Goal: Task Accomplishment & Management: Complete application form

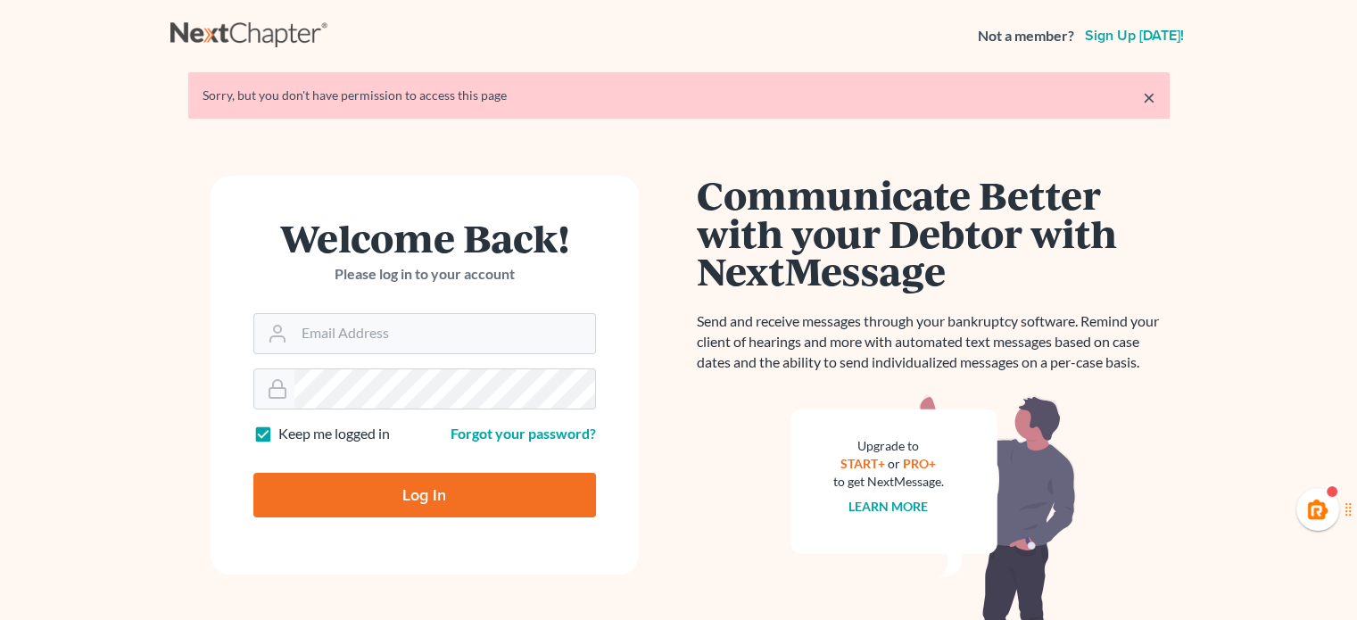
click at [411, 328] on input "Email Address" at bounding box center [444, 333] width 301 height 39
type input "haley@skeltonlawfirms.com"
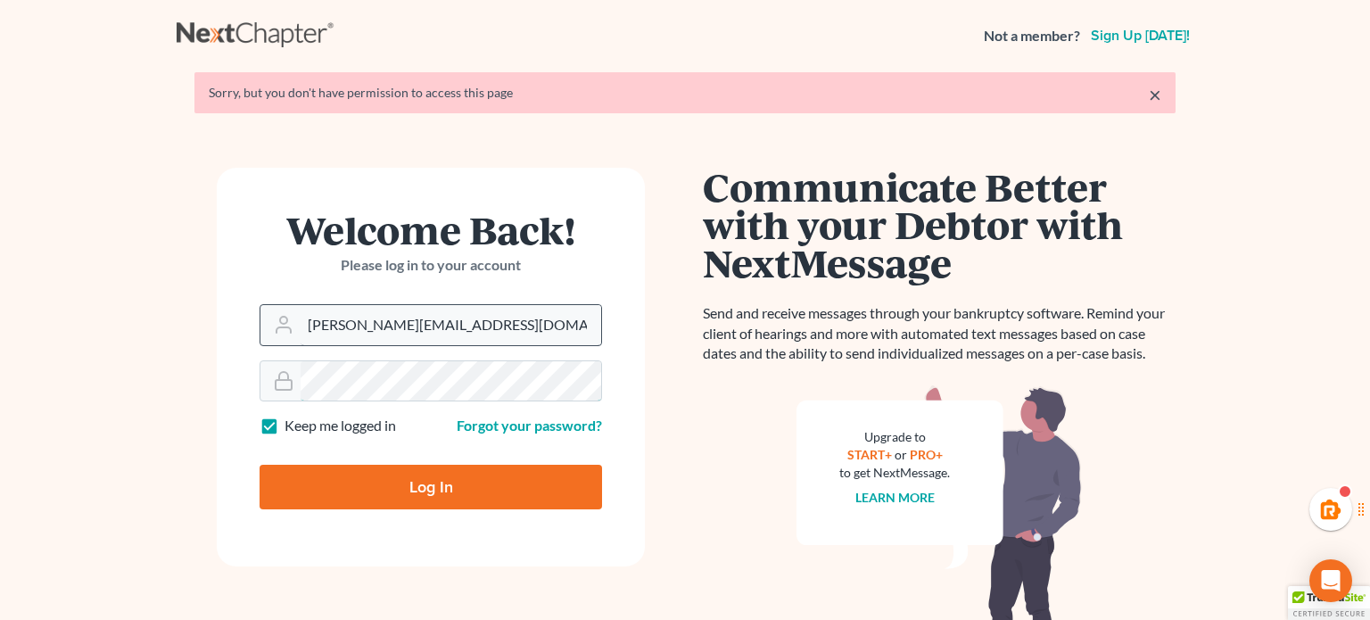
click at [420, 392] on form "Welcome Back! Please log in to your account Email Address haley@skeltonlawfirms…" at bounding box center [431, 367] width 428 height 399
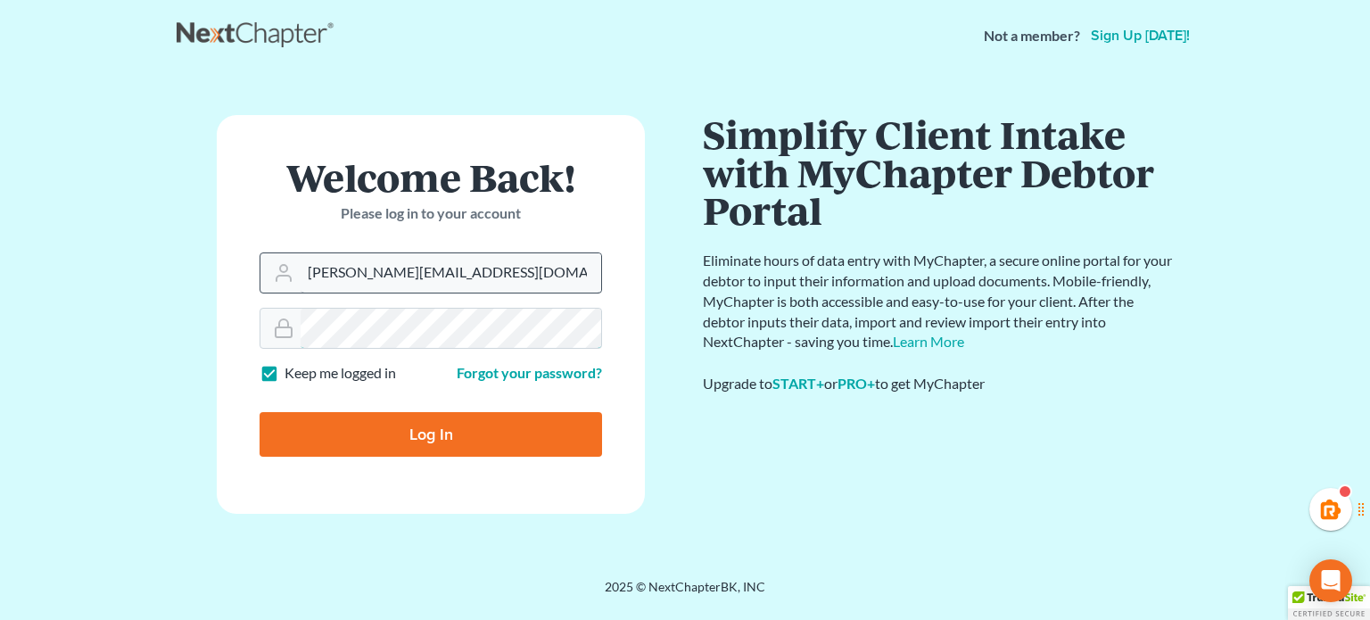
click at [260, 412] on input "Log In" at bounding box center [431, 434] width 343 height 45
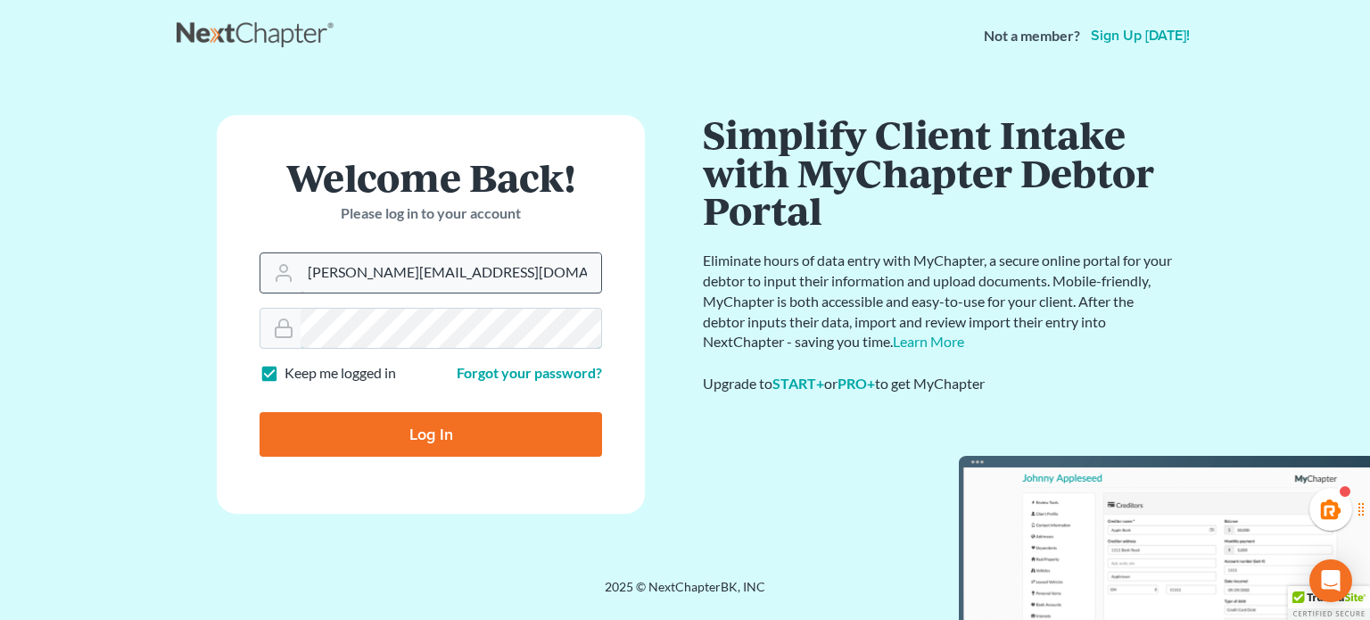
type input "Thinking..."
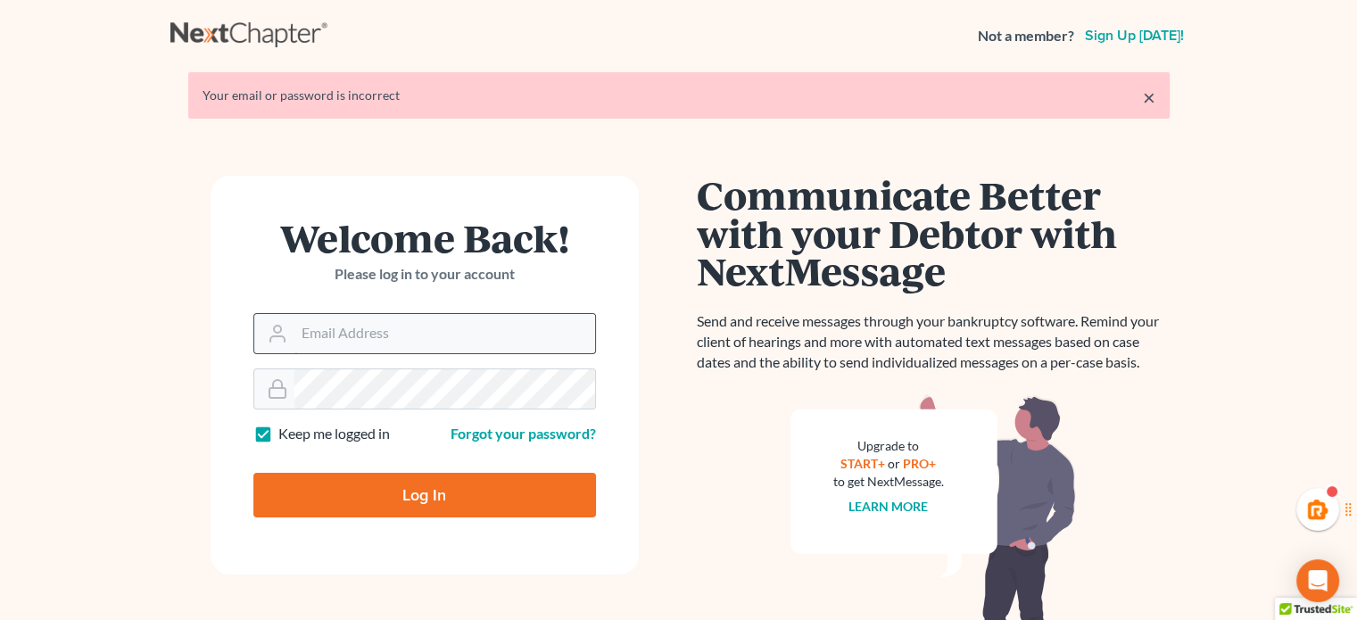
drag, startPoint x: 376, startPoint y: 355, endPoint x: 368, endPoint y: 348, distance: 11.4
click at [368, 348] on form "Welcome Back! Please log in to your account Email Address Password Keep me logg…" at bounding box center [425, 375] width 428 height 399
drag, startPoint x: 368, startPoint y: 348, endPoint x: 386, endPoint y: 367, distance: 26.5
click at [386, 367] on form "Welcome Back! Please log in to your account Email Address Password Keep me logg…" at bounding box center [425, 375] width 428 height 399
type input "[PERSON_NAME][EMAIL_ADDRESS][DOMAIN_NAME]"
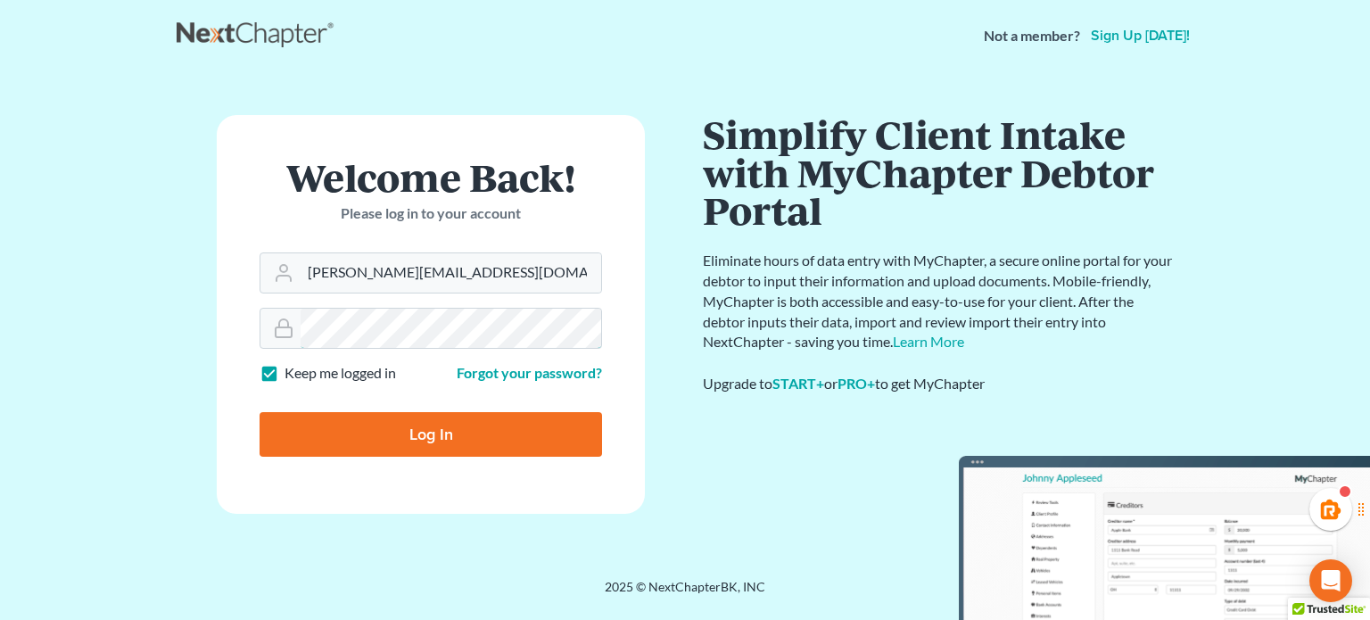
click at [260, 412] on input "Log In" at bounding box center [431, 434] width 343 height 45
type input "Thinking..."
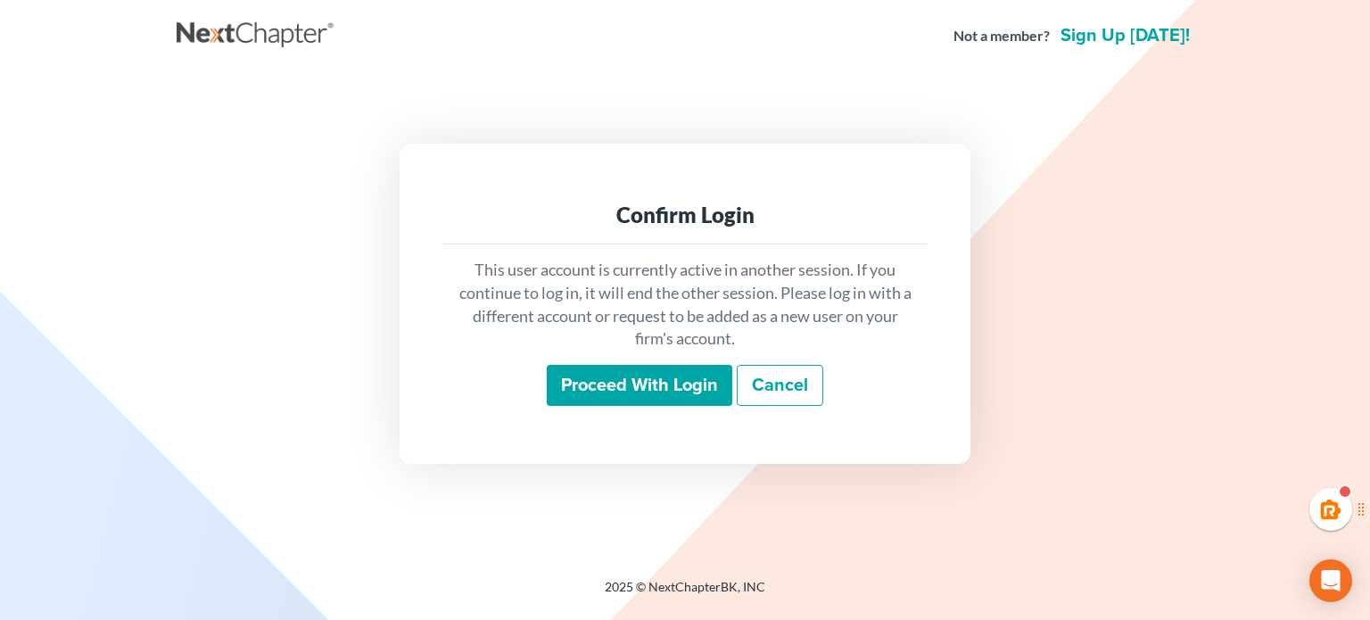
click at [617, 394] on input "Proceed with login" at bounding box center [640, 385] width 186 height 41
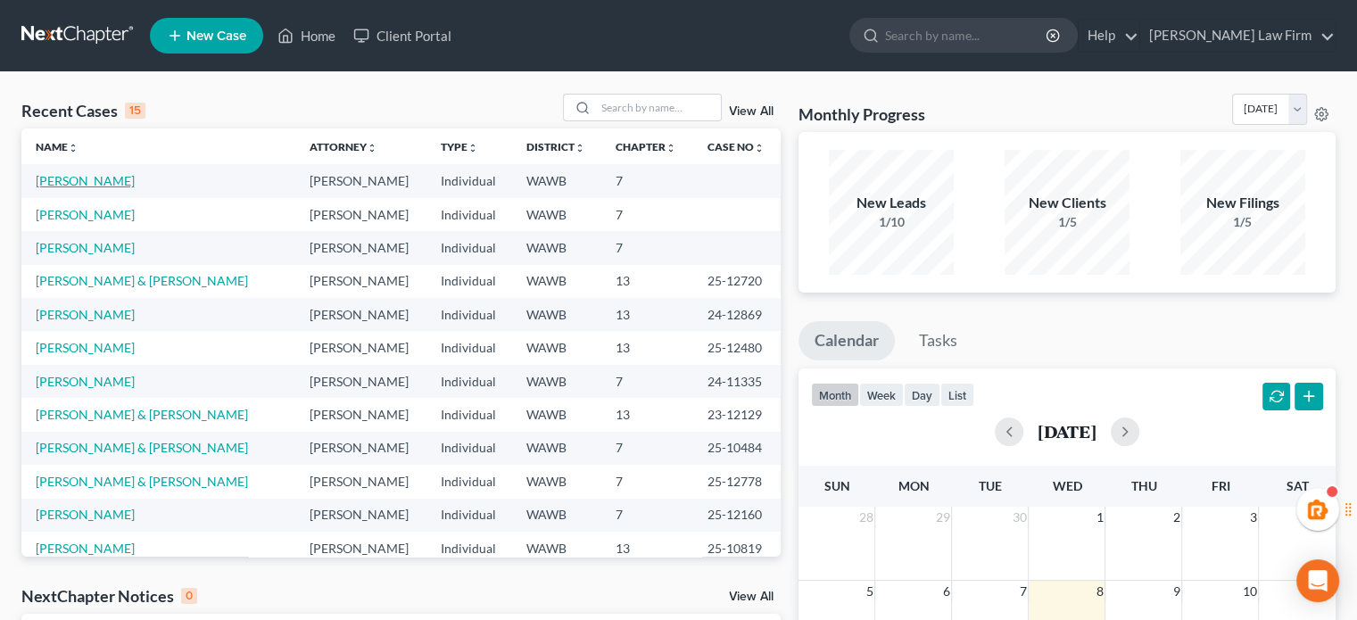
click at [95, 187] on link "[PERSON_NAME]" at bounding box center [85, 180] width 99 height 15
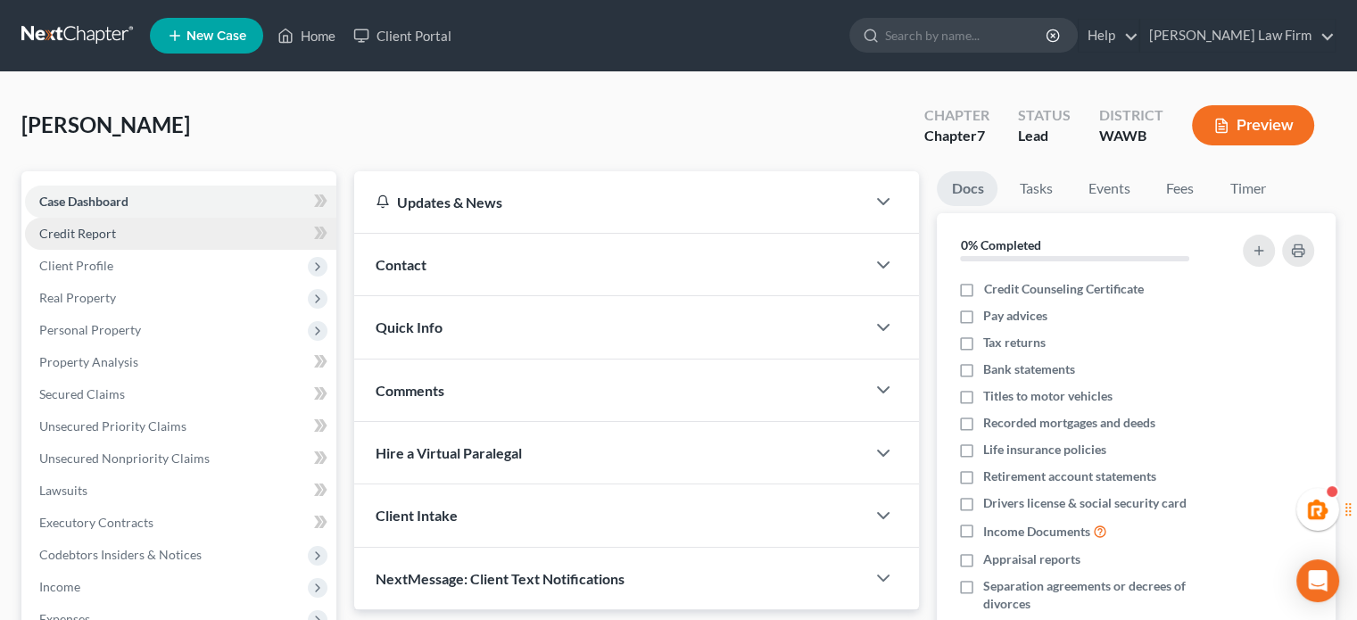
click at [147, 238] on link "Credit Report" at bounding box center [180, 234] width 311 height 32
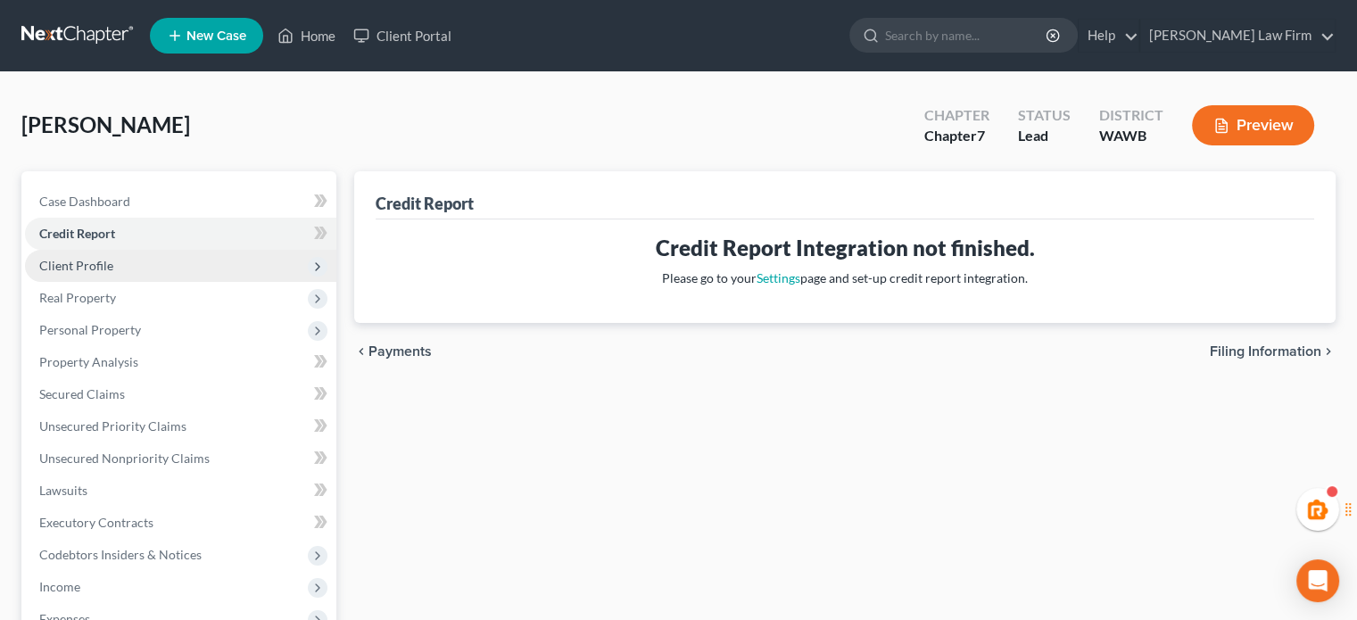
click at [119, 271] on span "Client Profile" at bounding box center [180, 266] width 311 height 32
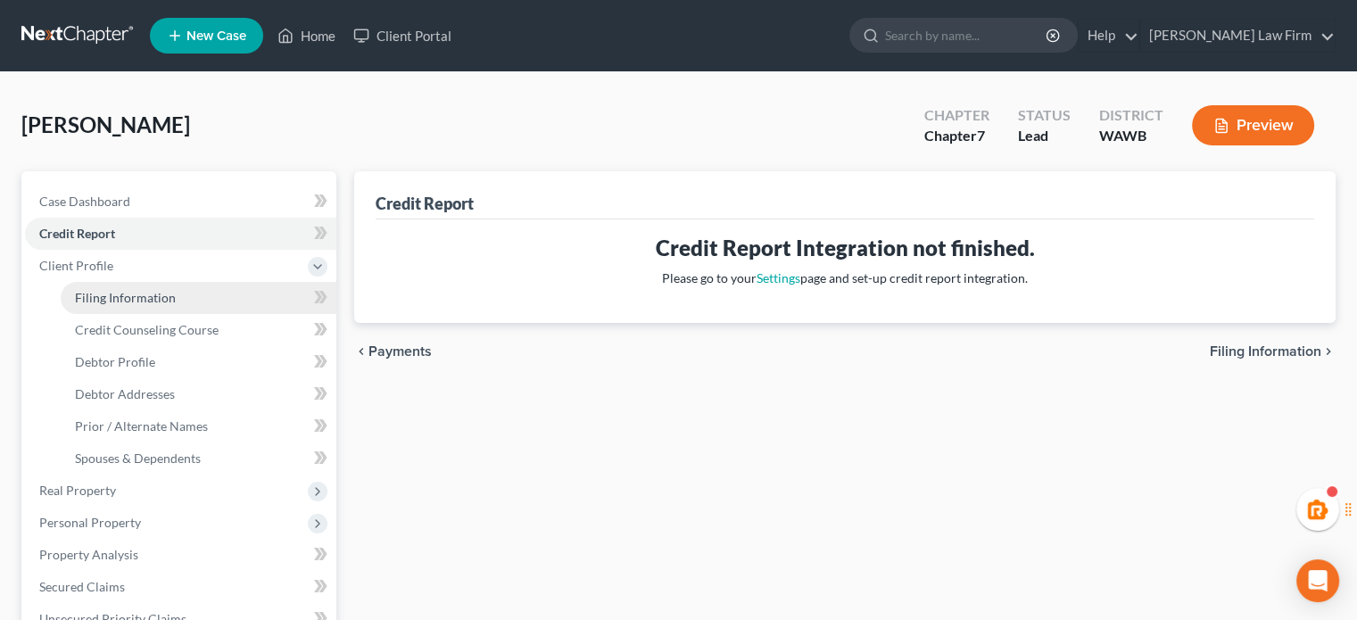
click at [128, 301] on span "Filing Information" at bounding box center [125, 297] width 101 height 15
select select "1"
select select "0"
select select "50"
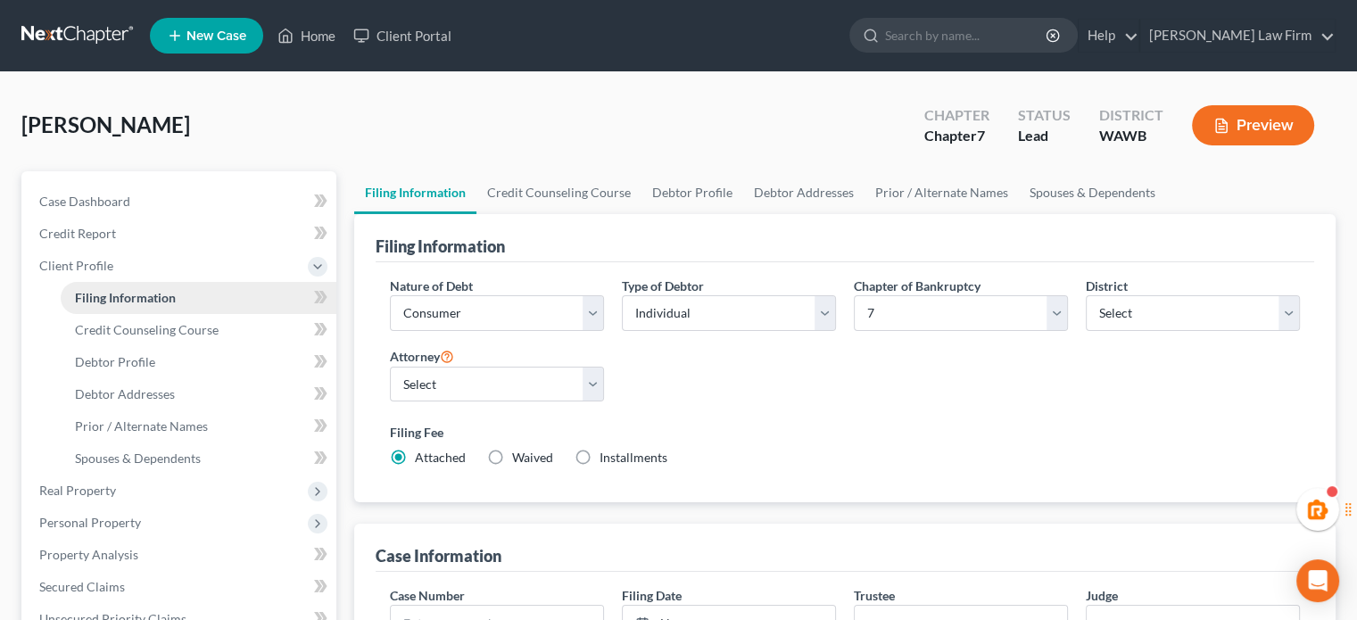
click at [128, 301] on span "Filing Information" at bounding box center [125, 297] width 101 height 15
click at [543, 167] on div "Burton, Micah Upgraded Chapter Chapter 7 Status Lead District WAWB Preview" at bounding box center [678, 133] width 1314 height 78
click at [539, 188] on link "Credit Counseling Course" at bounding box center [558, 192] width 165 height 43
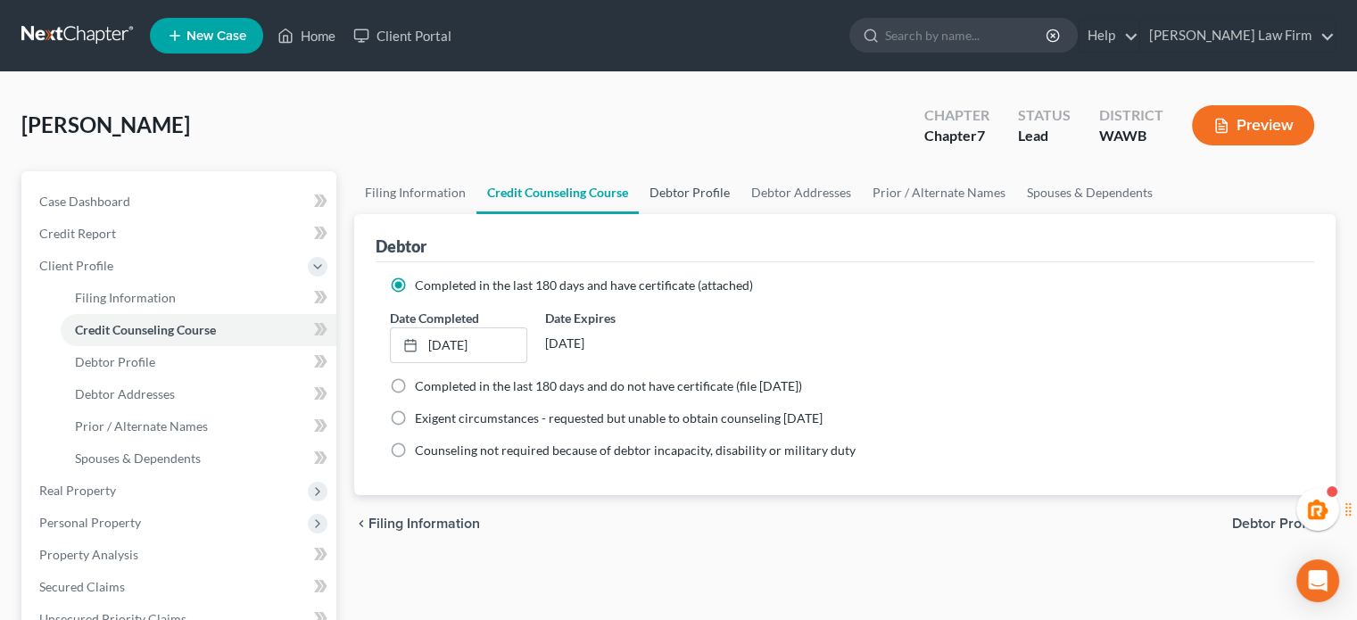
click at [669, 185] on link "Debtor Profile" at bounding box center [690, 192] width 102 height 43
select select "0"
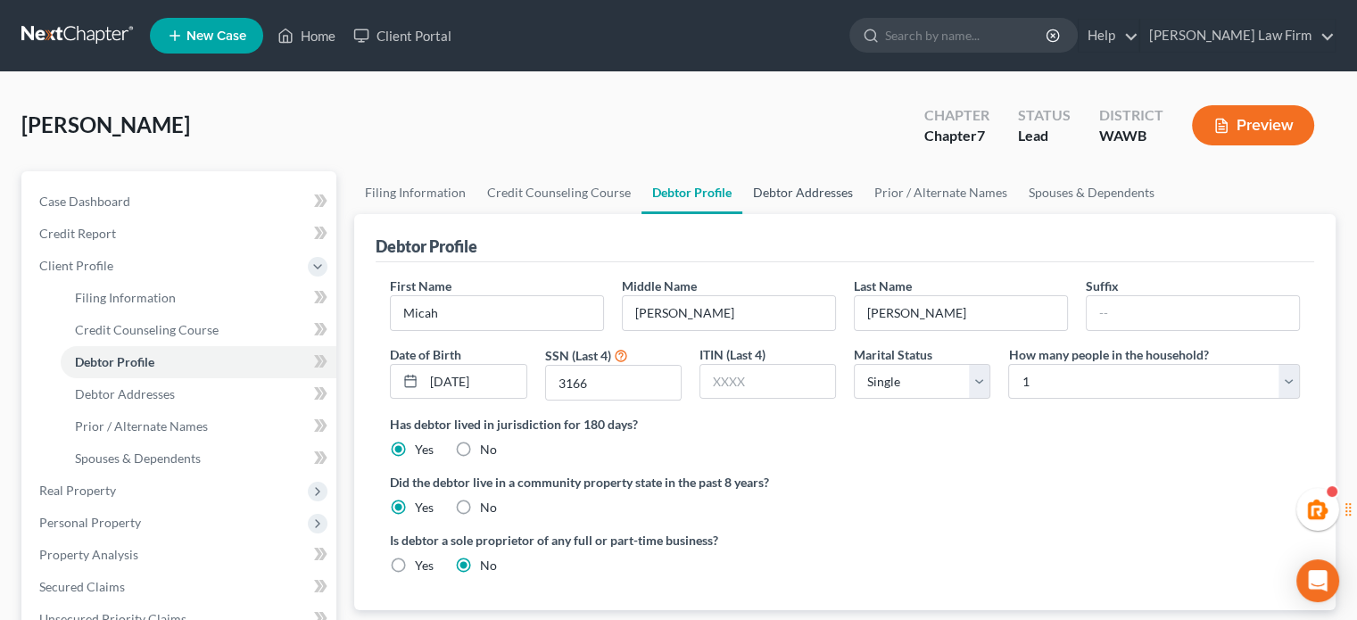
click at [784, 181] on link "Debtor Addresses" at bounding box center [802, 192] width 121 height 43
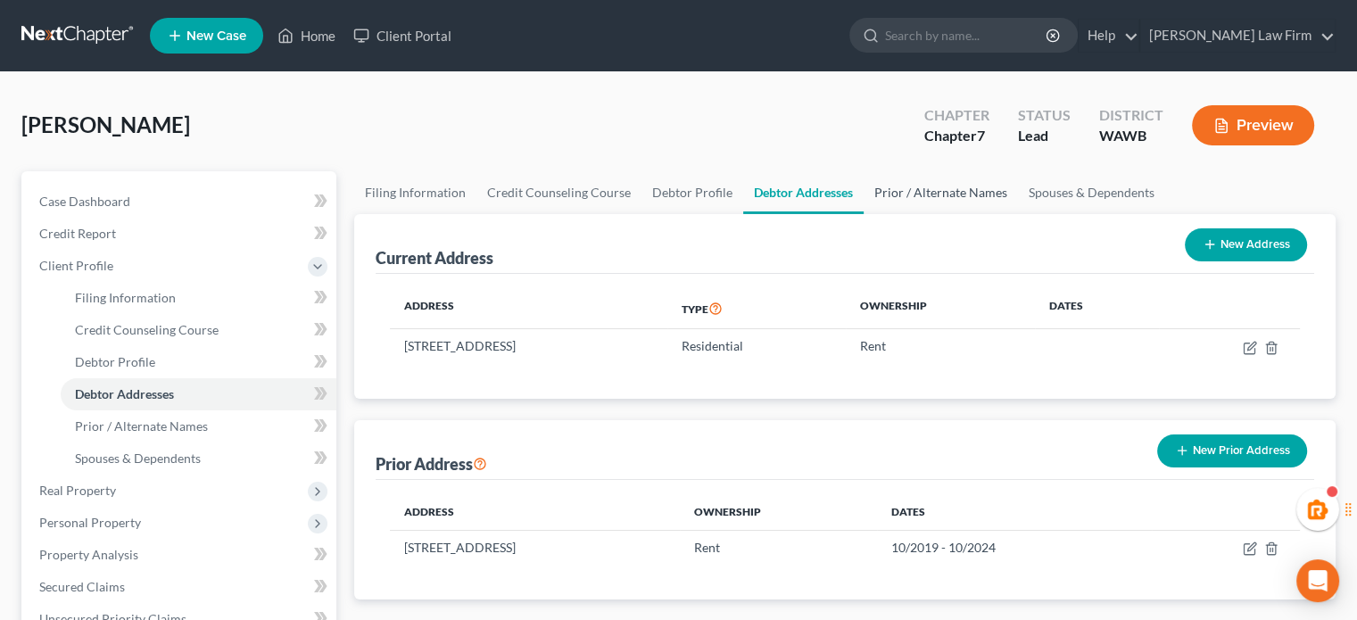
click at [915, 197] on link "Prior / Alternate Names" at bounding box center [940, 192] width 154 height 43
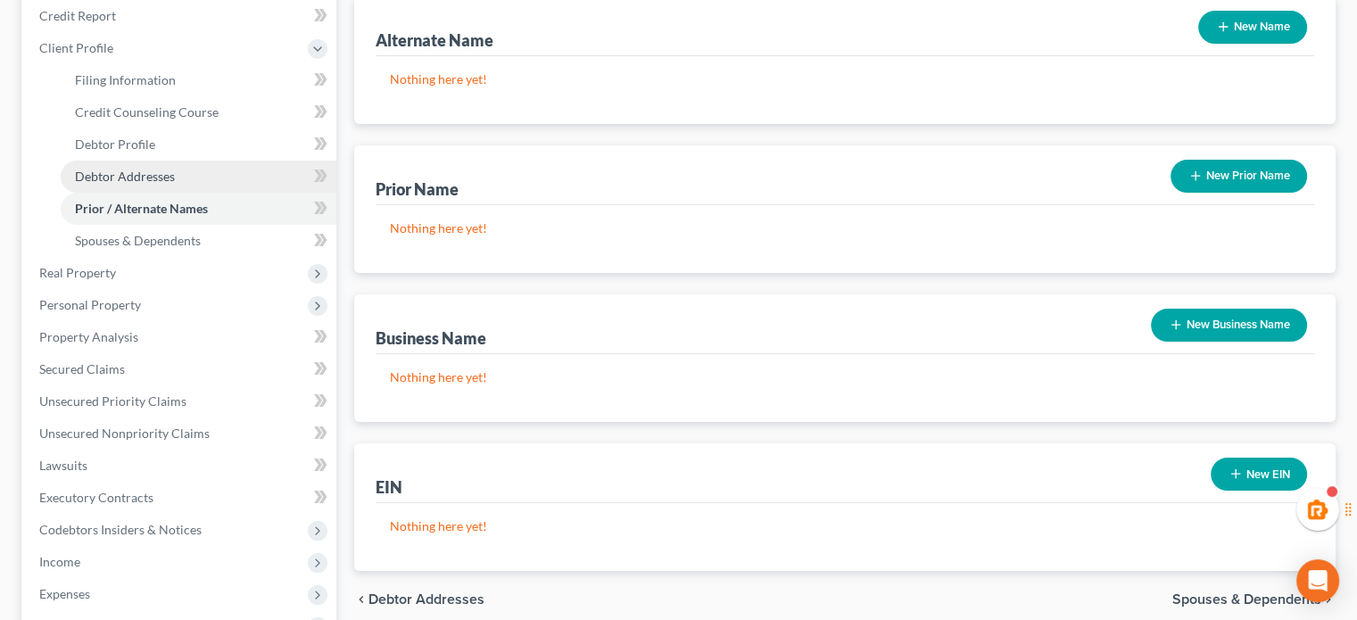
scroll to position [218, 0]
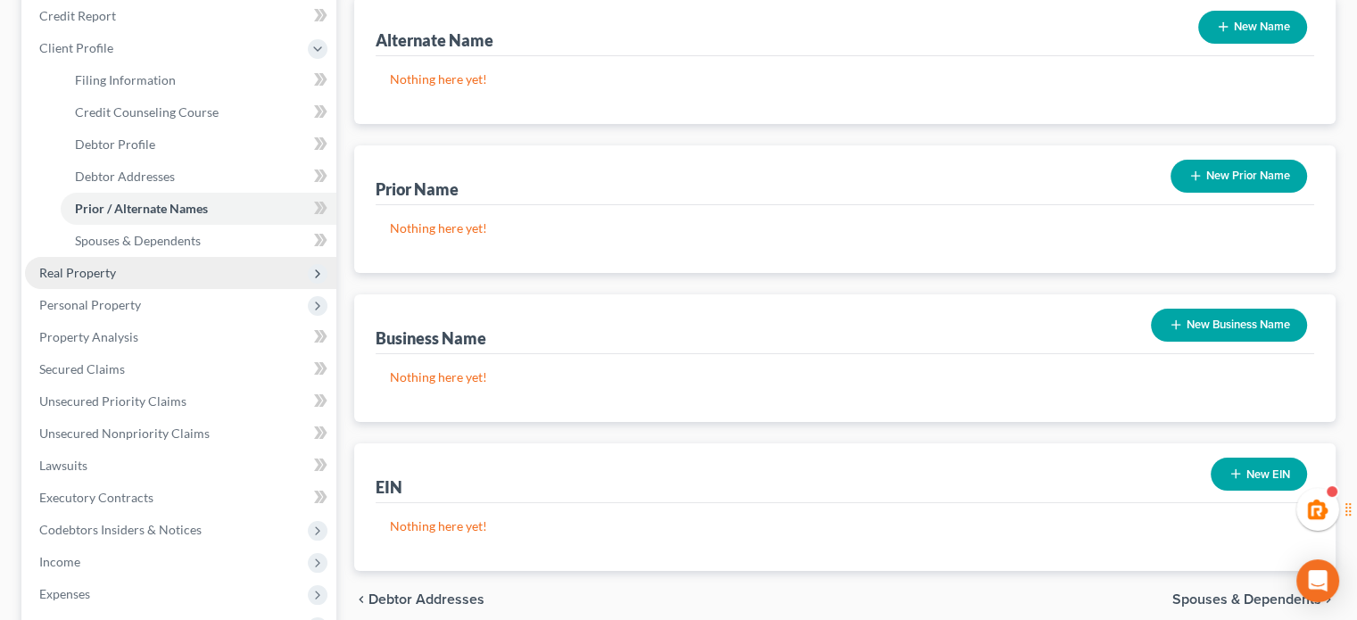
click at [75, 260] on span "Real Property" at bounding box center [180, 273] width 311 height 32
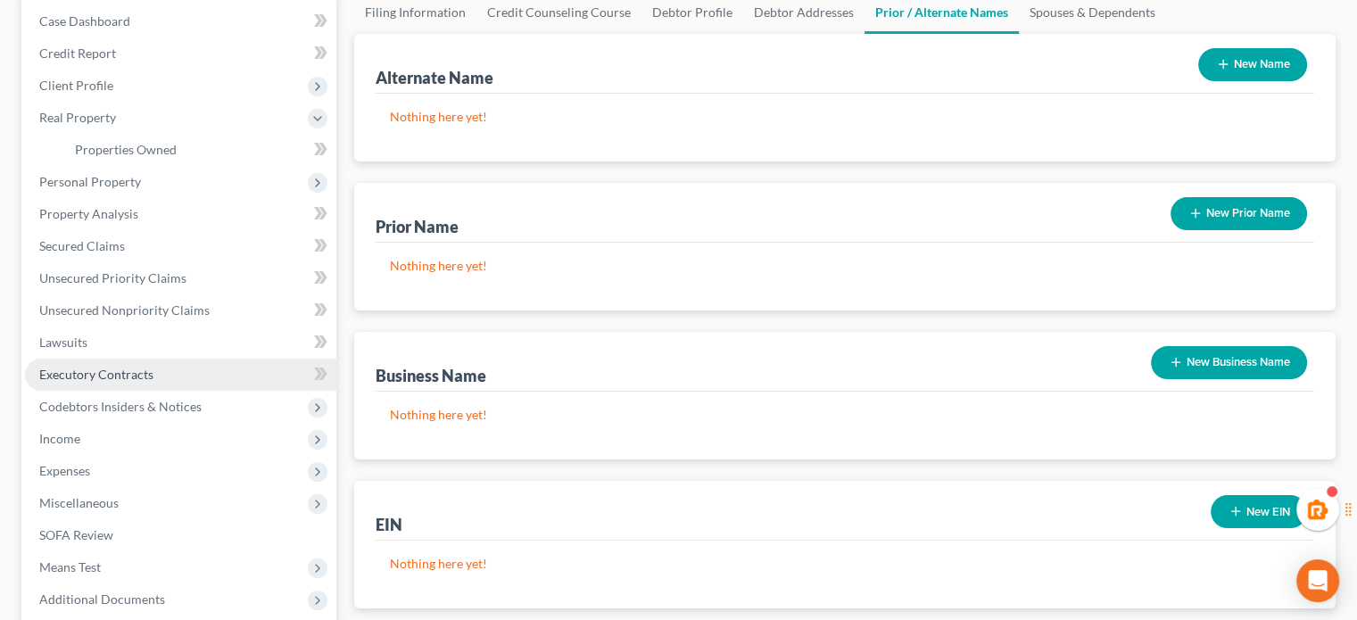
scroll to position [178, 0]
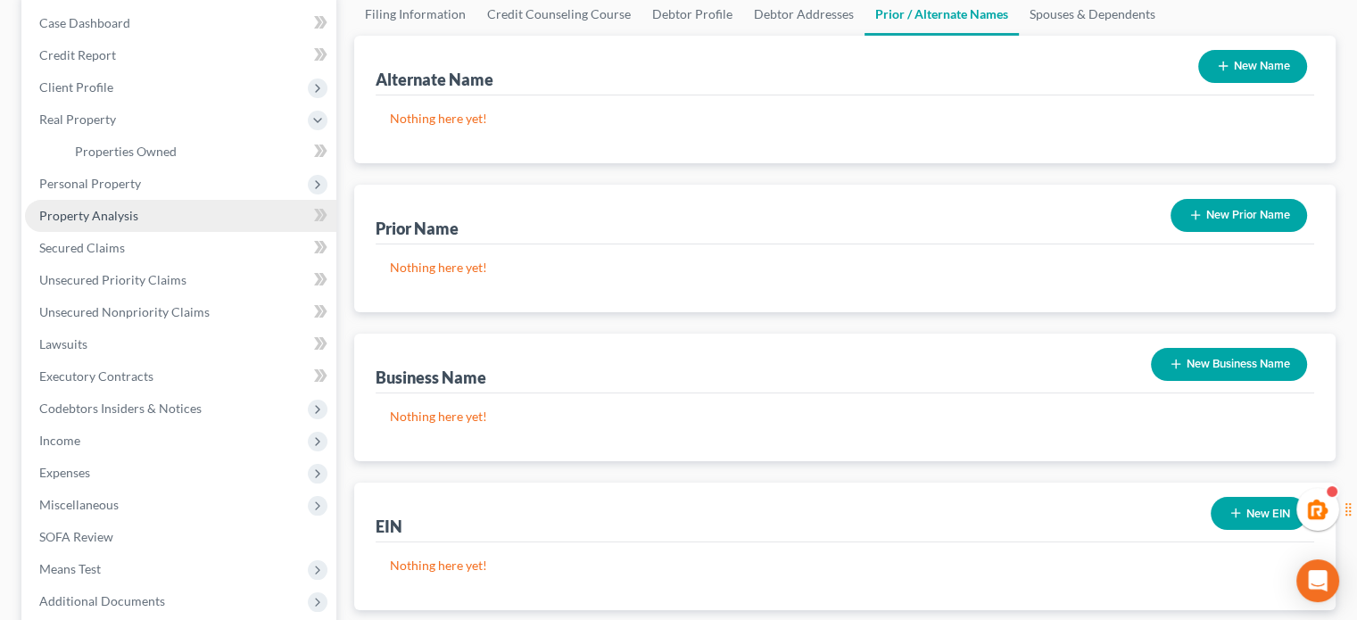
click at [153, 227] on link "Property Analysis" at bounding box center [180, 216] width 311 height 32
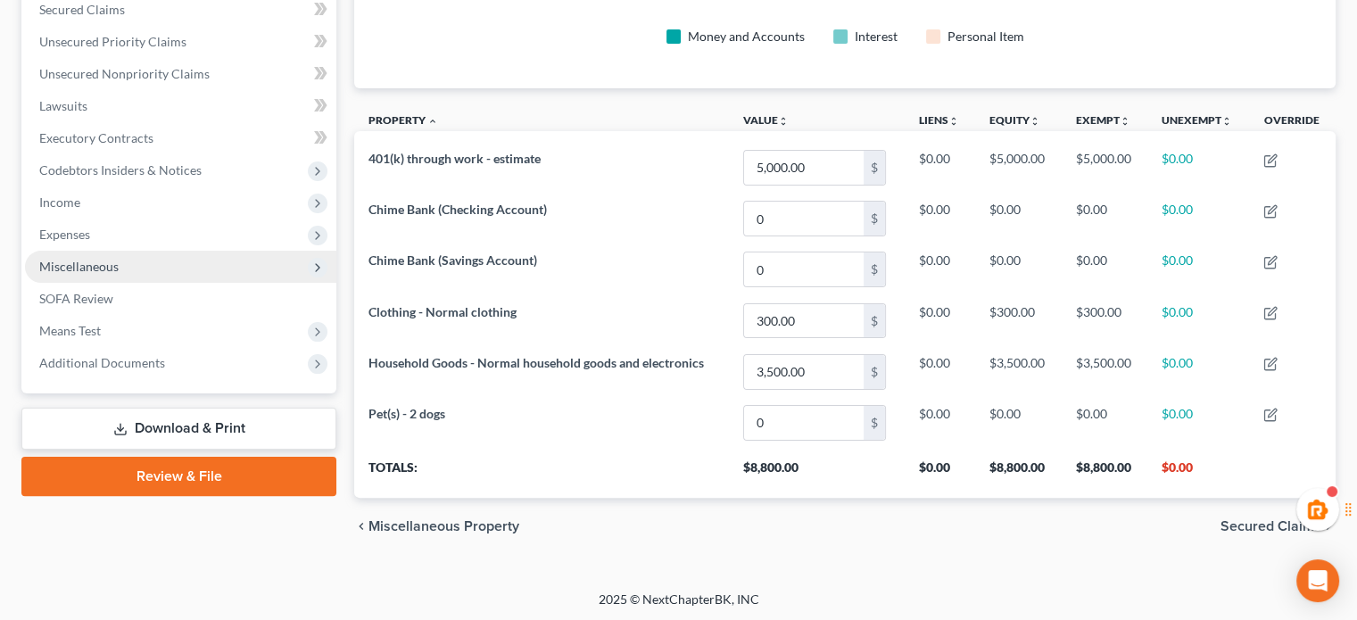
click at [178, 277] on span "Miscellaneous" at bounding box center [180, 267] width 311 height 32
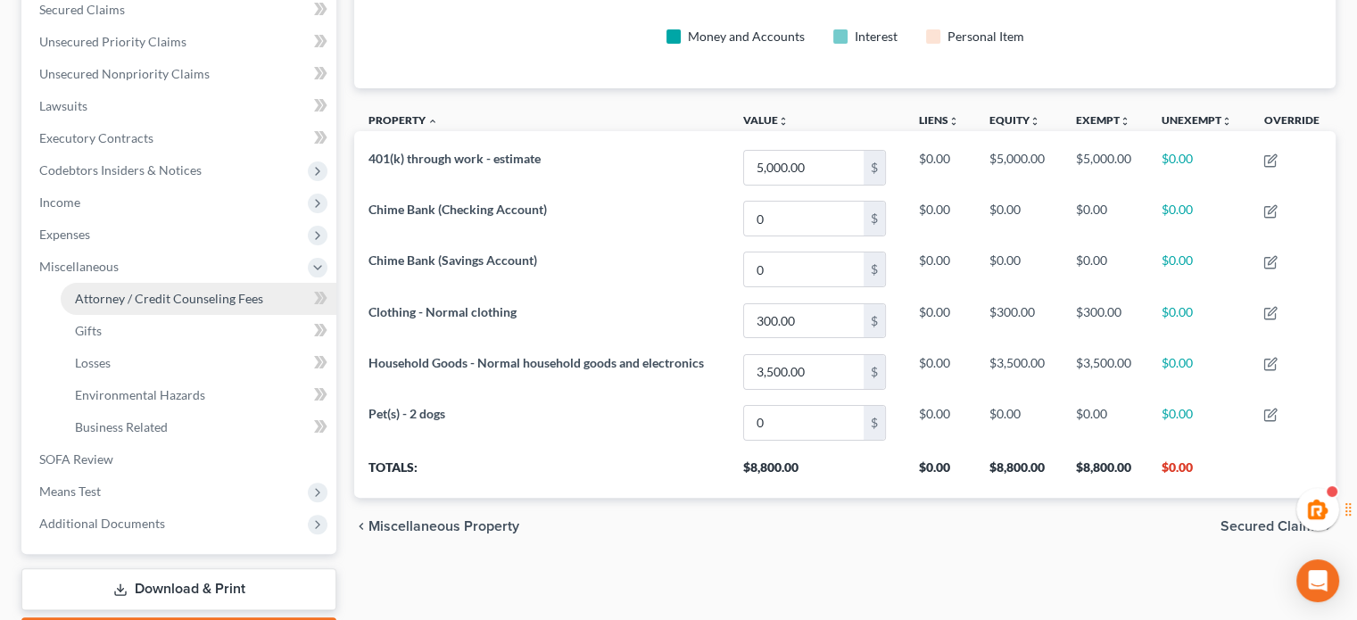
click at [189, 294] on span "Attorney / Credit Counseling Fees" at bounding box center [169, 298] width 188 height 15
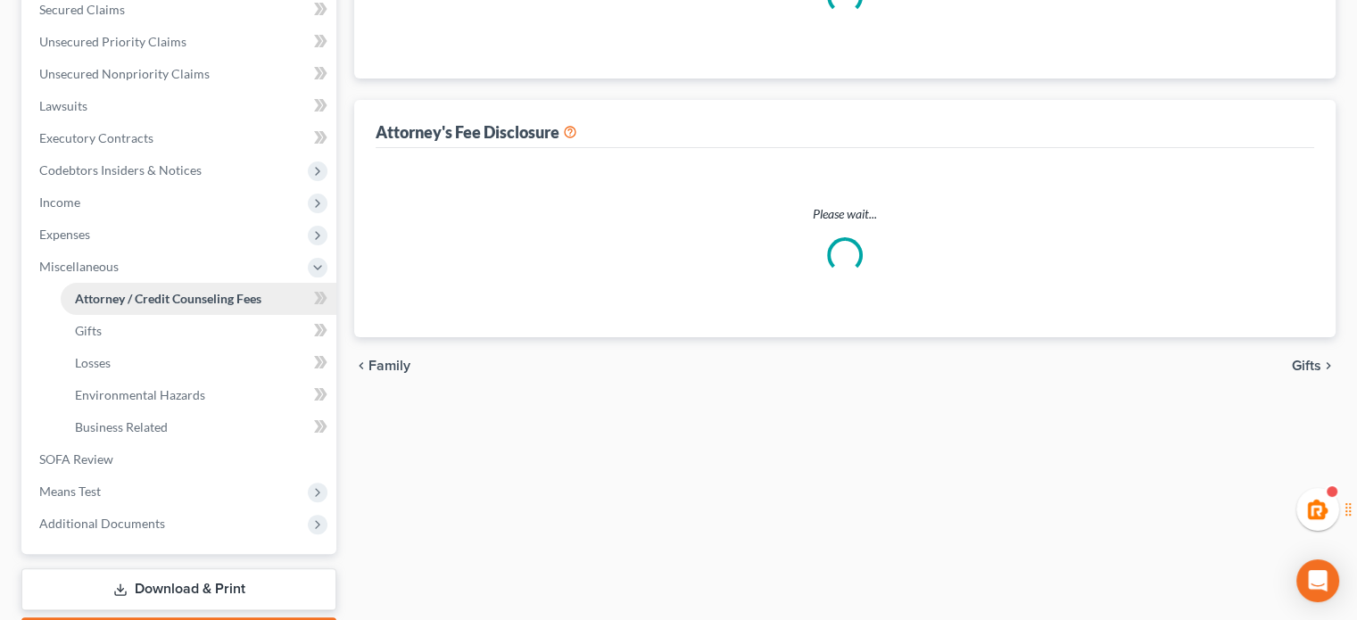
scroll to position [21, 0]
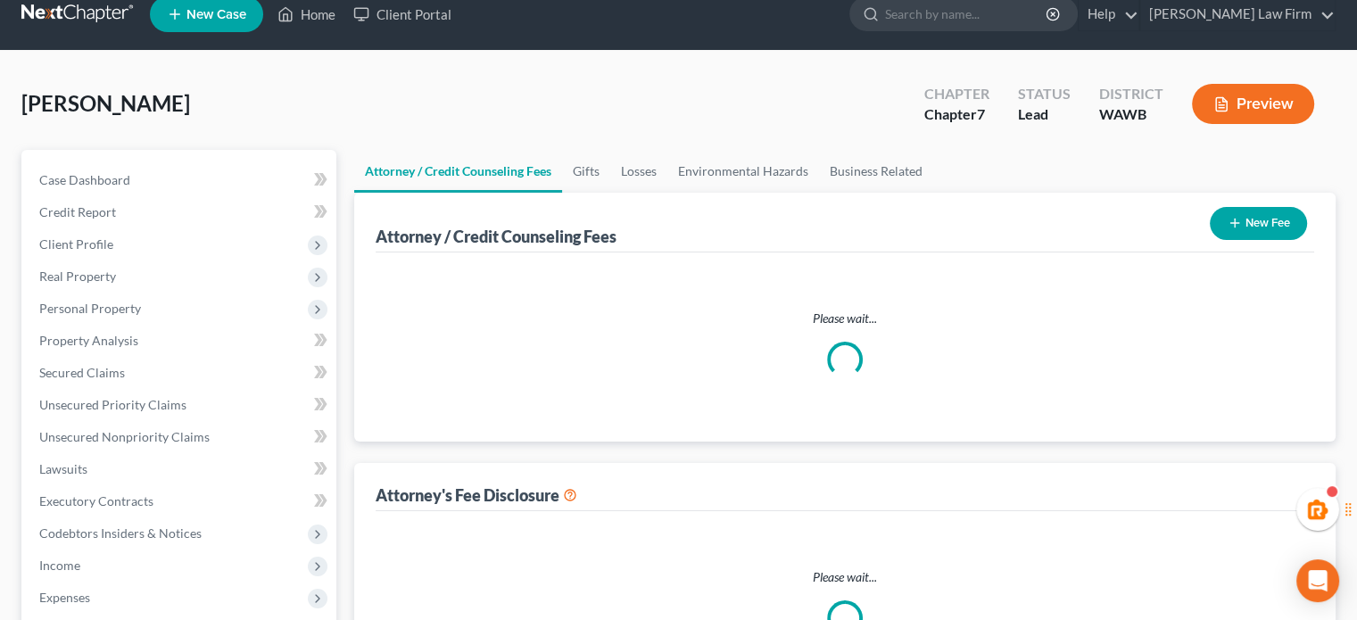
select select "1"
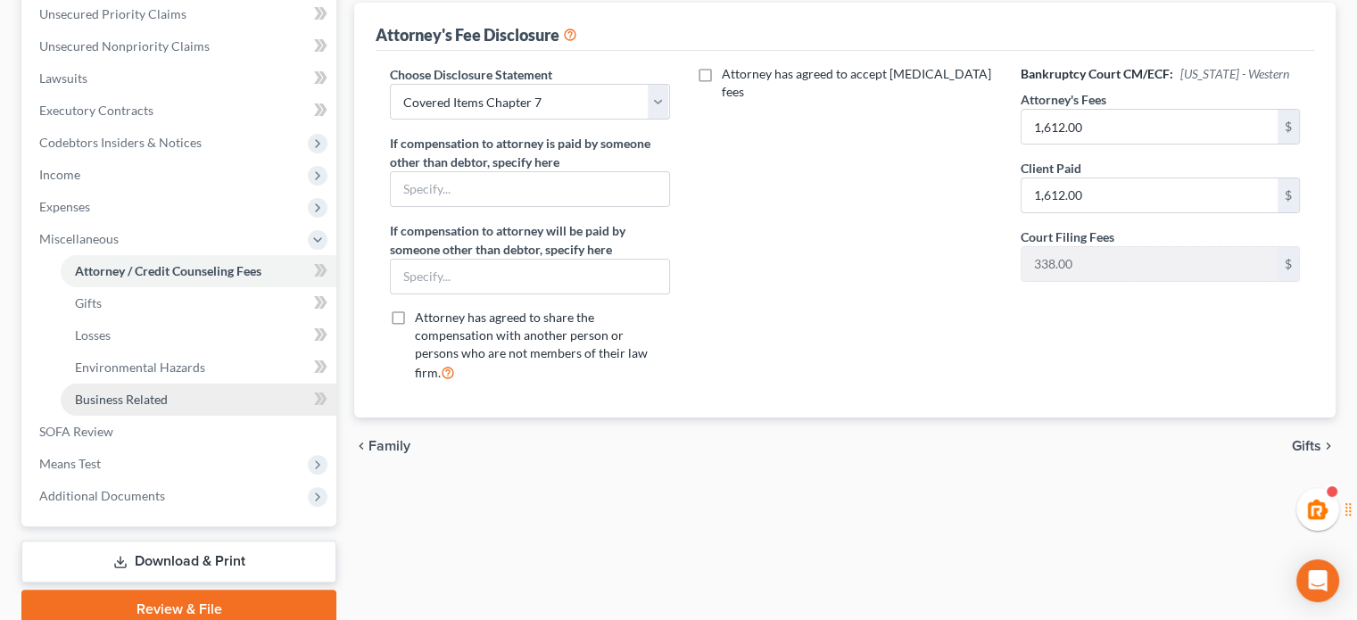
scroll to position [456, 0]
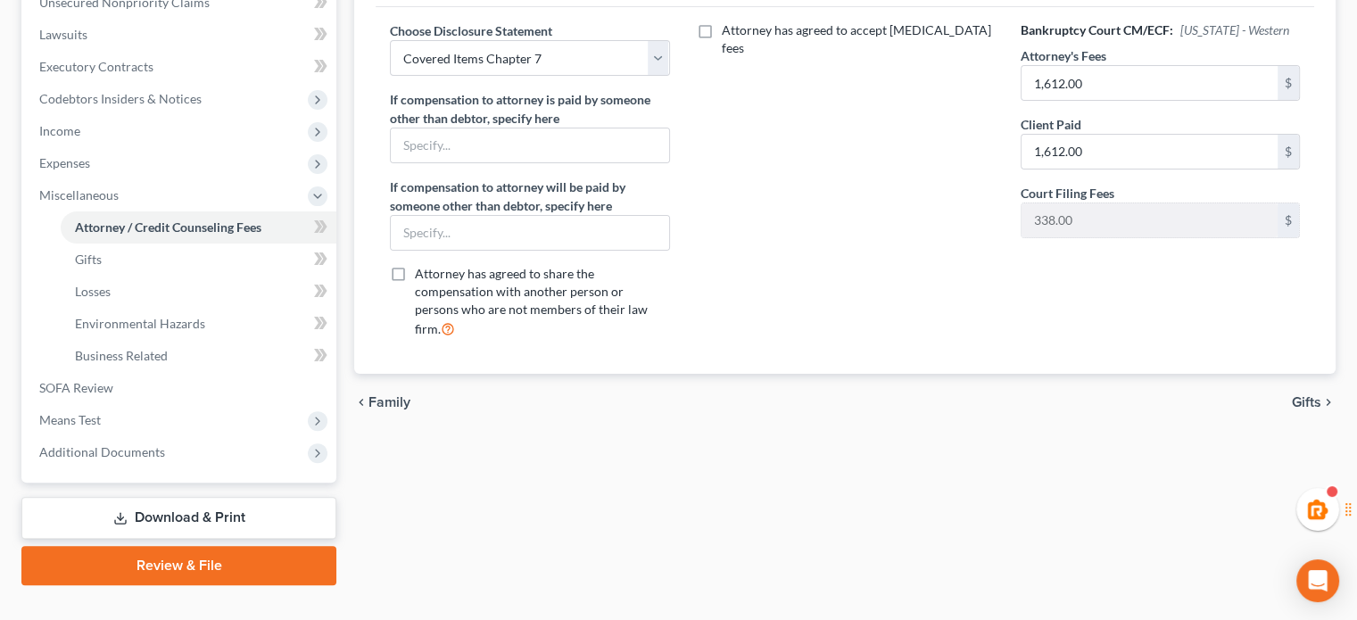
click at [189, 579] on link "Review & File" at bounding box center [178, 565] width 315 height 39
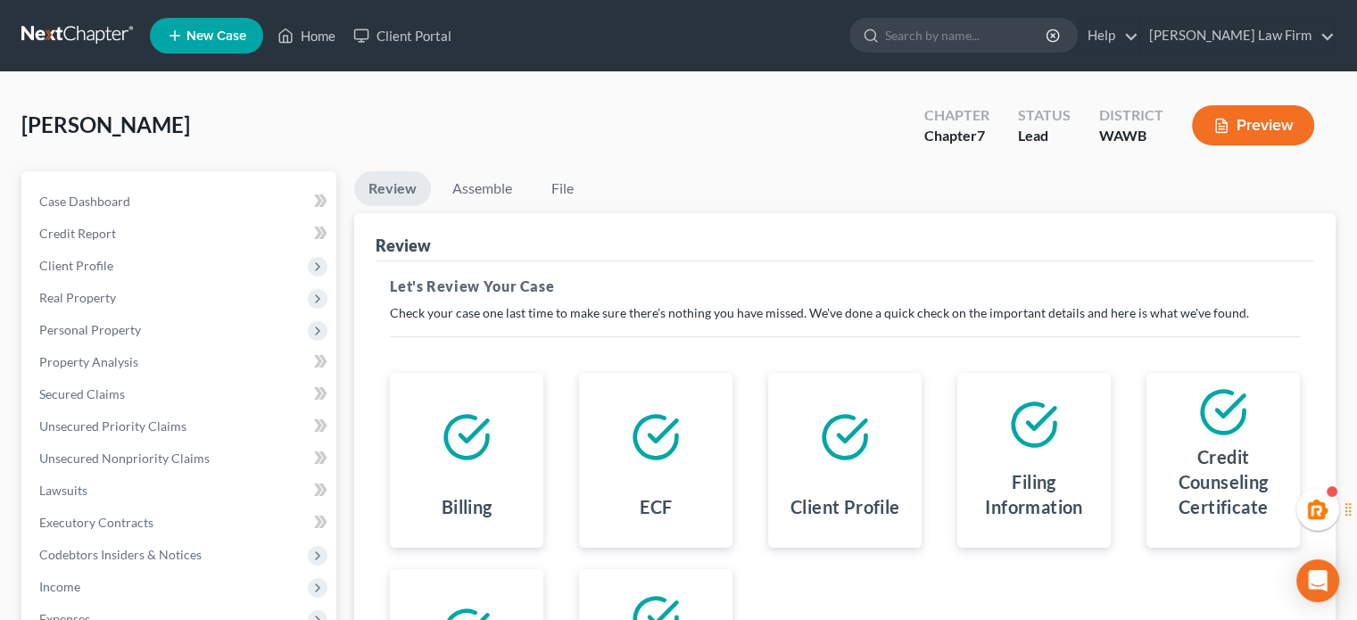
click at [492, 205] on li "Assemble" at bounding box center [482, 192] width 88 height 42
click at [471, 185] on link "Assemble" at bounding box center [482, 188] width 88 height 35
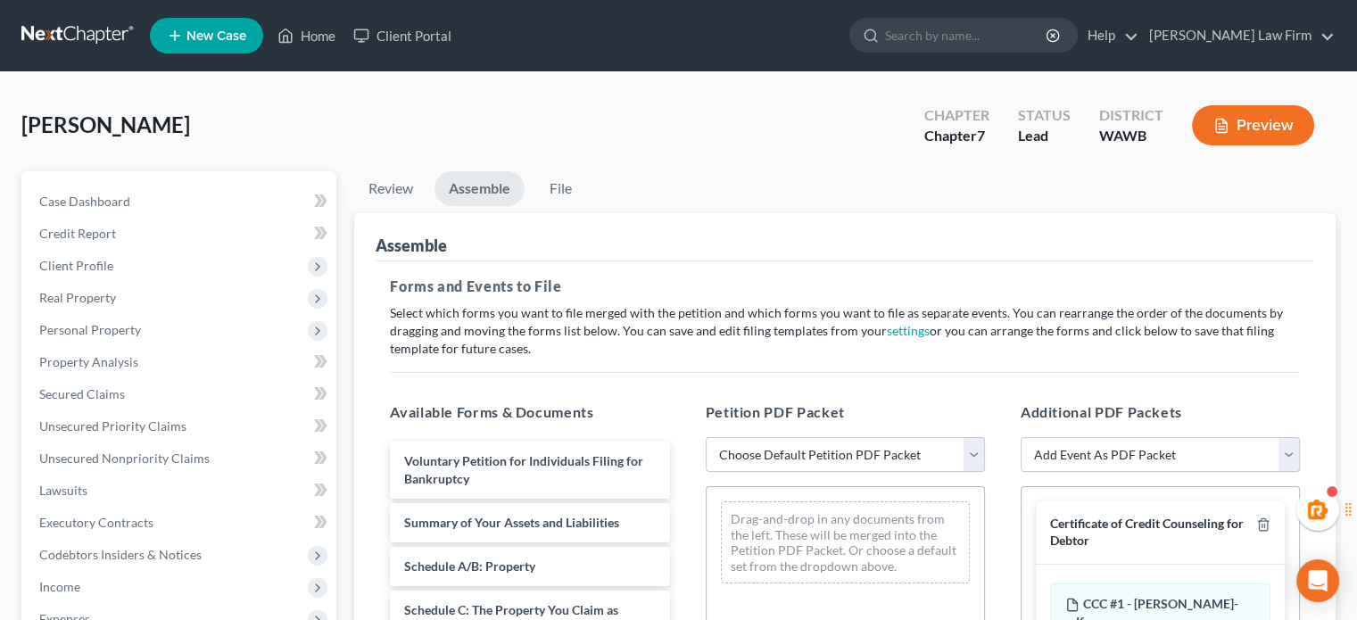
scroll to position [121, 0]
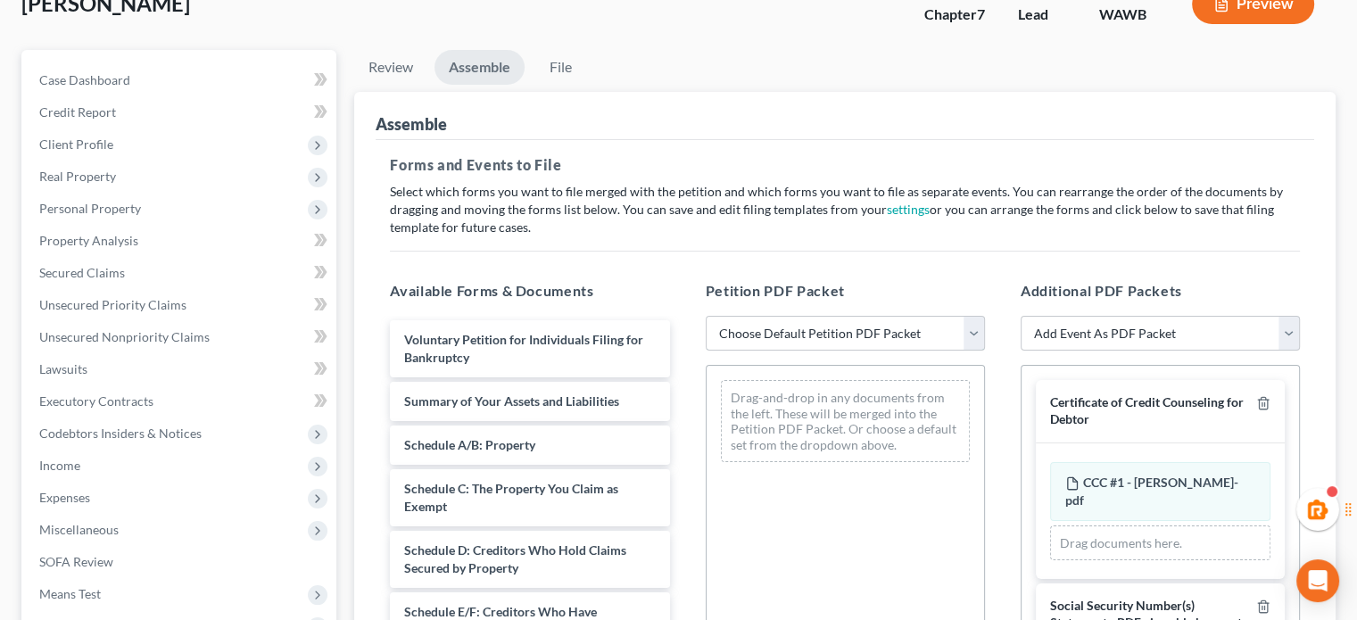
click at [799, 324] on select "Choose Default Petition PDF Packet Emergency Filing (Voluntary Petition and Cre…" at bounding box center [845, 334] width 279 height 36
select select "1"
click at [706, 316] on select "Choose Default Petition PDF Packet Emergency Filing (Voluntary Petition and Cre…" at bounding box center [845, 334] width 279 height 36
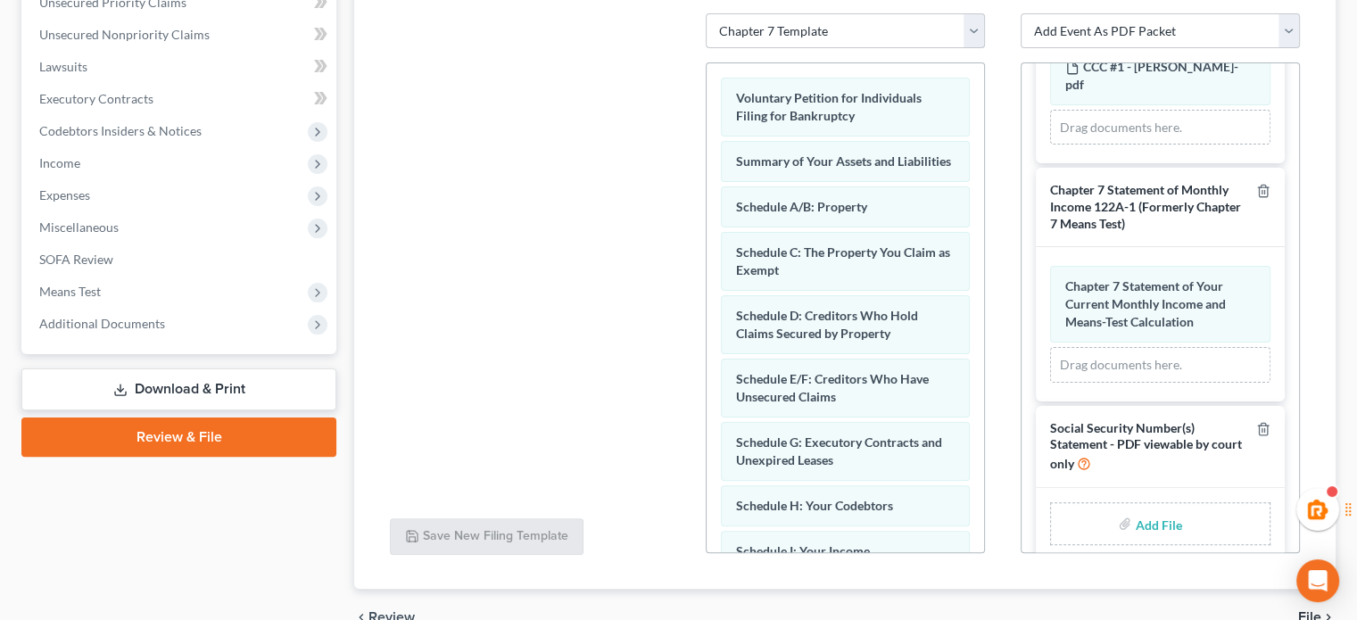
scroll to position [428, 0]
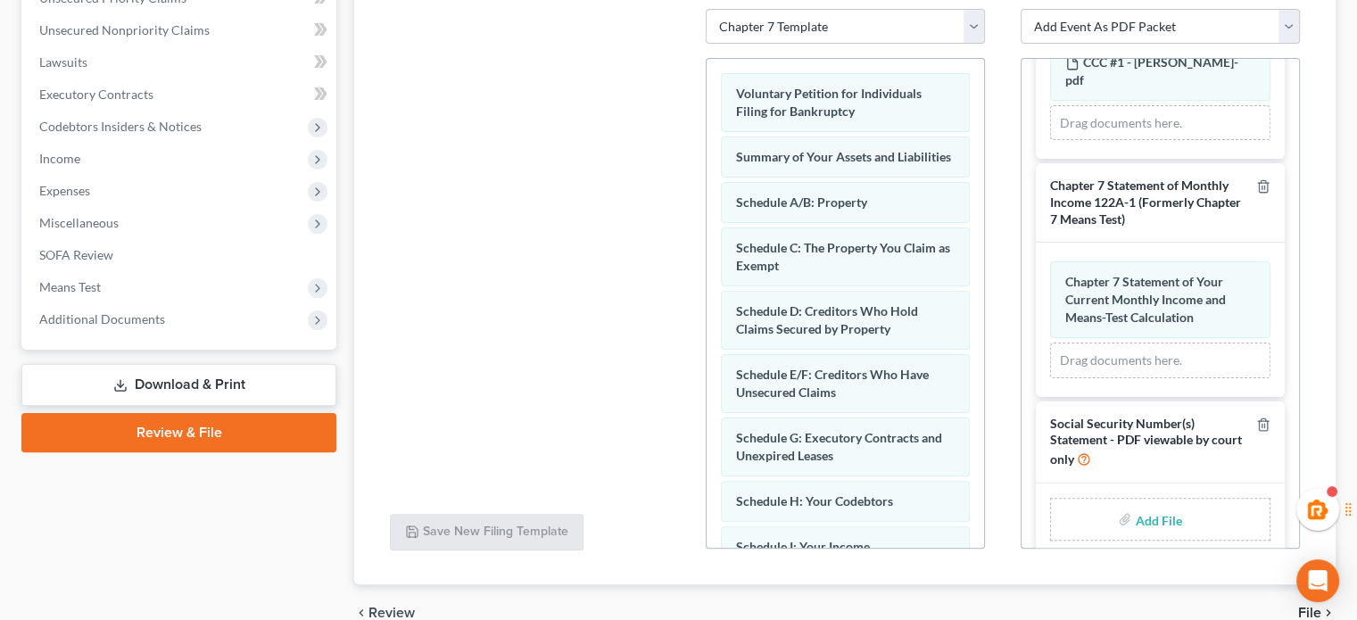
click at [1156, 506] on input "file" at bounding box center [1156, 519] width 43 height 32
type input "C:\fakepath\Statement of SSN - Micah Burton.pdf"
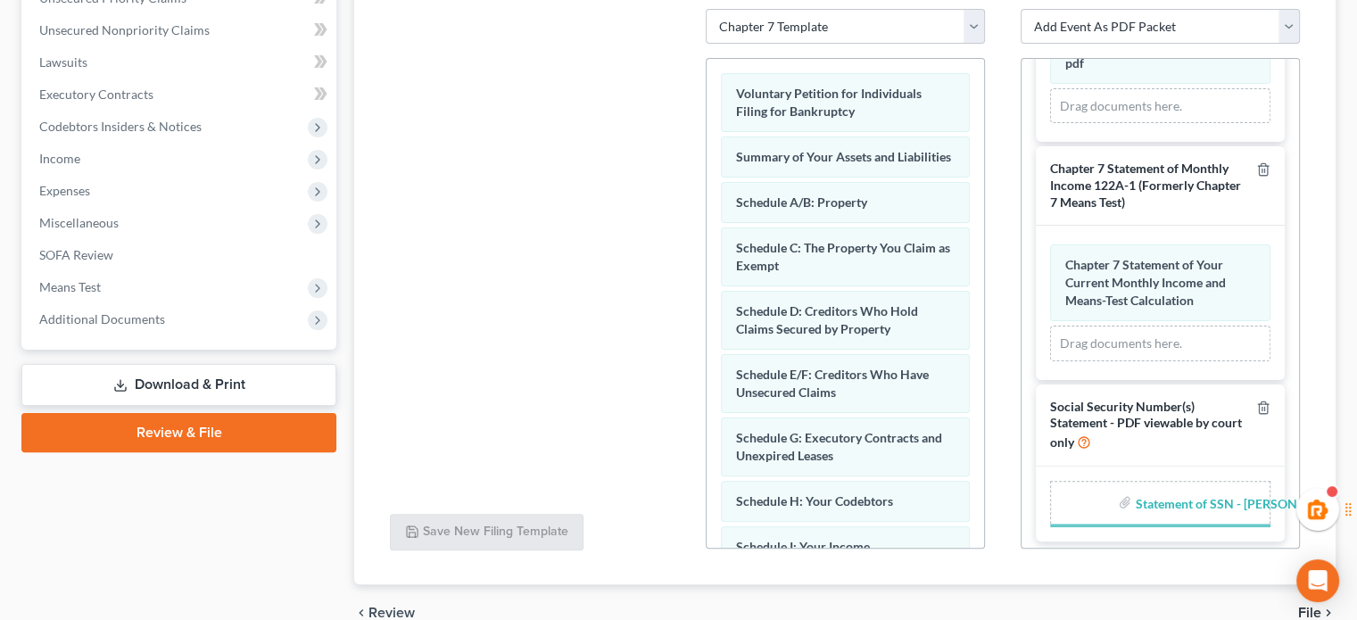
scroll to position [106, 0]
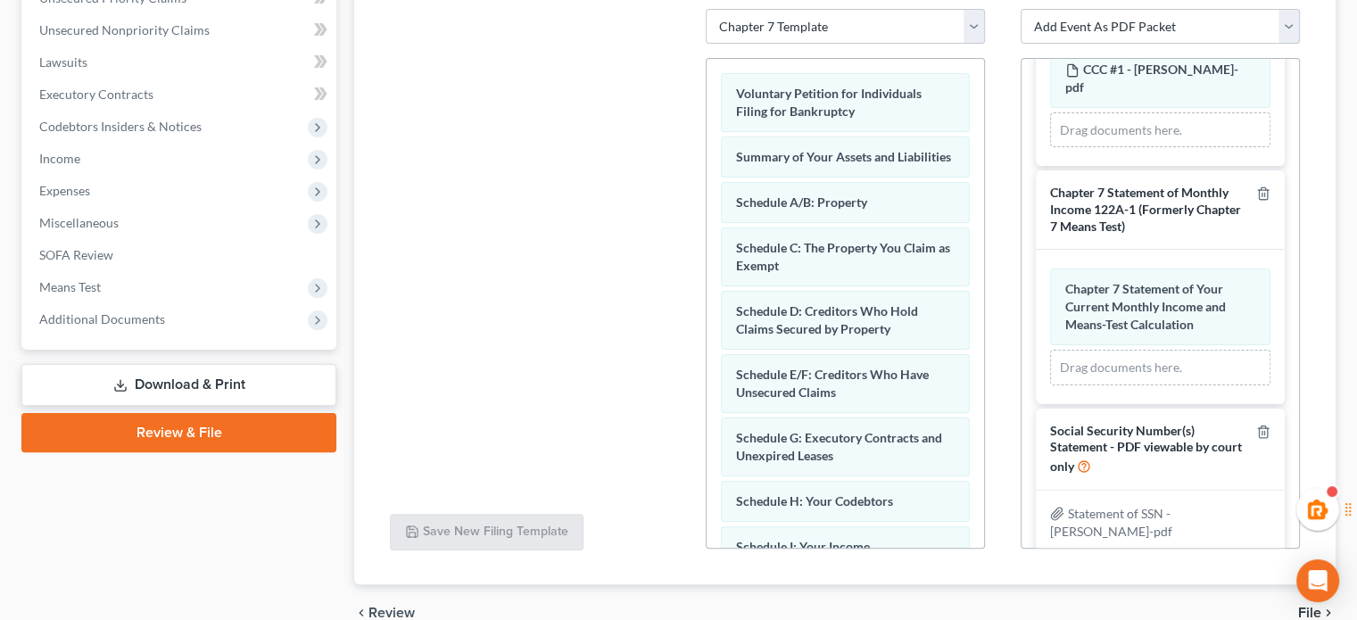
click at [1302, 609] on span "File" at bounding box center [1309, 613] width 23 height 14
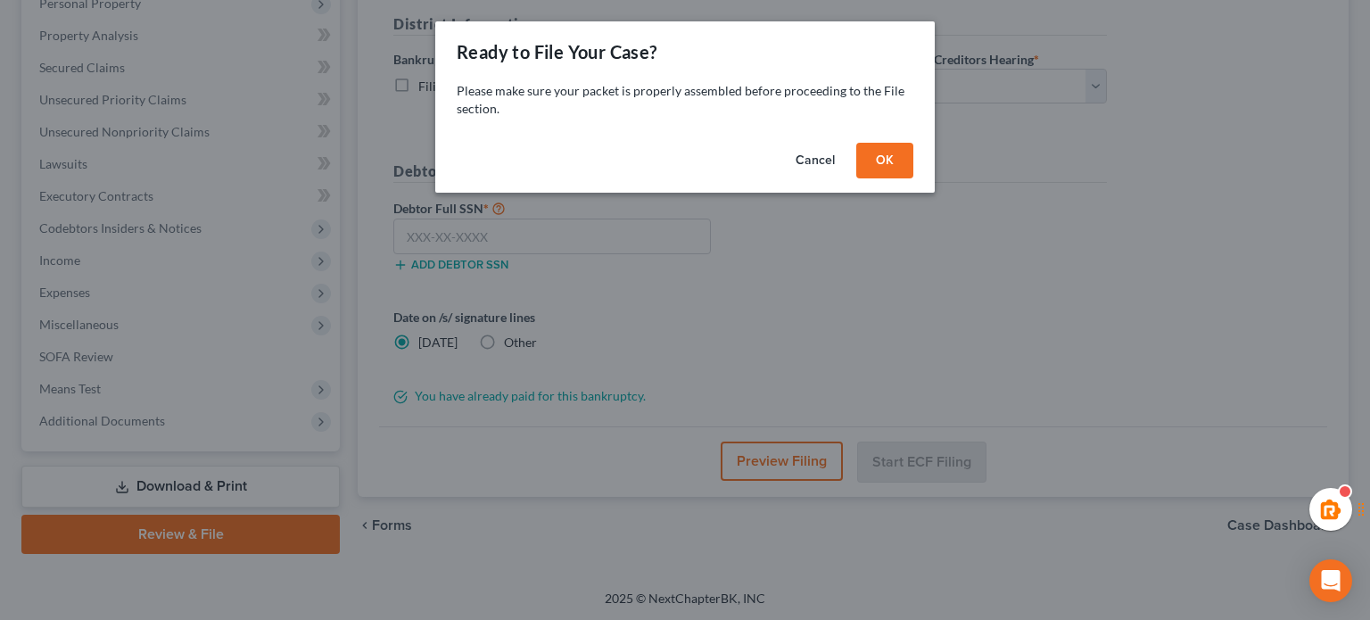
click at [894, 136] on div "Cancel OK" at bounding box center [685, 164] width 500 height 57
click at [888, 155] on button "OK" at bounding box center [884, 161] width 57 height 36
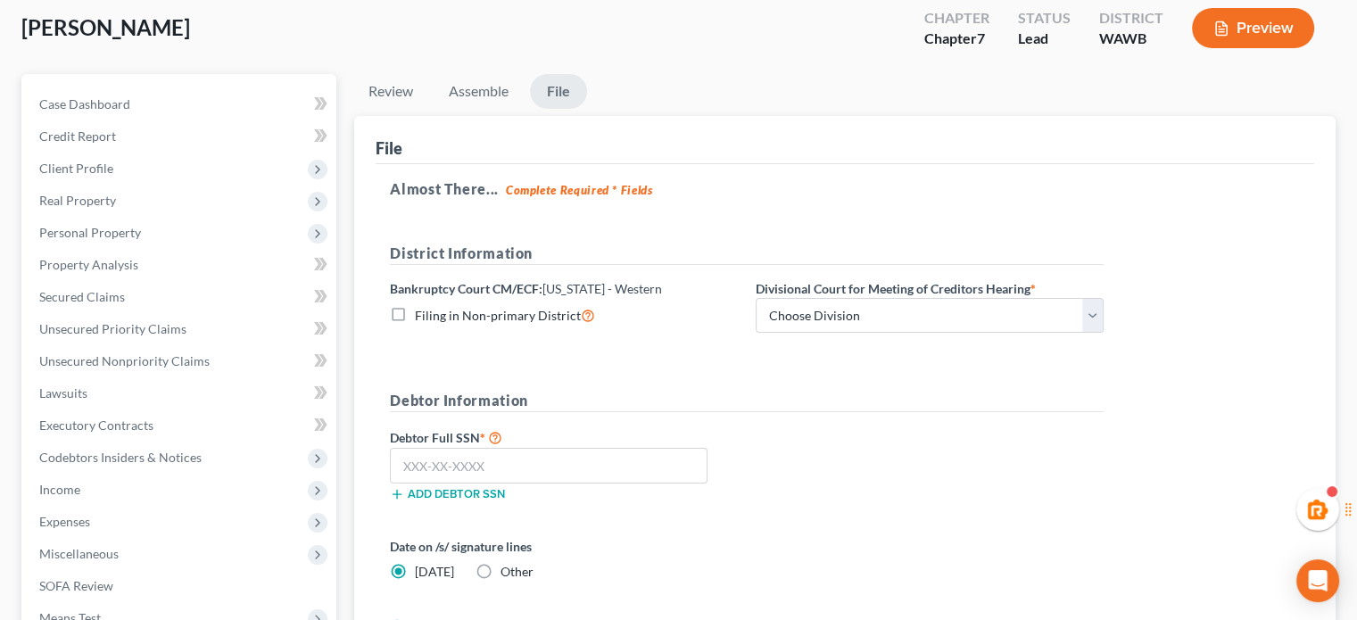
click at [879, 135] on div "File" at bounding box center [845, 140] width 938 height 48
click at [1245, 24] on button "Preview" at bounding box center [1253, 28] width 122 height 40
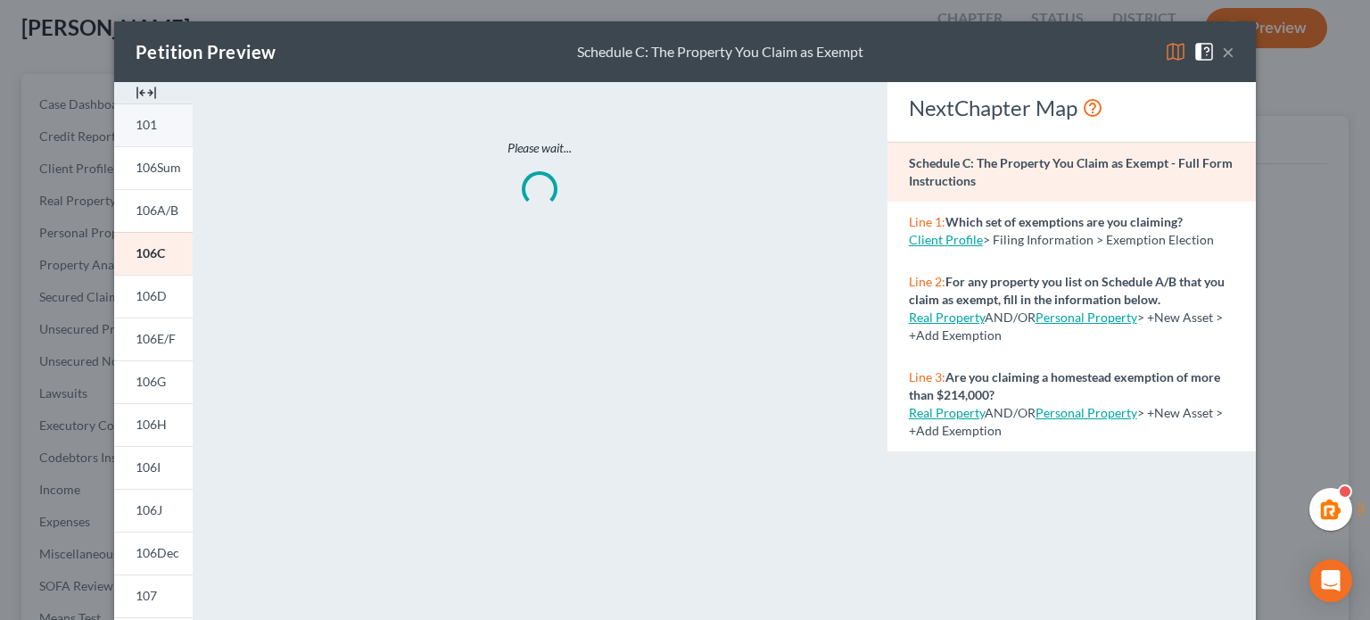
click at [150, 125] on span "101" at bounding box center [146, 124] width 21 height 15
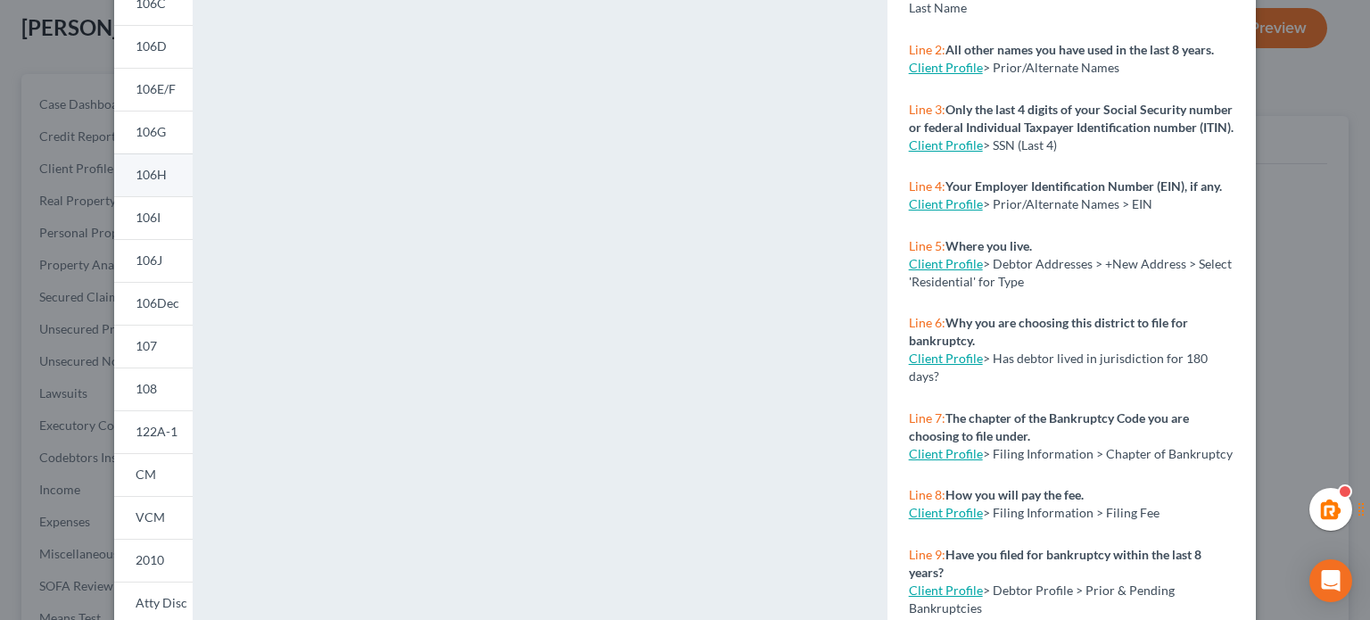
scroll to position [0, 0]
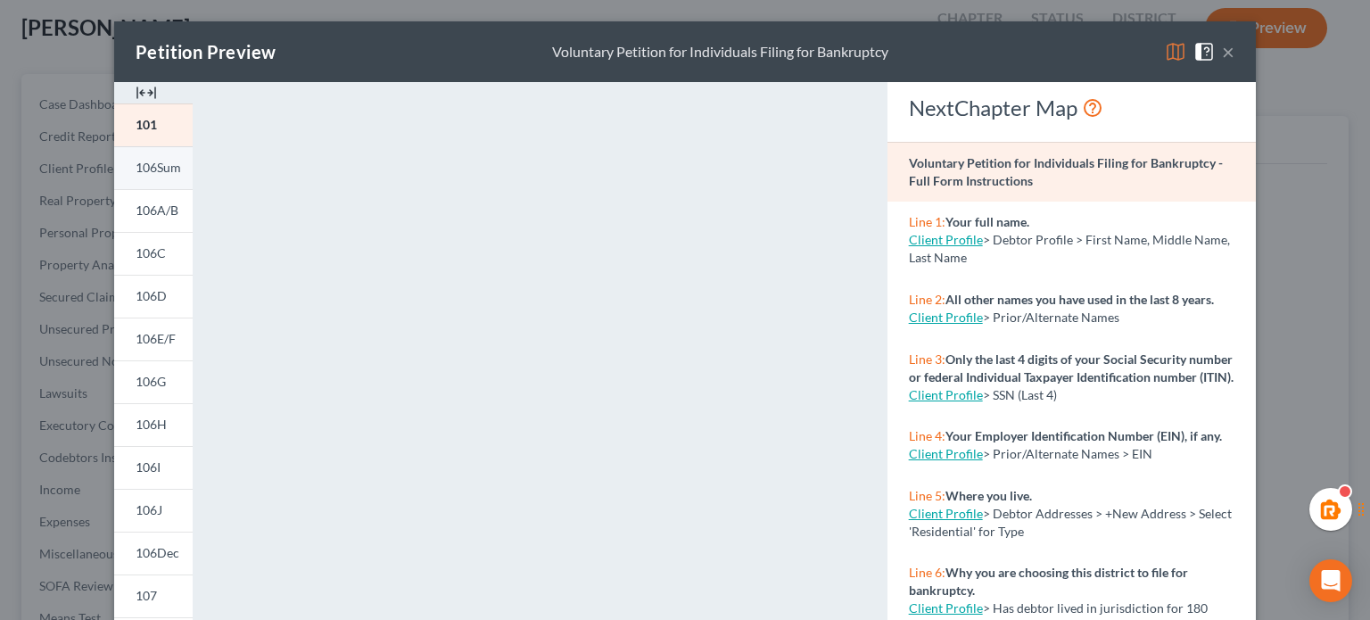
click at [136, 167] on span "106Sum" at bounding box center [158, 167] width 45 height 15
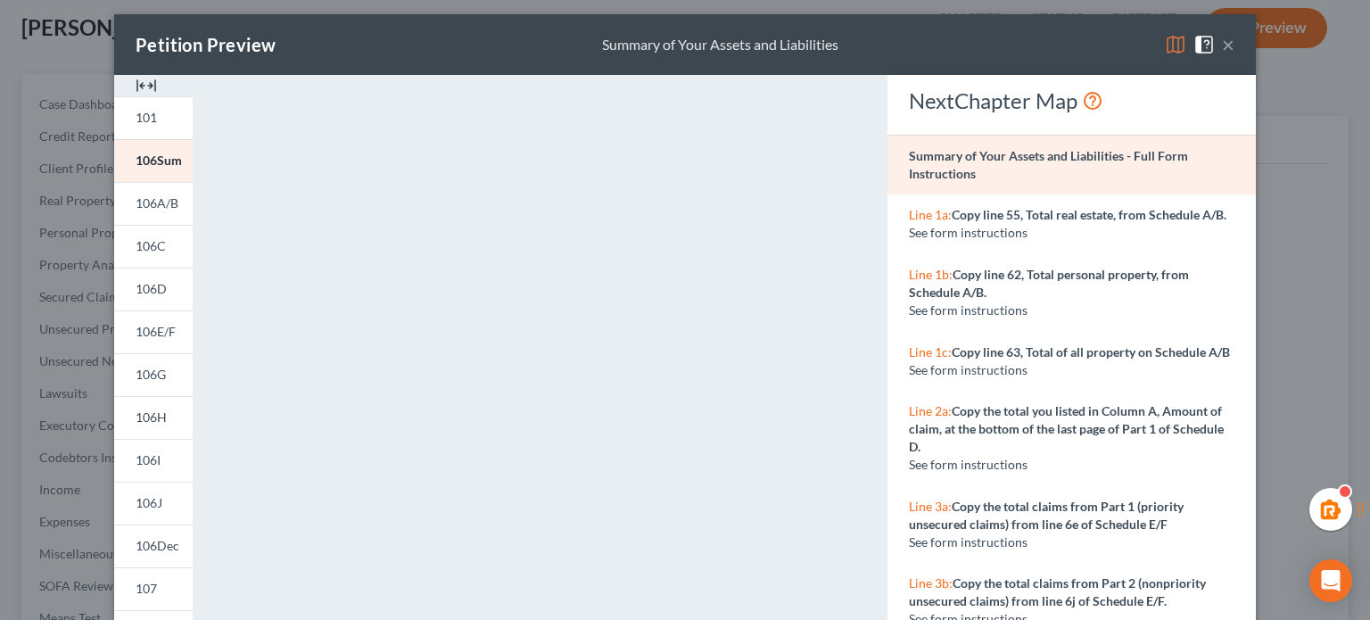
scroll to position [4, 0]
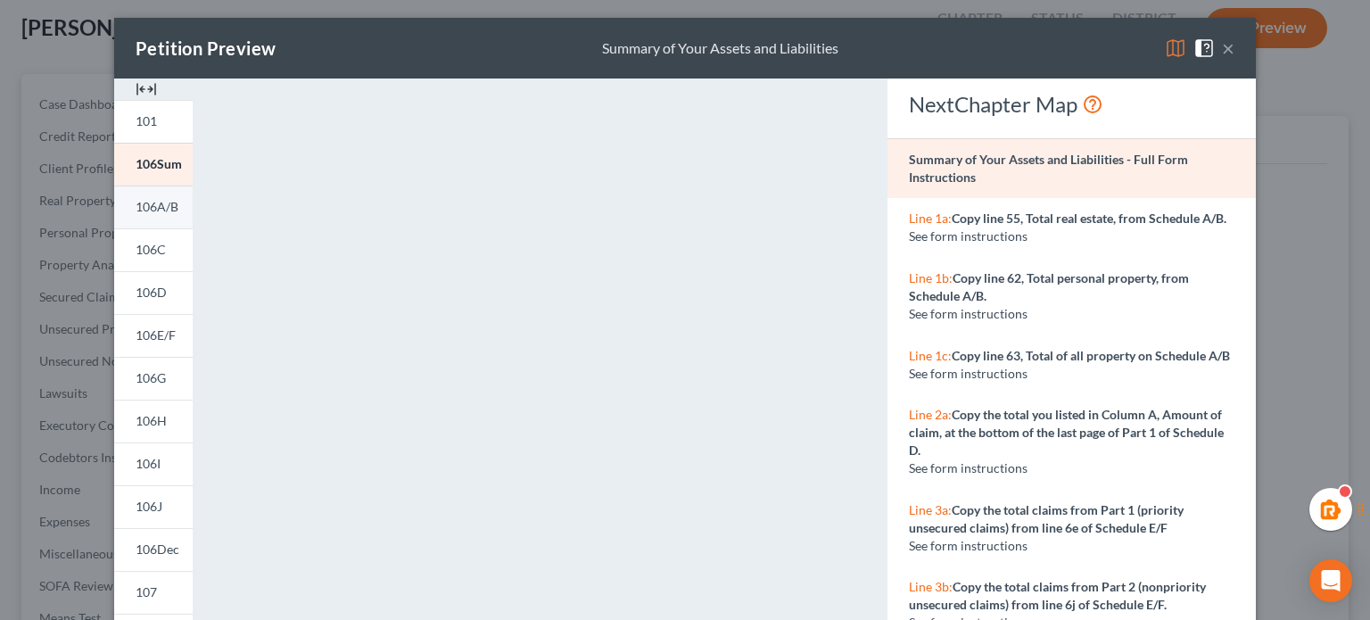
click at [147, 208] on span "106A/B" at bounding box center [157, 206] width 43 height 15
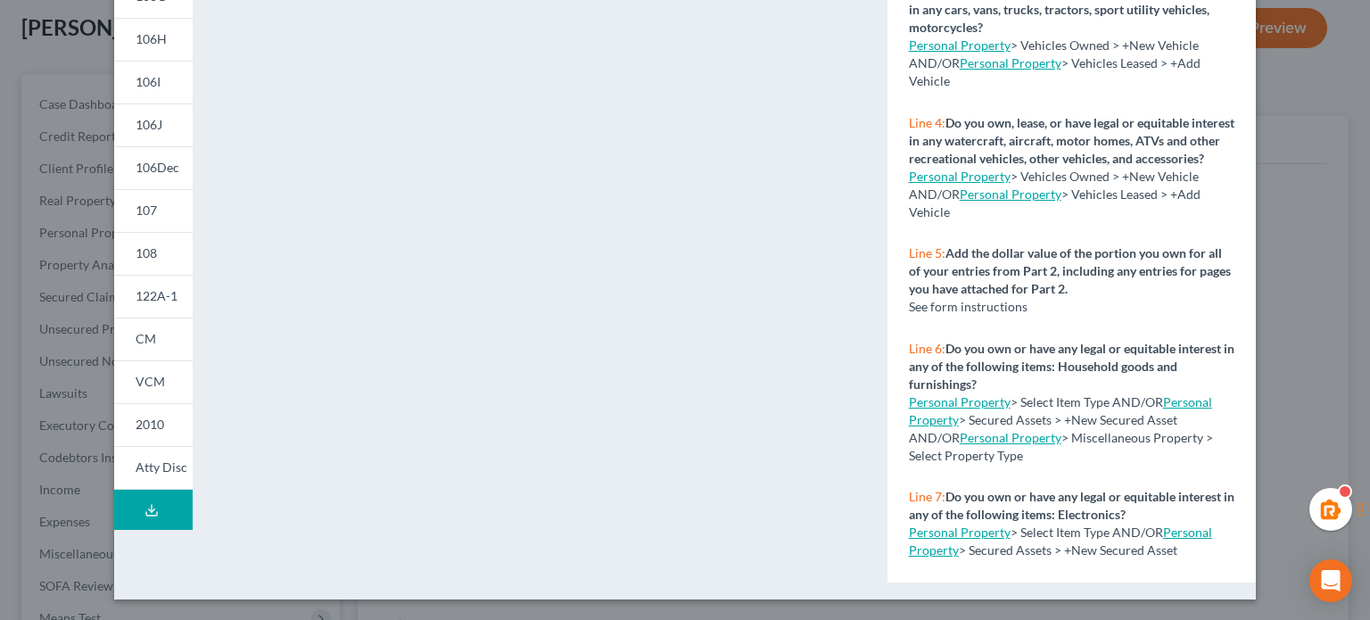
scroll to position [0, 0]
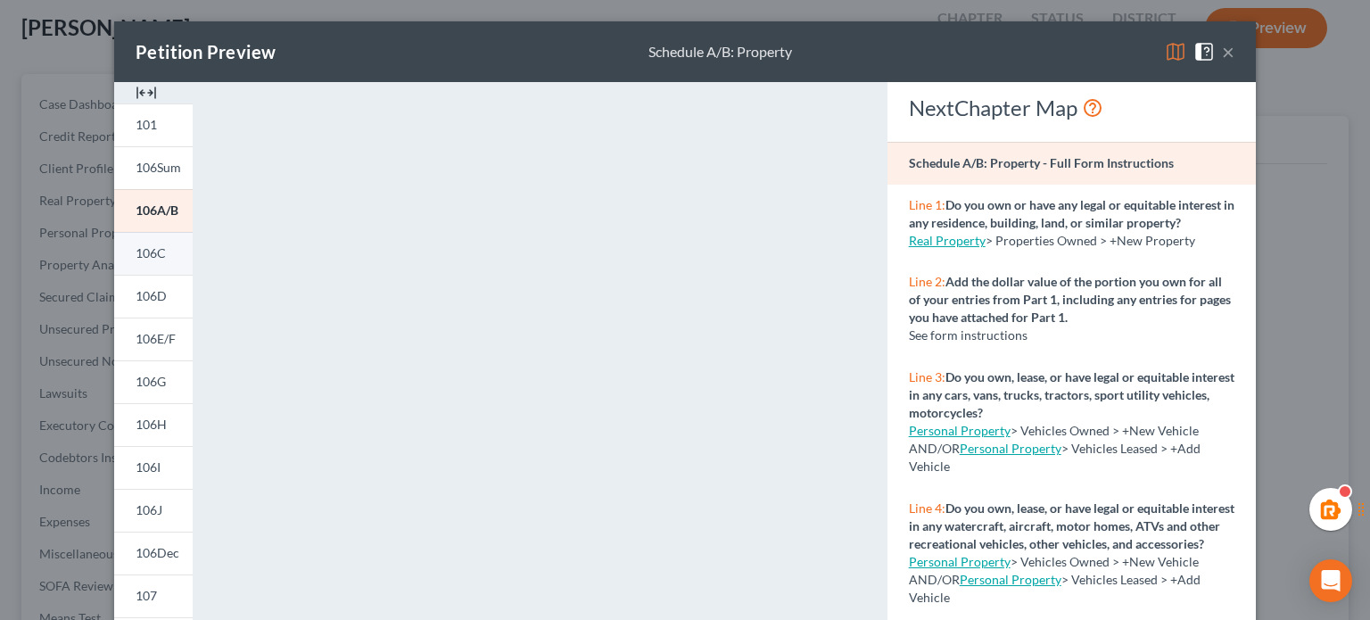
click at [161, 247] on link "106C" at bounding box center [153, 253] width 78 height 43
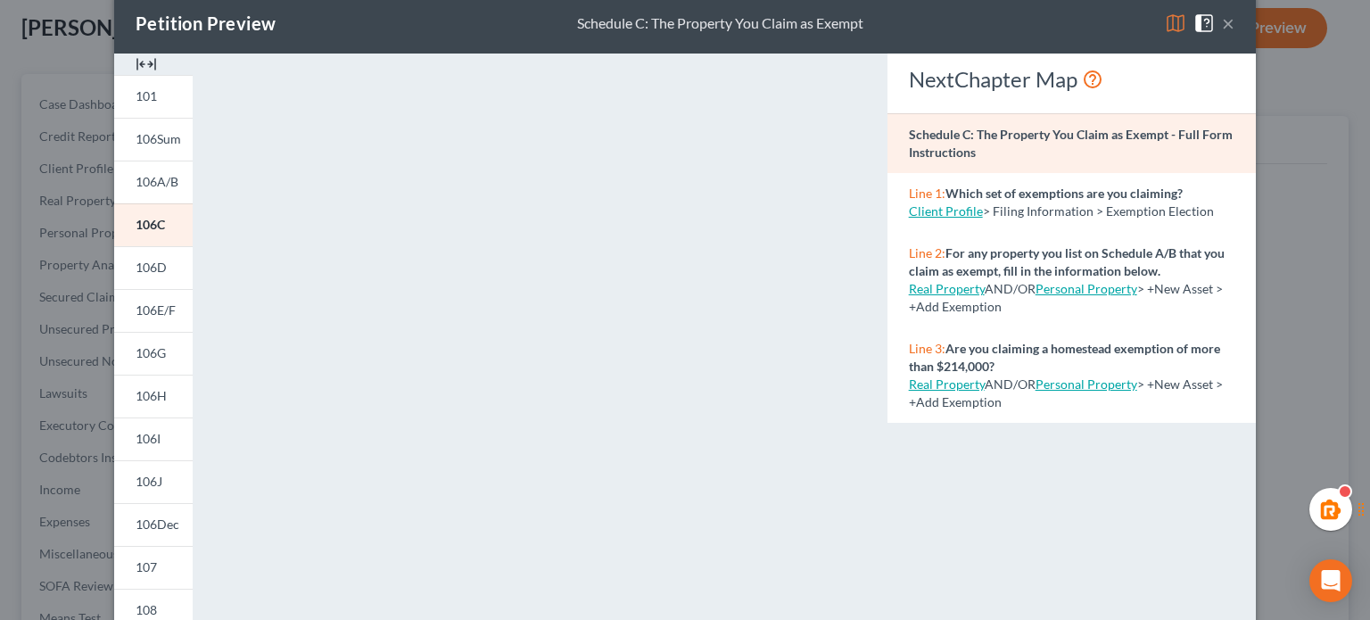
scroll to position [21, 0]
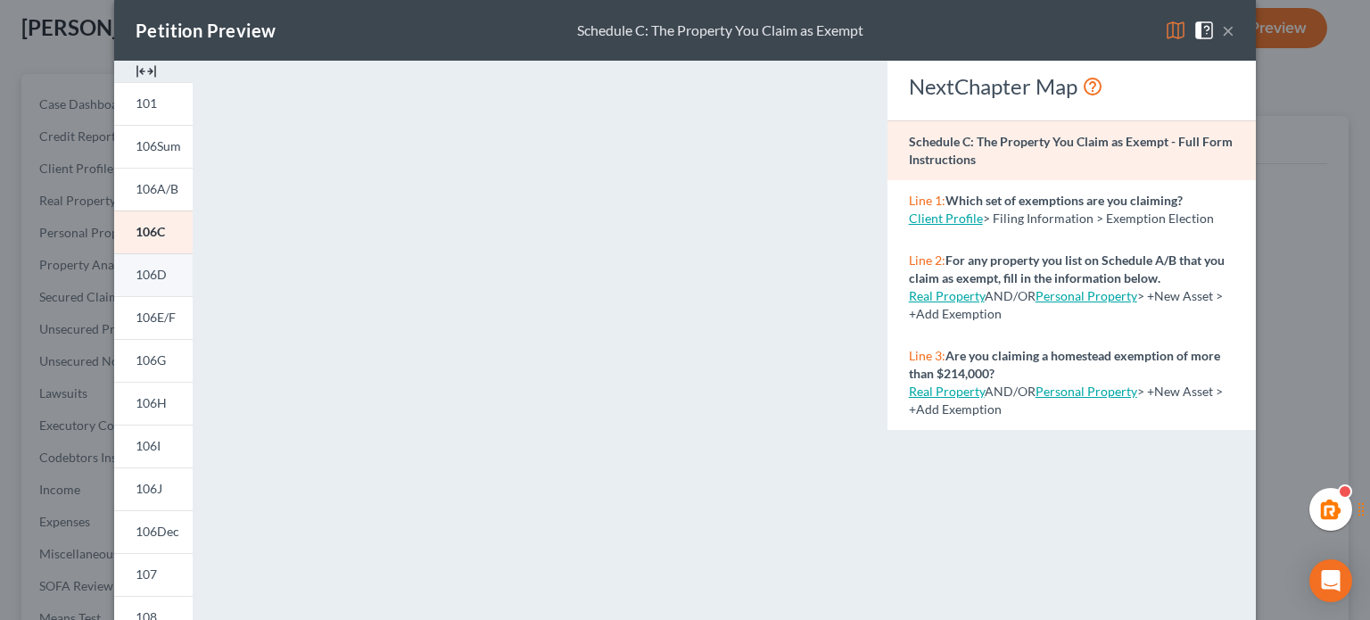
click at [143, 274] on span "106D" at bounding box center [151, 274] width 31 height 15
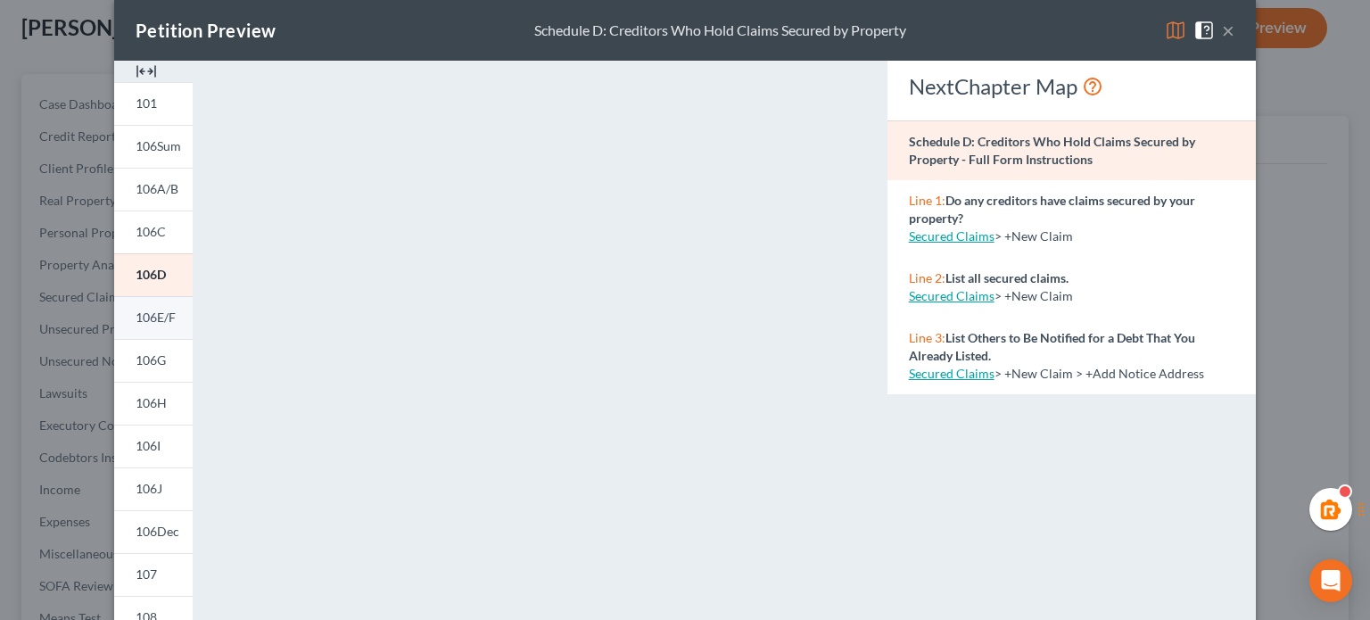
click at [139, 321] on span "106E/F" at bounding box center [156, 317] width 40 height 15
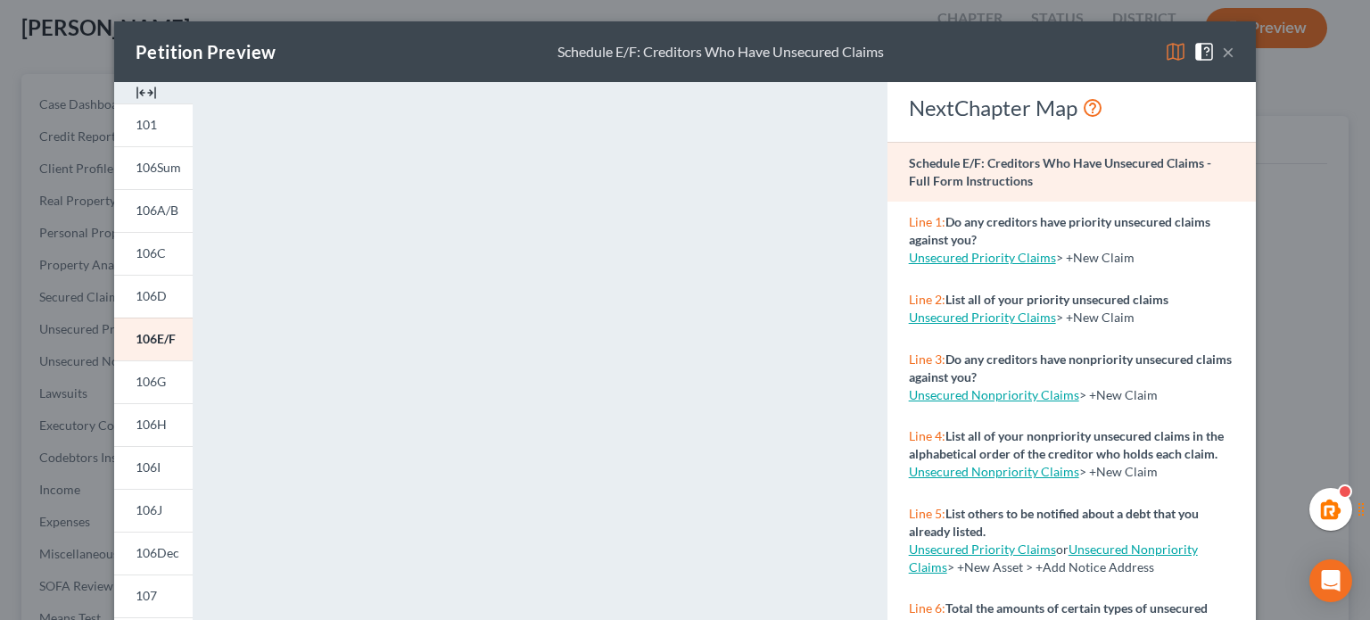
scroll to position [0, 0]
click at [167, 367] on link "106G" at bounding box center [153, 381] width 78 height 43
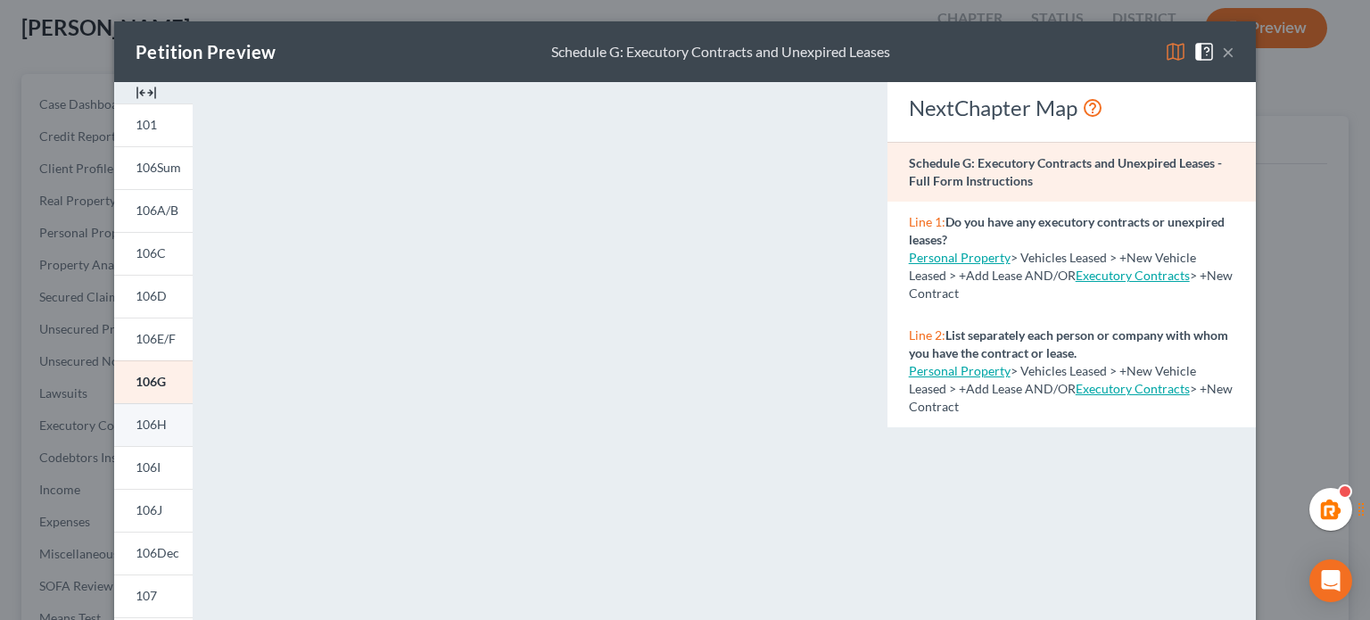
click at [141, 434] on link "106H" at bounding box center [153, 424] width 78 height 43
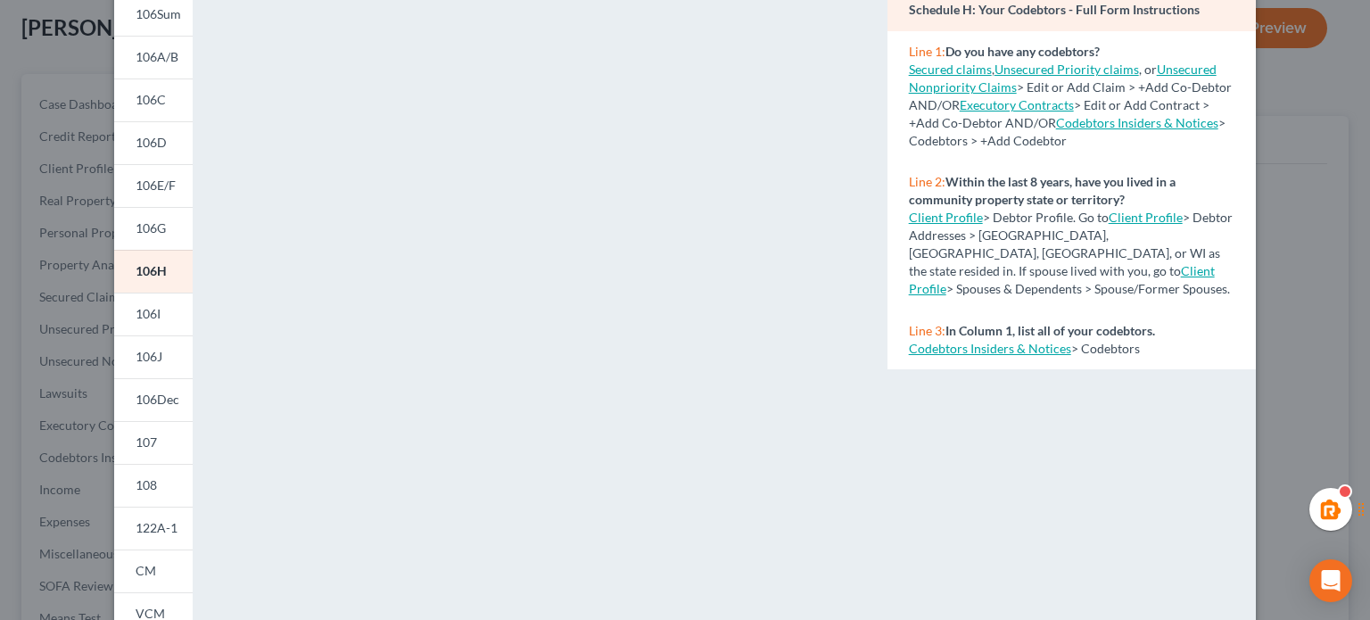
scroll to position [157, 0]
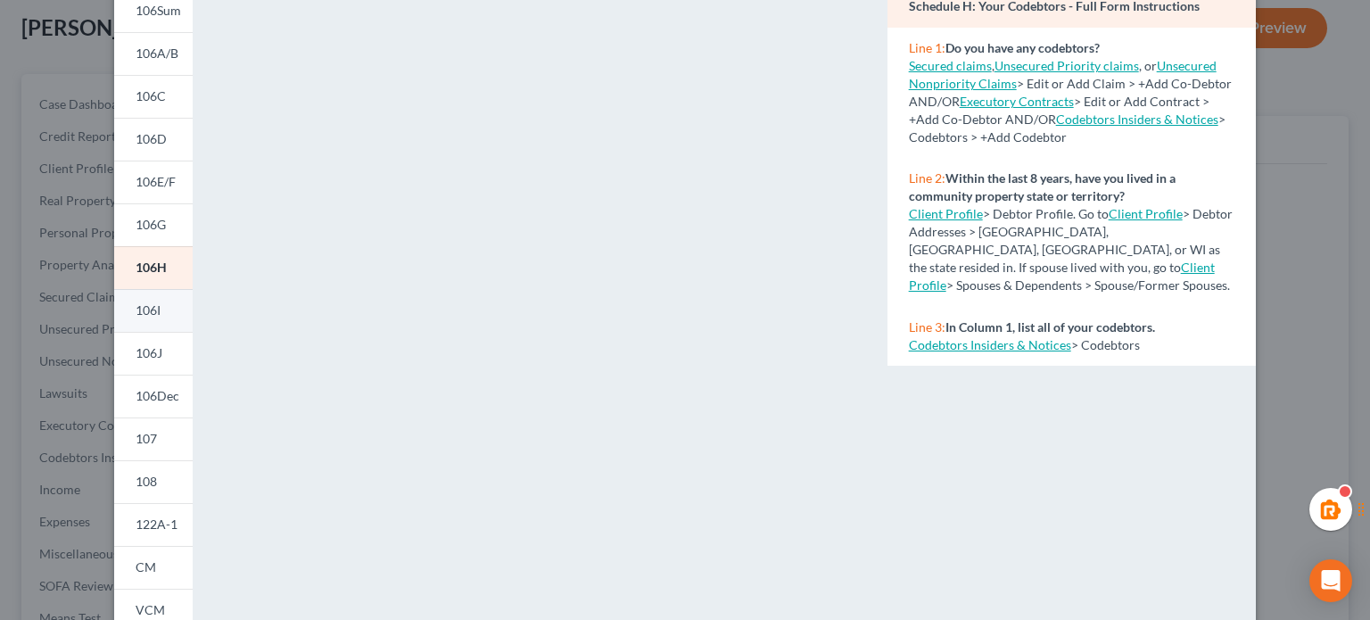
click at [157, 302] on link "106I" at bounding box center [153, 310] width 78 height 43
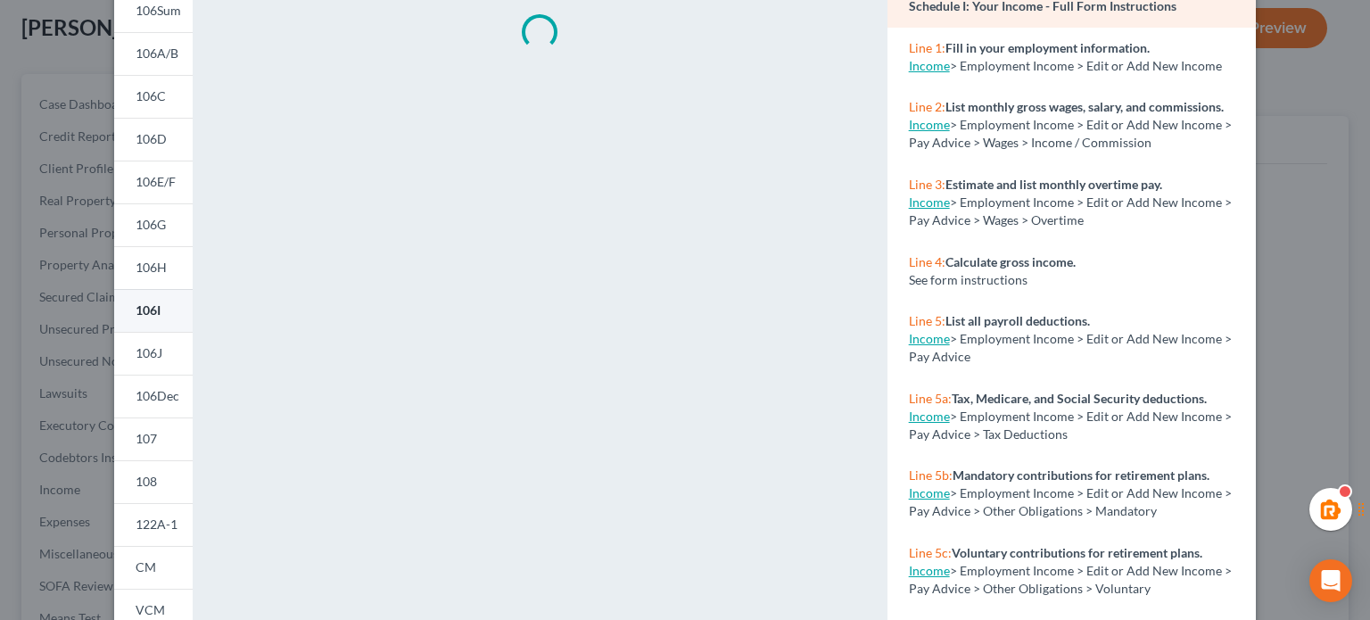
click at [157, 302] on link "106I" at bounding box center [153, 310] width 78 height 43
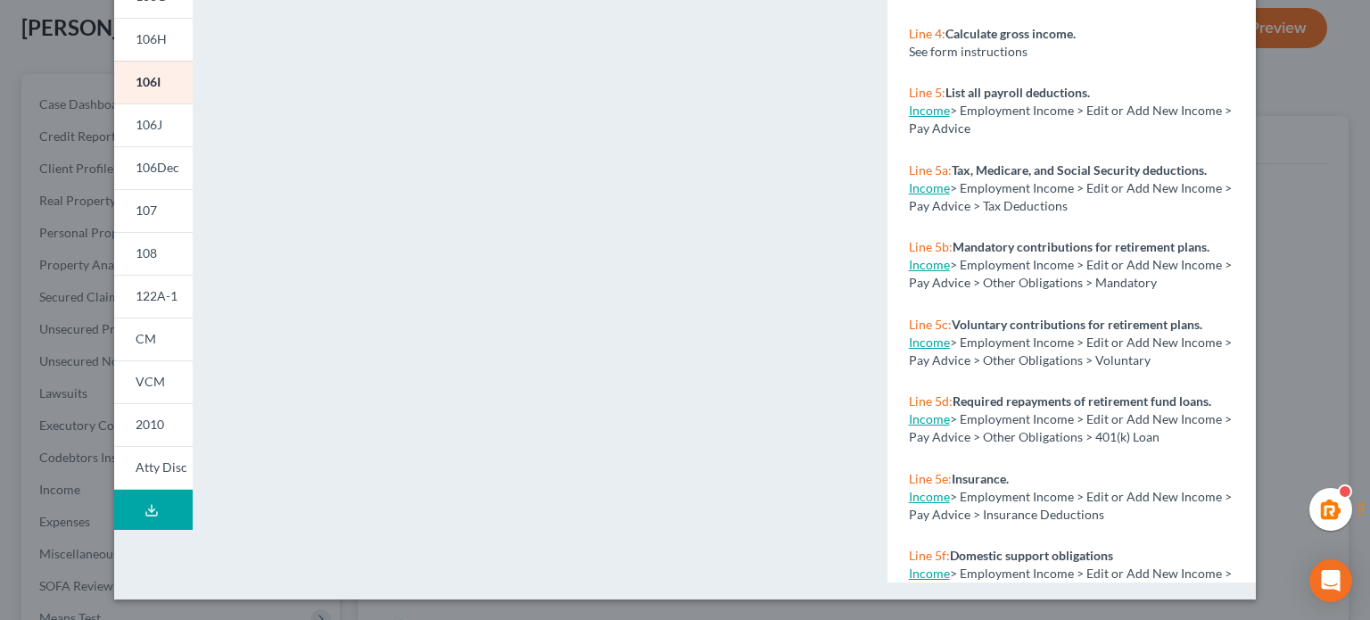
scroll to position [153, 0]
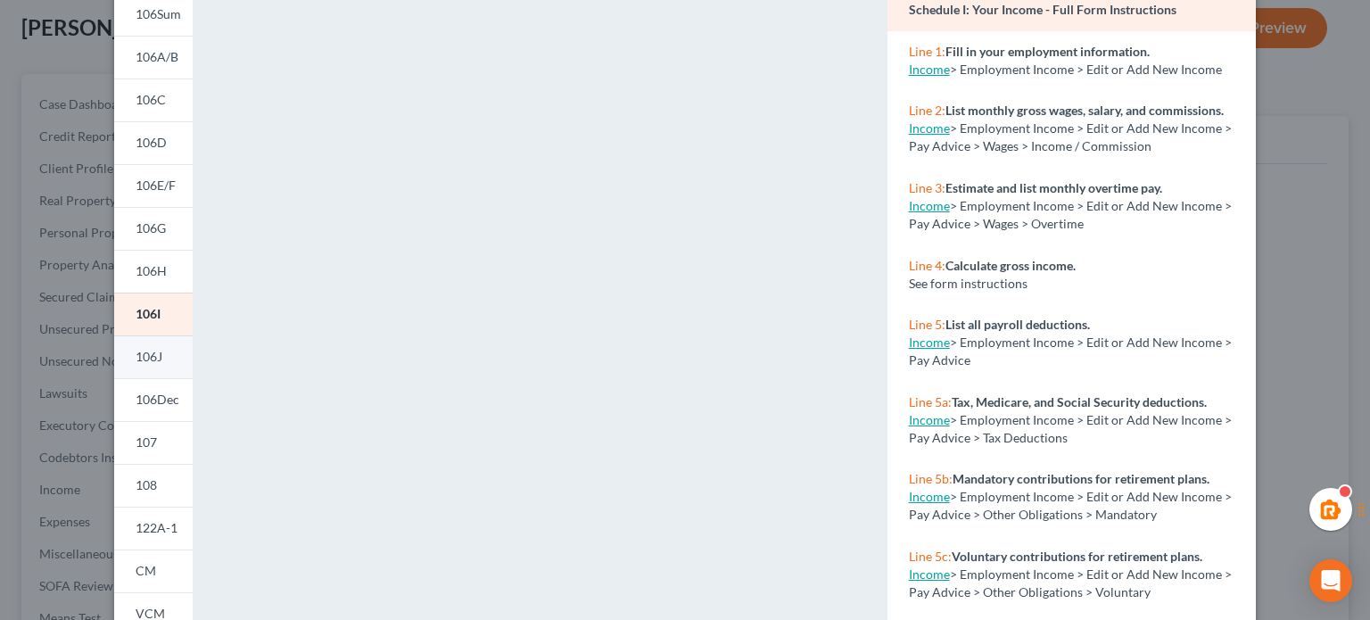
click at [161, 372] on link "106J" at bounding box center [153, 356] width 78 height 43
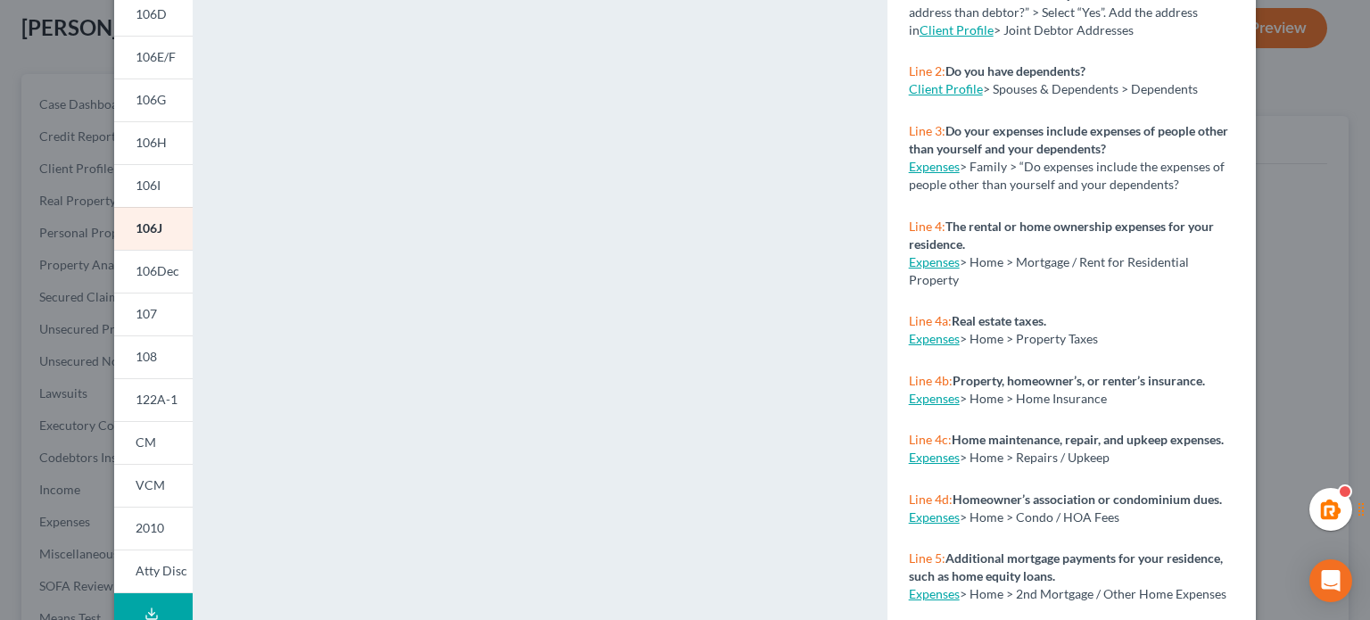
scroll to position [283, 0]
click at [136, 277] on span "106Dec" at bounding box center [158, 269] width 44 height 15
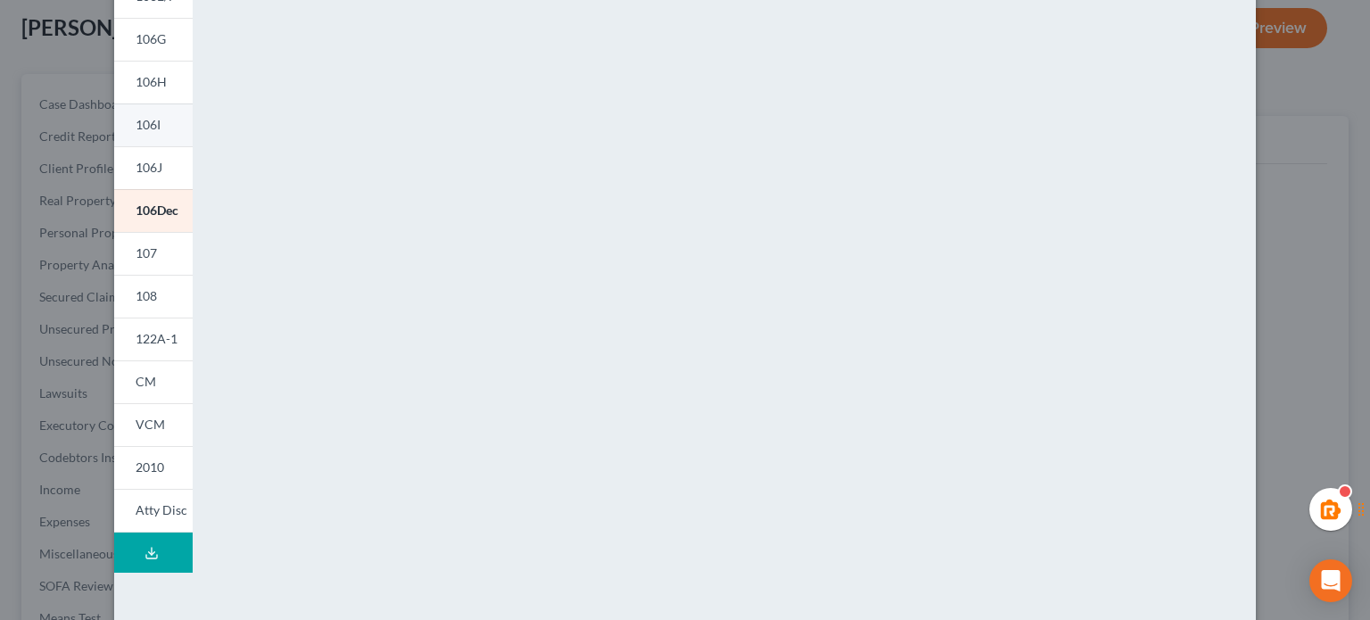
scroll to position [343, 0]
click at [136, 248] on span "107" at bounding box center [146, 252] width 21 height 15
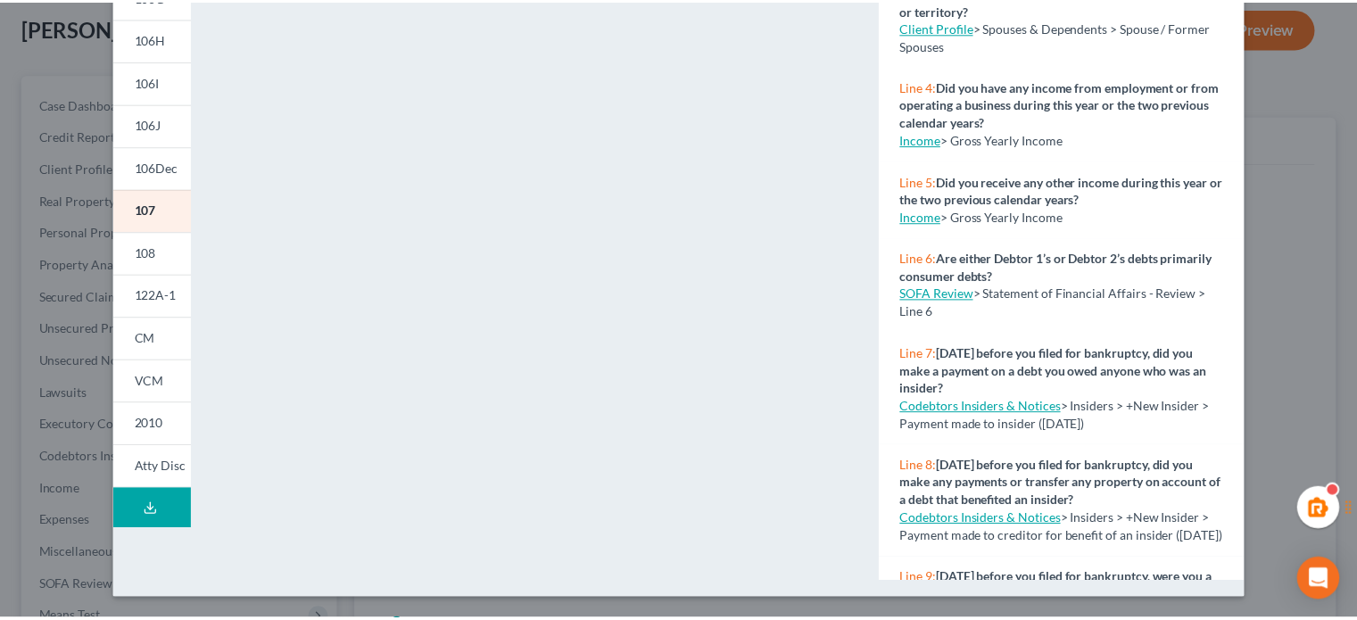
scroll to position [0, 0]
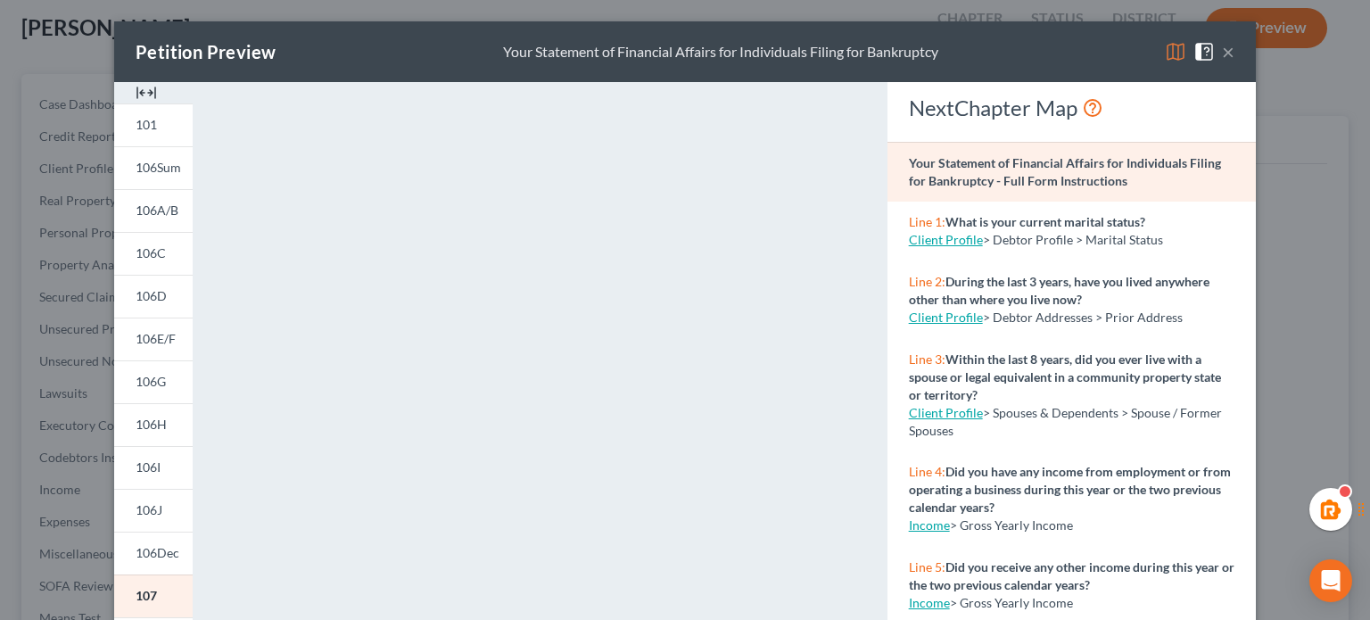
click at [1222, 51] on button "×" at bounding box center [1228, 51] width 12 height 21
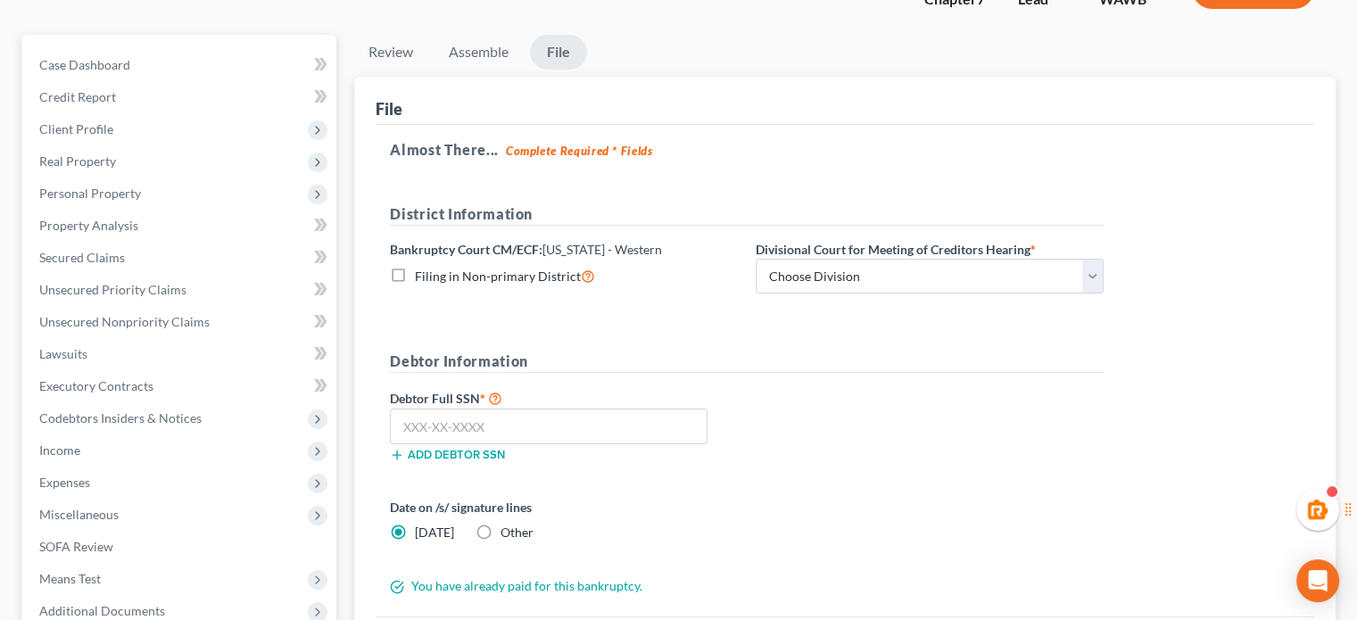
scroll to position [135, 0]
click at [893, 264] on select "Choose Division Seattle Tacoma" at bounding box center [930, 278] width 348 height 36
select select "0"
click at [756, 260] on select "Choose Division Seattle Tacoma" at bounding box center [930, 278] width 348 height 36
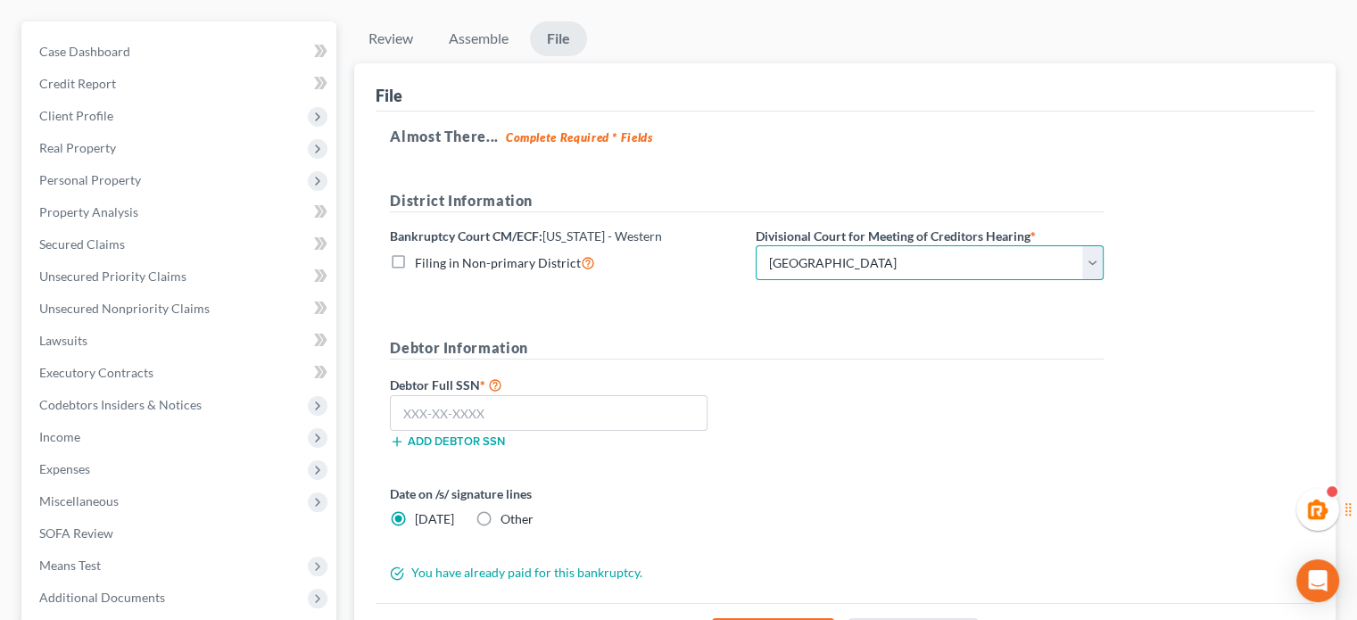
scroll to position [146, 0]
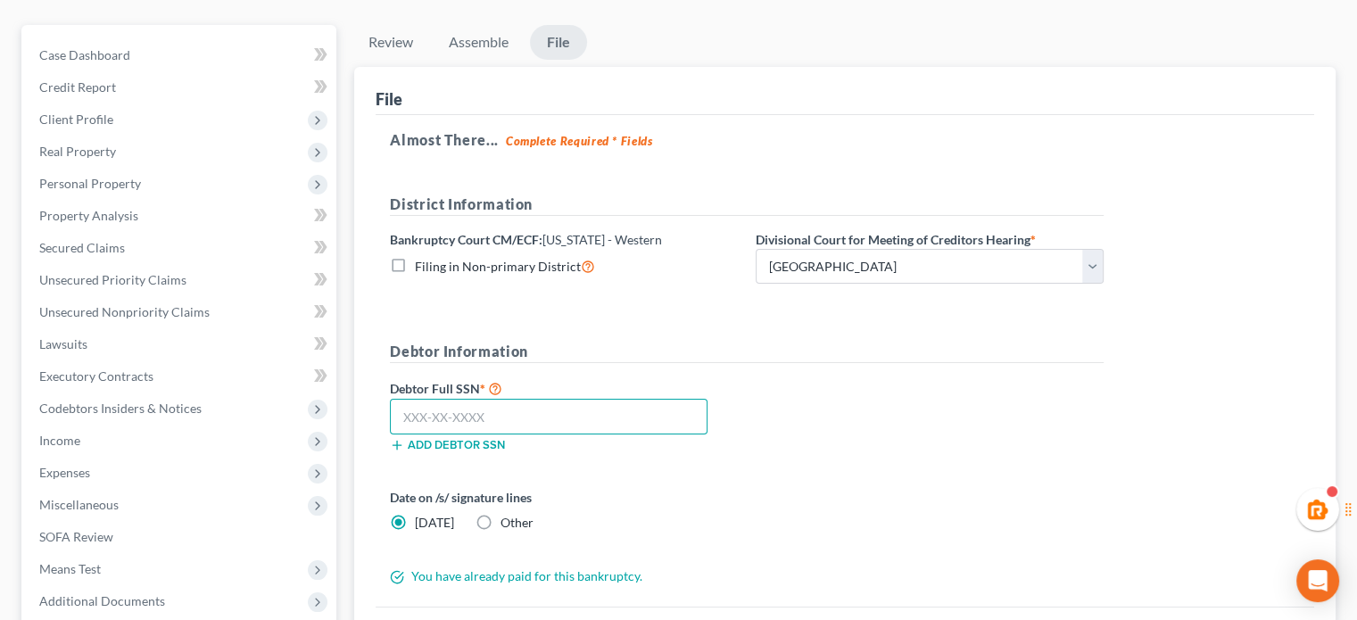
click at [492, 422] on input "text" at bounding box center [549, 417] width 318 height 36
paste input "483-23-3166"
type input "483-23-3166"
click at [772, 367] on div "Debtor Information Debtor Full SSN * 483-23-3166 Add debtor SSN" at bounding box center [746, 404] width 731 height 126
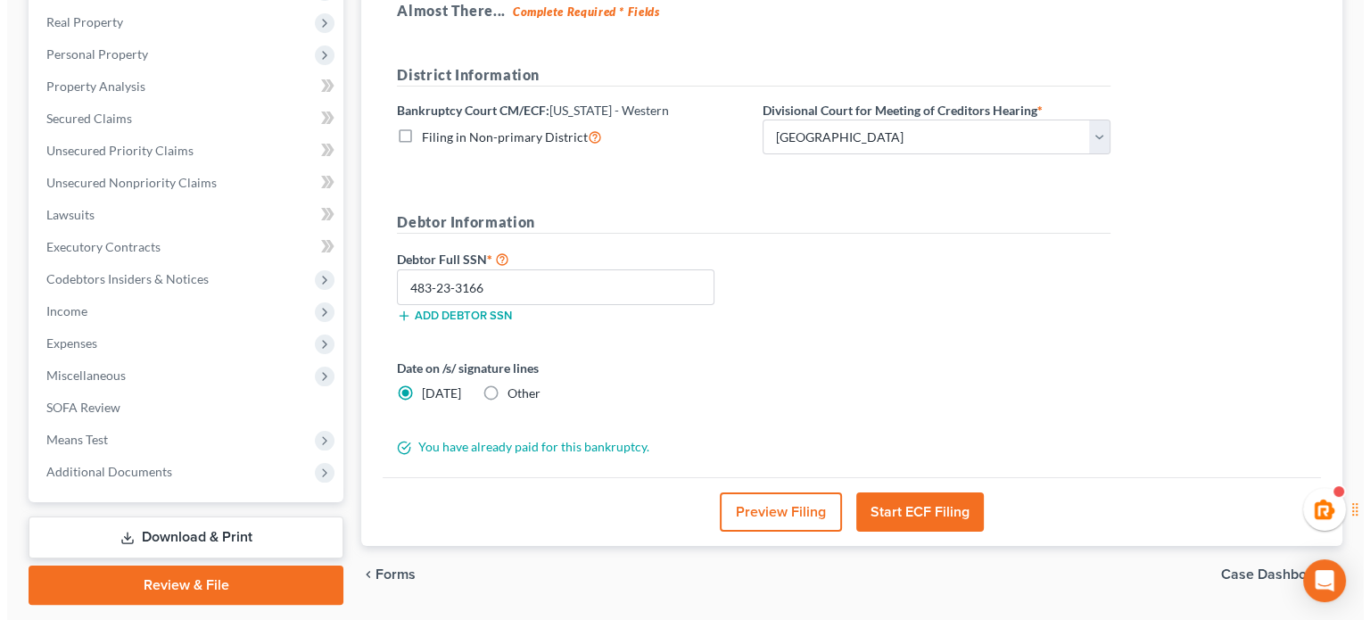
scroll to position [277, 0]
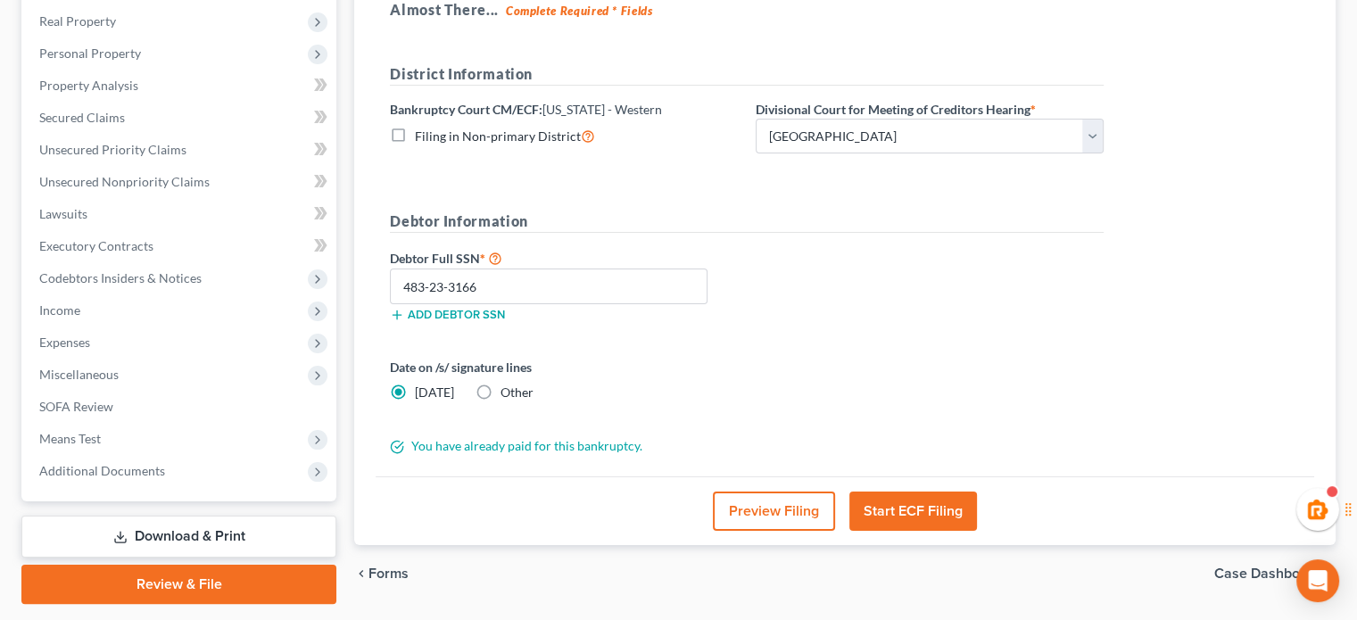
click at [881, 512] on button "Start ECF Filing" at bounding box center [913, 511] width 128 height 39
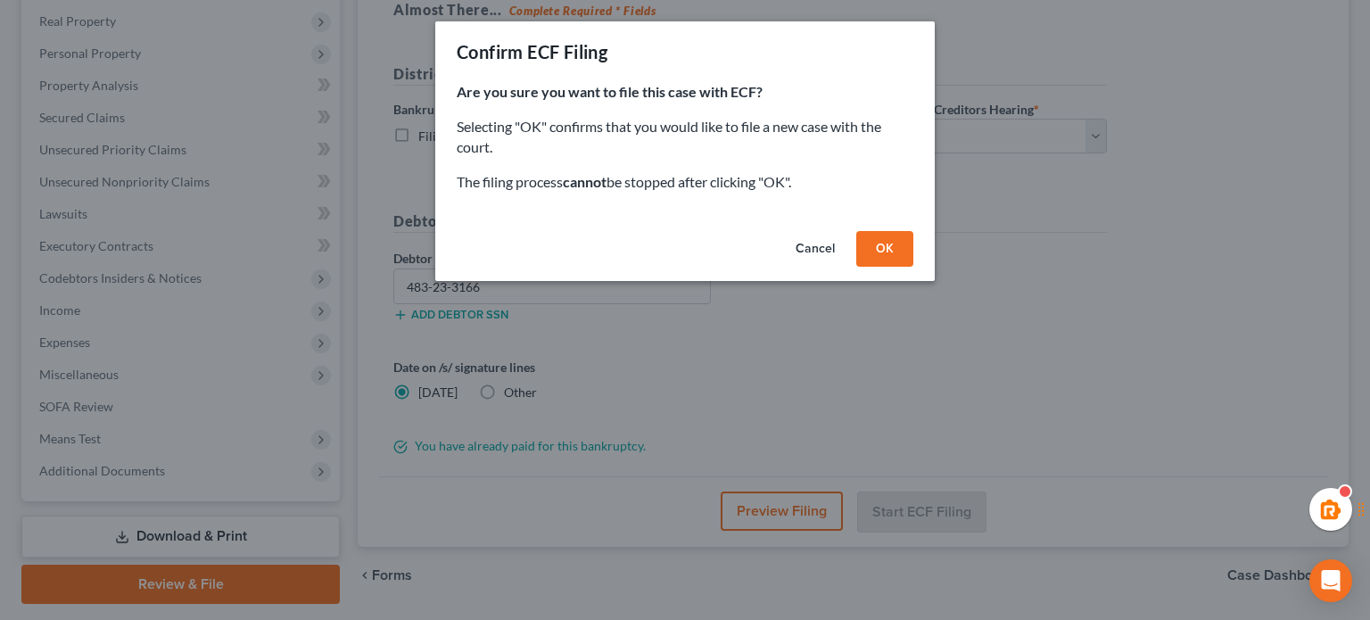
click at [888, 235] on button "OK" at bounding box center [884, 249] width 57 height 36
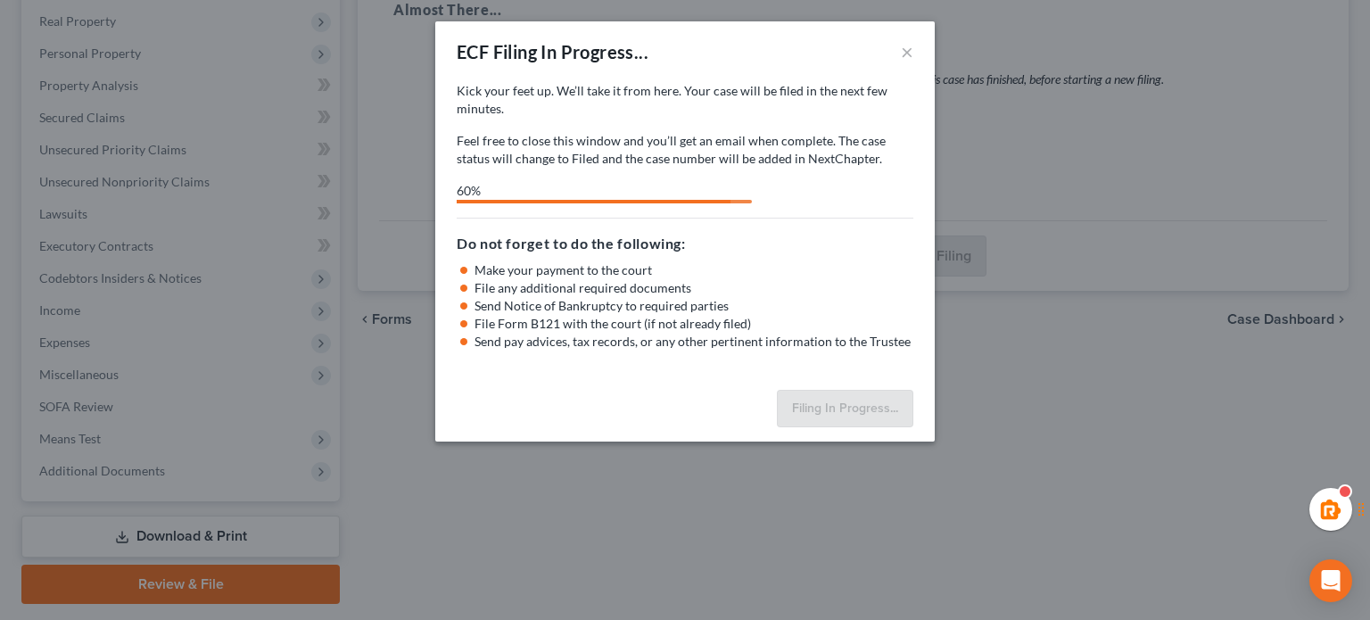
select select "0"
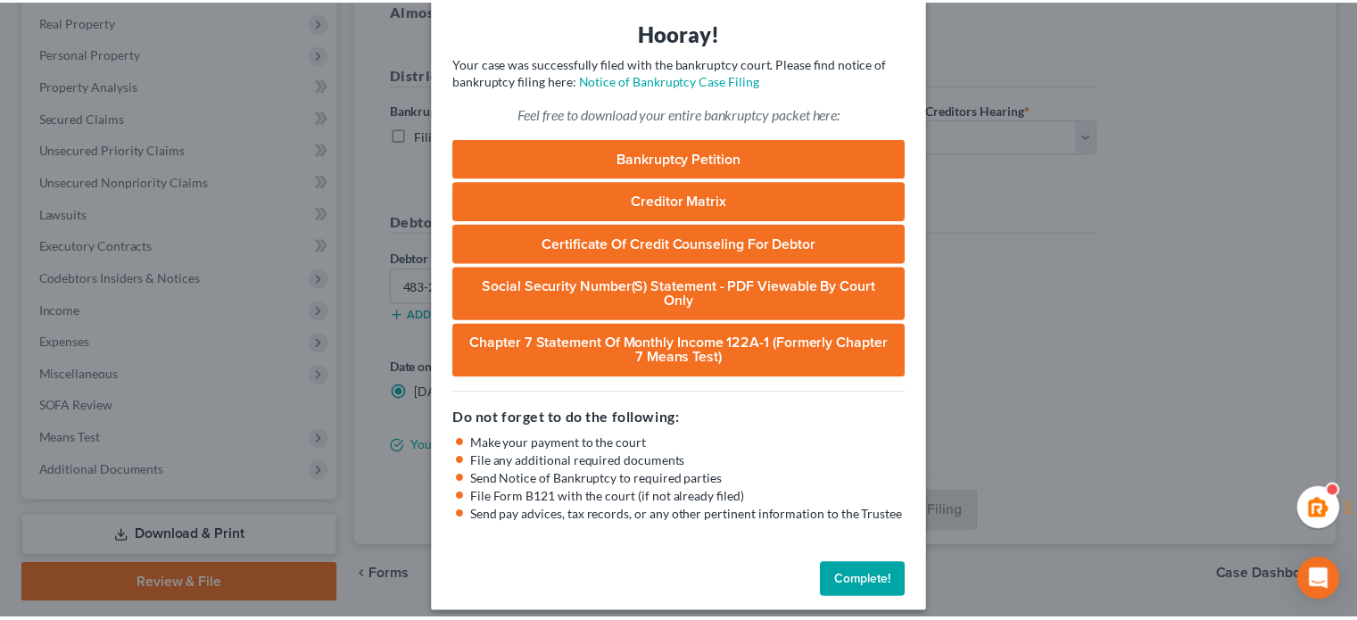
scroll to position [0, 0]
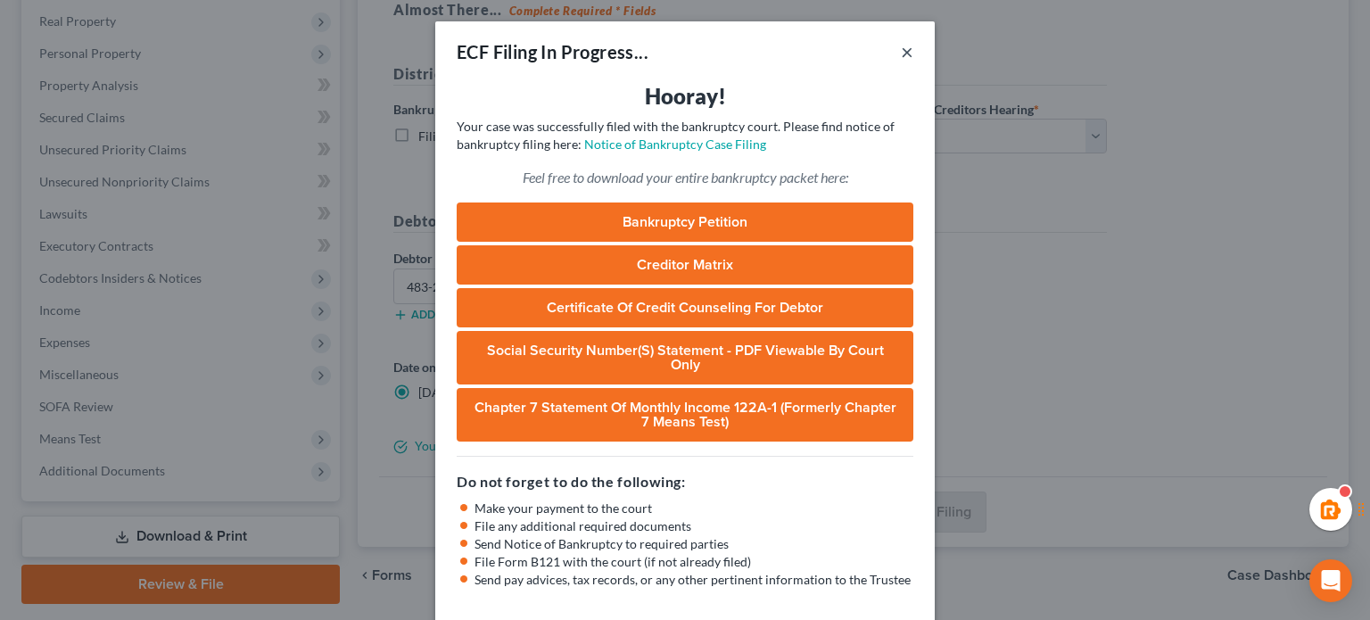
click at [903, 53] on button "×" at bounding box center [907, 51] width 12 height 21
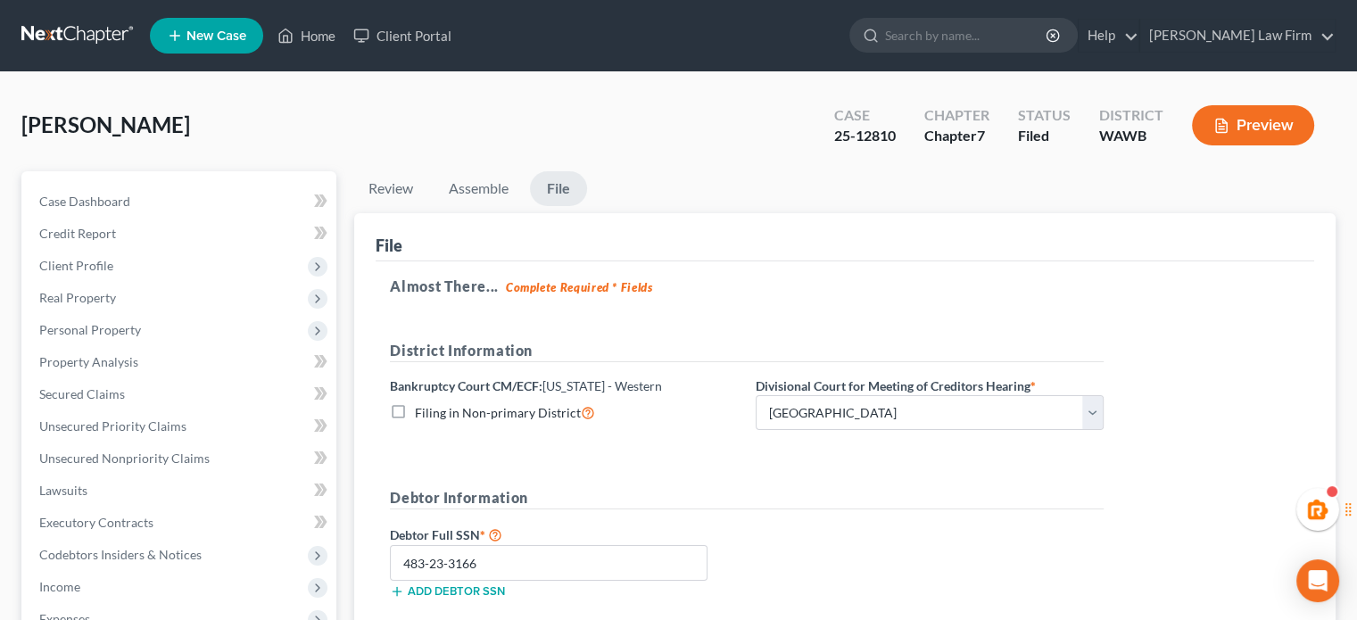
click at [110, 52] on nav "Home New Case Client Portal Skelton Law Firm haley@skeltonlawfirms.com My Accou…" at bounding box center [678, 35] width 1357 height 71
click at [91, 42] on link at bounding box center [78, 36] width 114 height 32
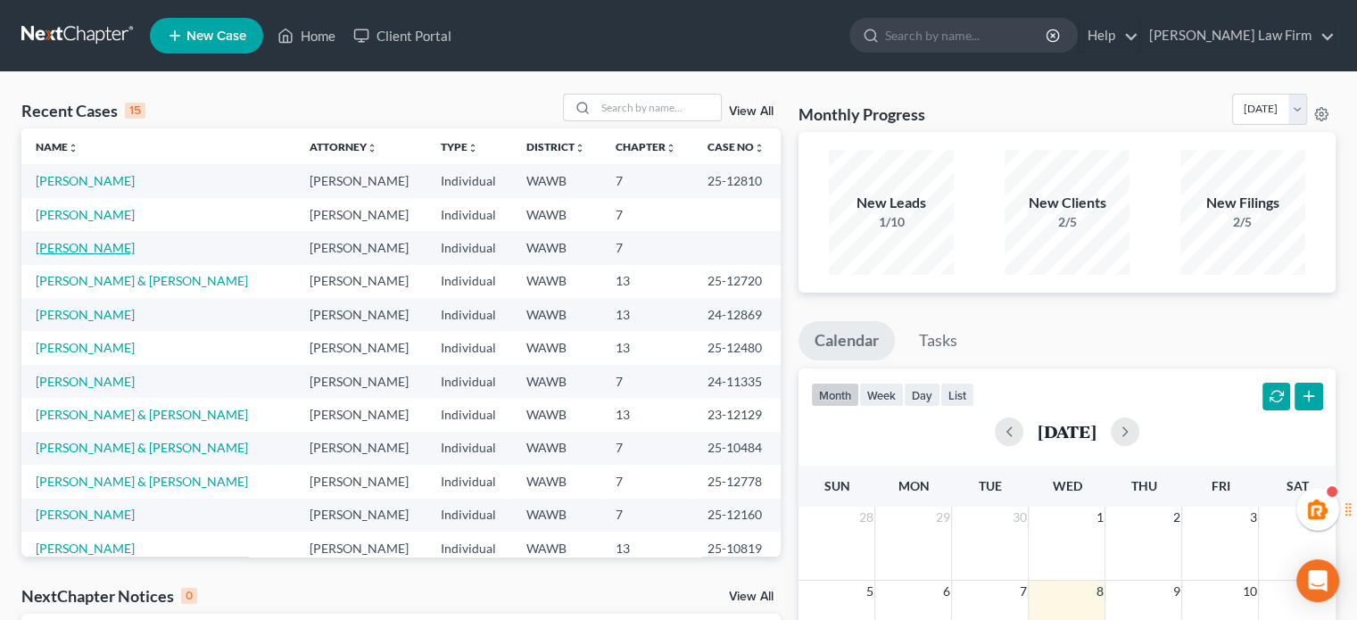
click at [70, 249] on link "[PERSON_NAME]" at bounding box center [85, 247] width 99 height 15
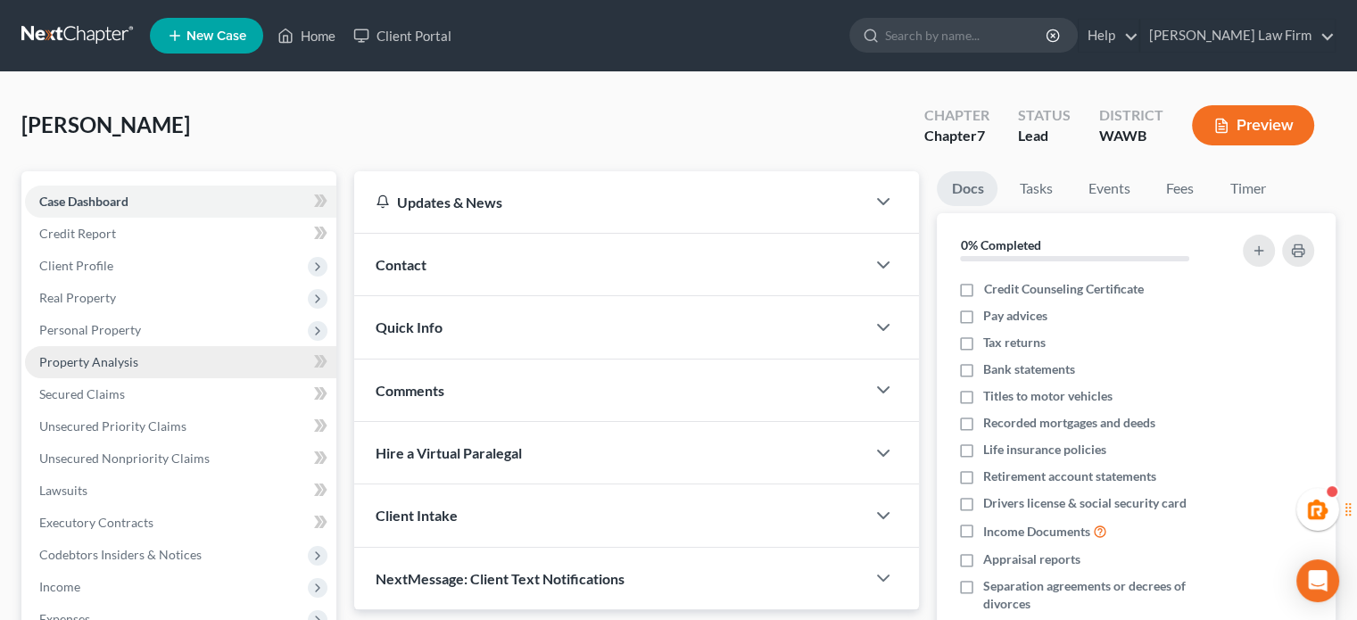
scroll to position [42, 0]
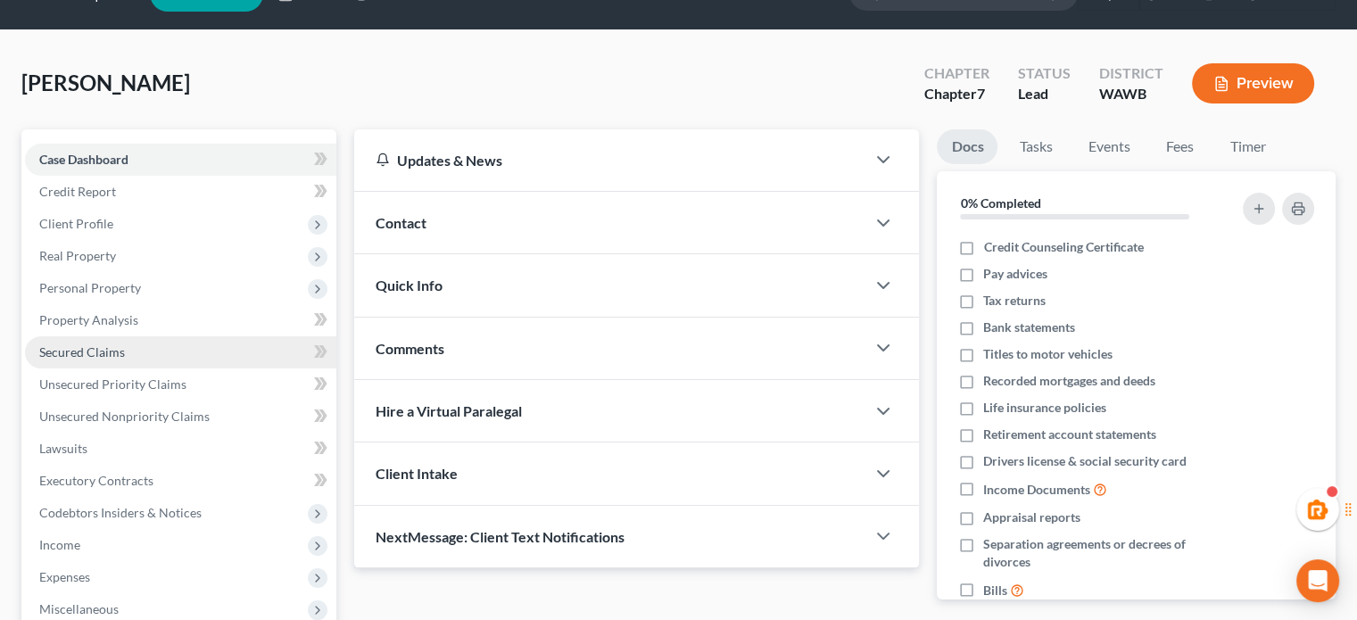
click at [113, 359] on span "Secured Claims" at bounding box center [82, 351] width 86 height 15
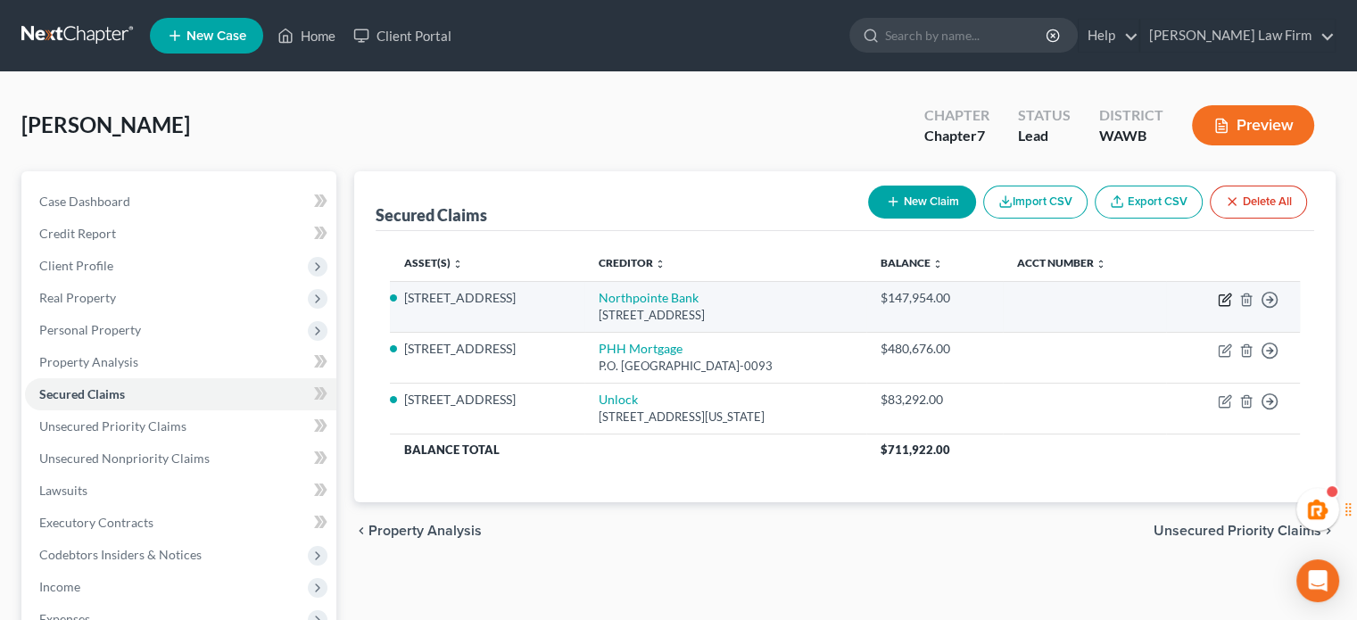
click at [1226, 300] on icon "button" at bounding box center [1225, 300] width 14 height 14
select select "33"
select select "2"
select select "4"
select select "3"
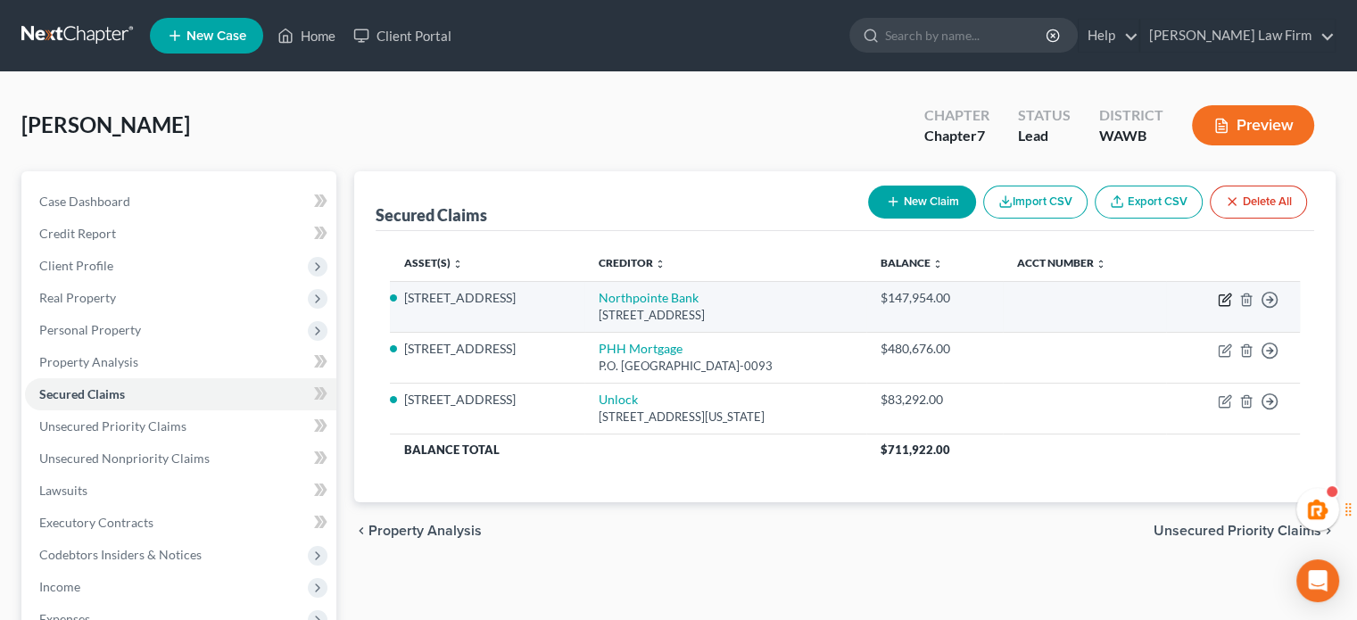
select select "0"
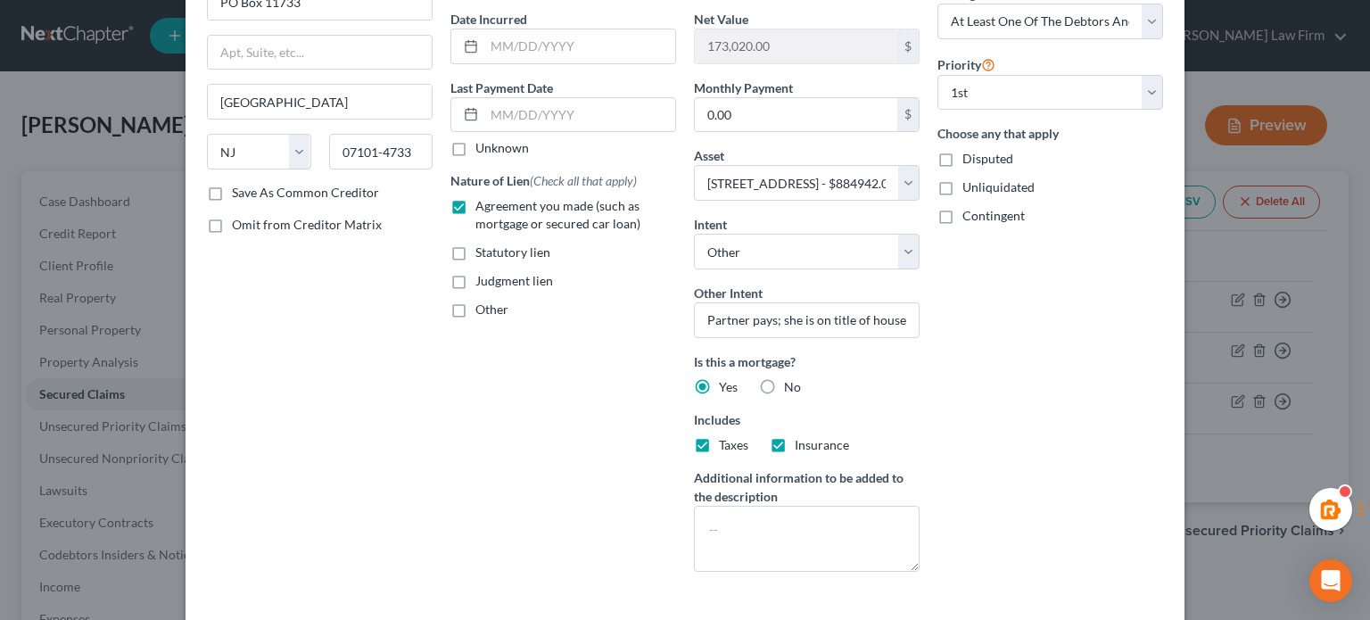
scroll to position [164, 0]
click at [815, 545] on textarea at bounding box center [807, 541] width 226 height 66
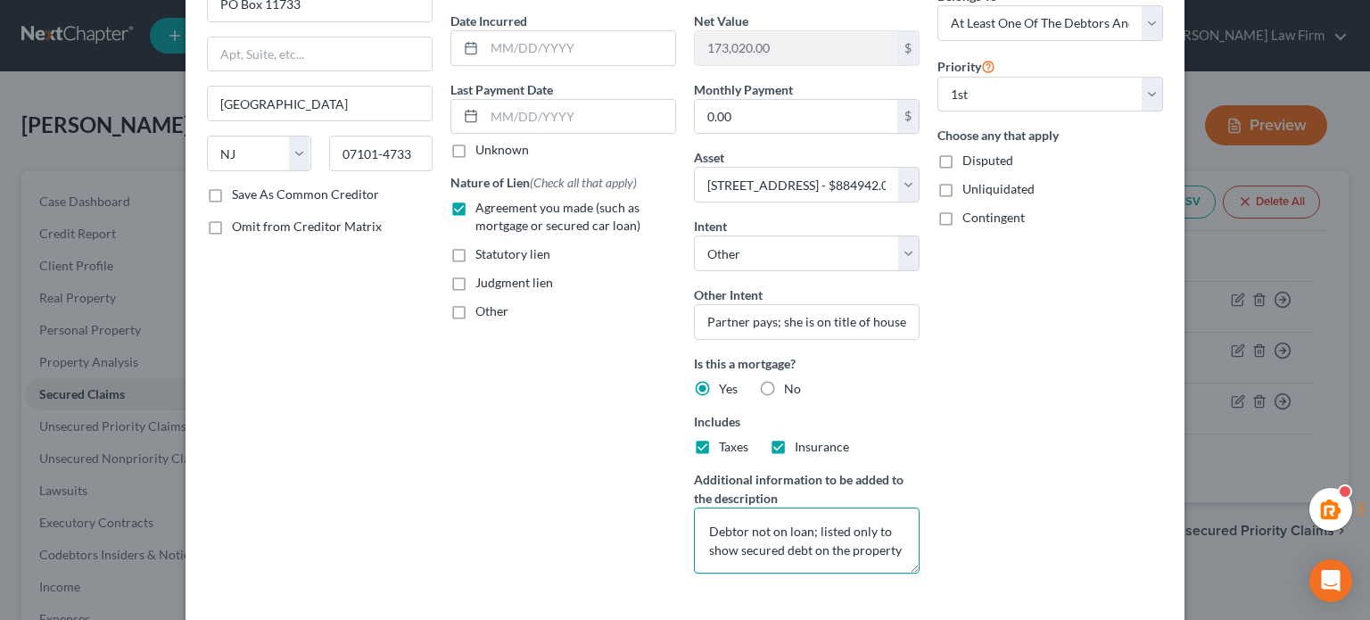
click at [780, 538] on textarea "Debtor not on loan; listed only to show secured debt on the property" at bounding box center [807, 541] width 226 height 66
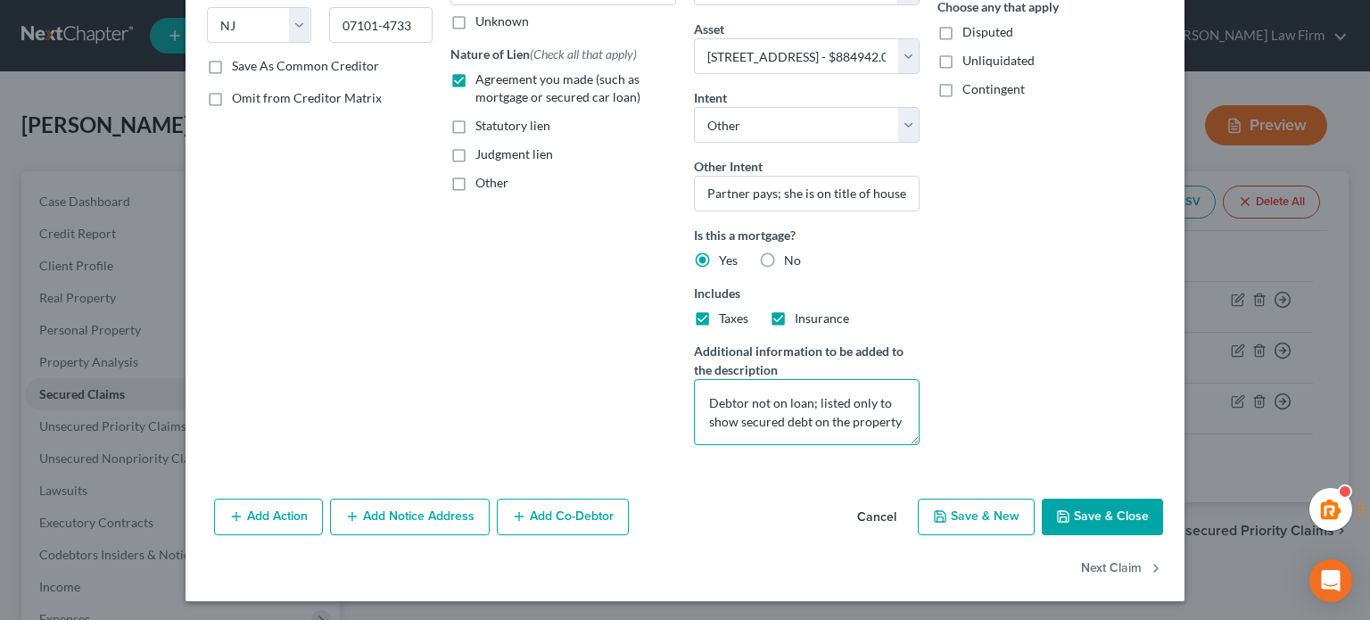
type textarea "Debtor not on loan; listed only to show secured debt on the property"
click at [1048, 508] on button "Save & Close" at bounding box center [1102, 517] width 121 height 37
select select
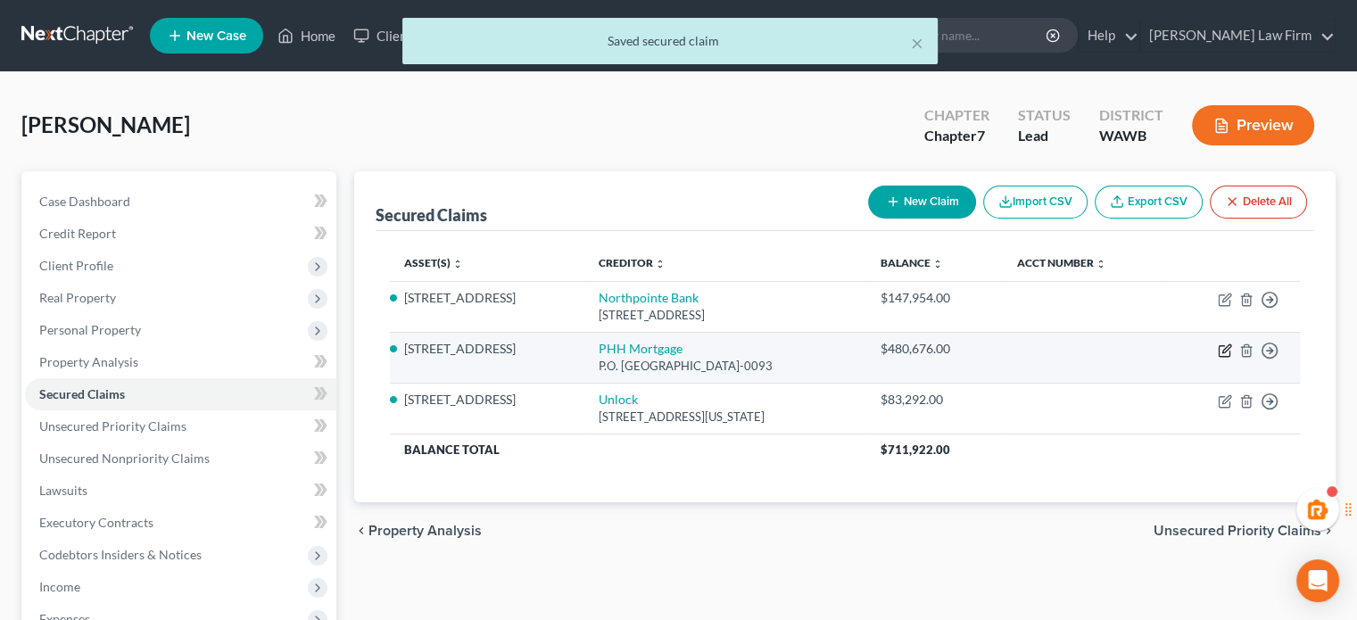
click at [1224, 349] on icon "button" at bounding box center [1225, 350] width 14 height 14
select select "45"
select select "4"
select select "3"
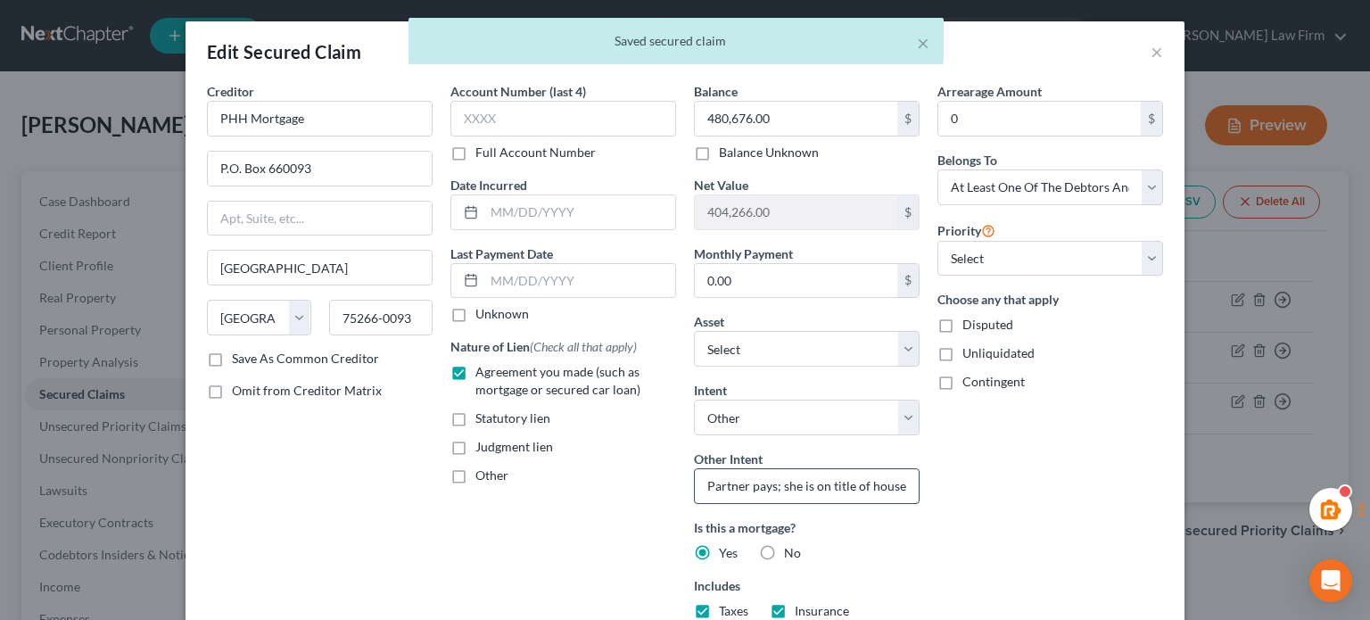
scroll to position [214, 0]
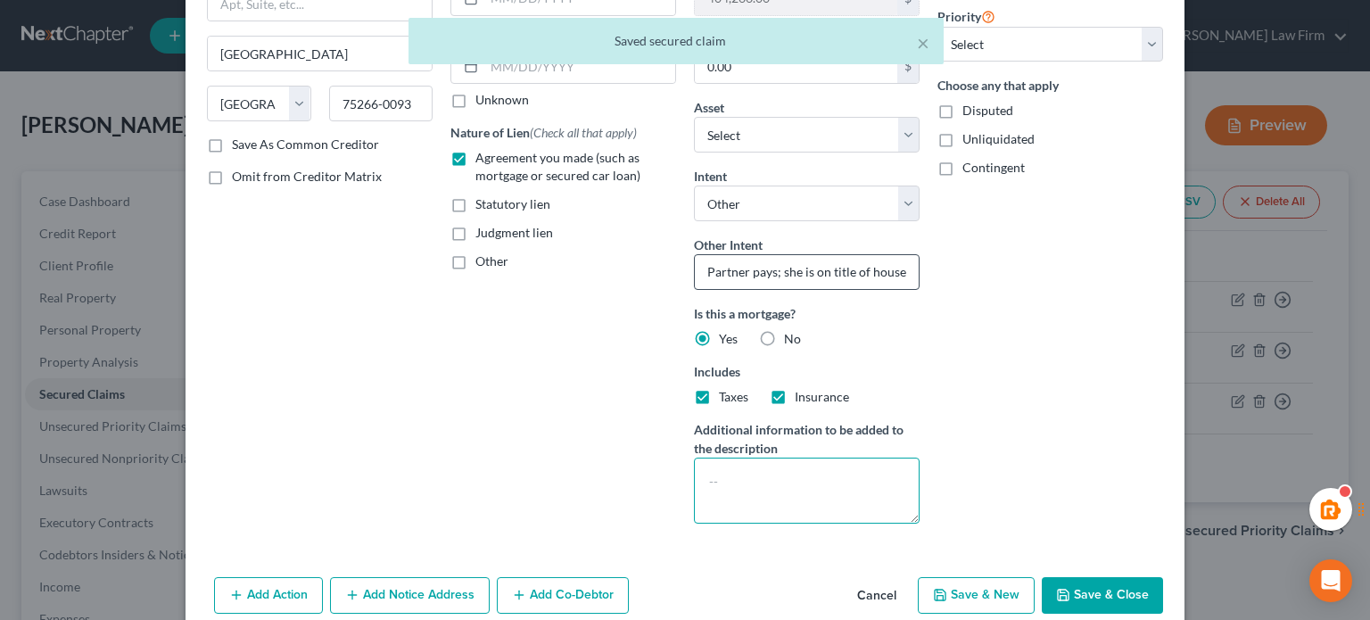
click at [738, 492] on textarea at bounding box center [807, 491] width 226 height 66
paste textarea "Debtor not on loan; listed only to show secured debt on the property"
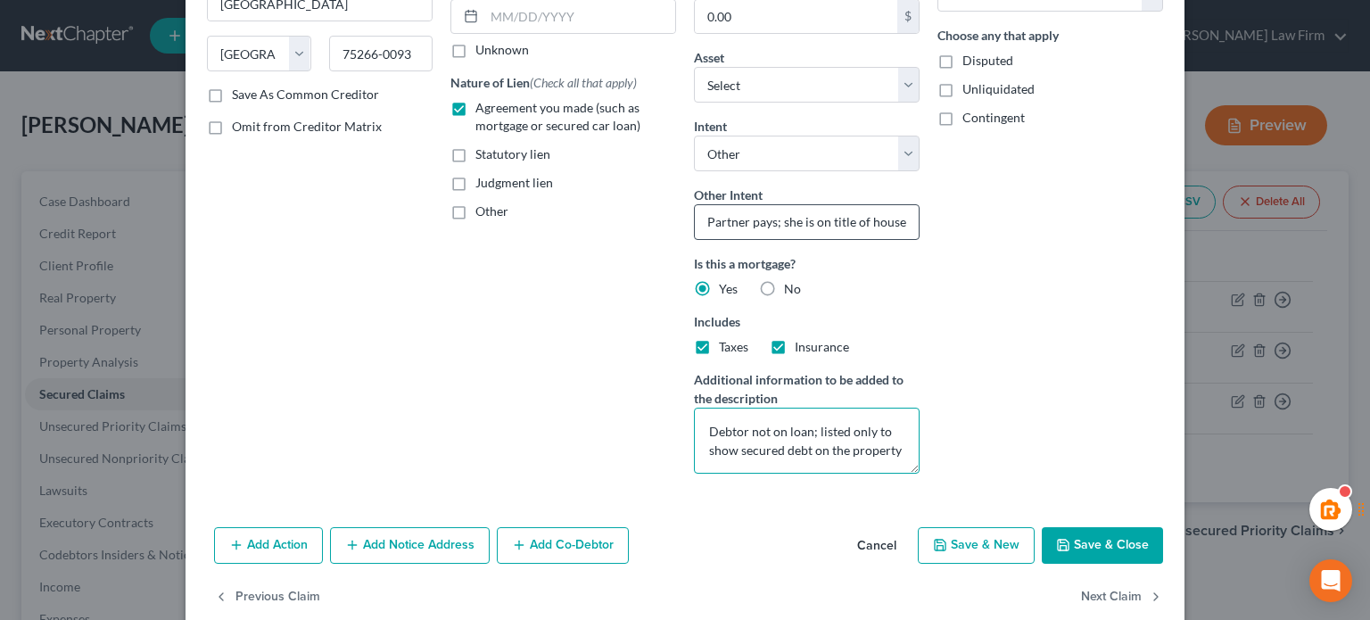
scroll to position [278, 0]
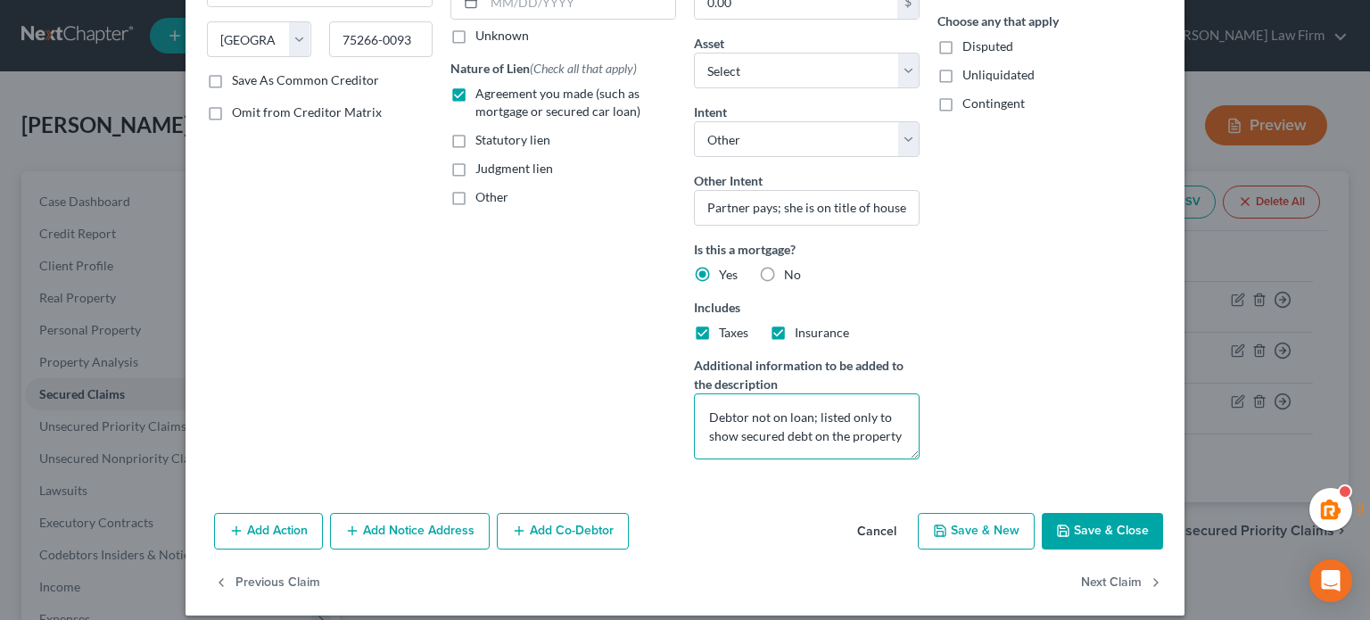
type textarea "Debtor not on loan; listed only to show secured debt on the property"
click at [1074, 541] on button "Save & Close" at bounding box center [1102, 531] width 121 height 37
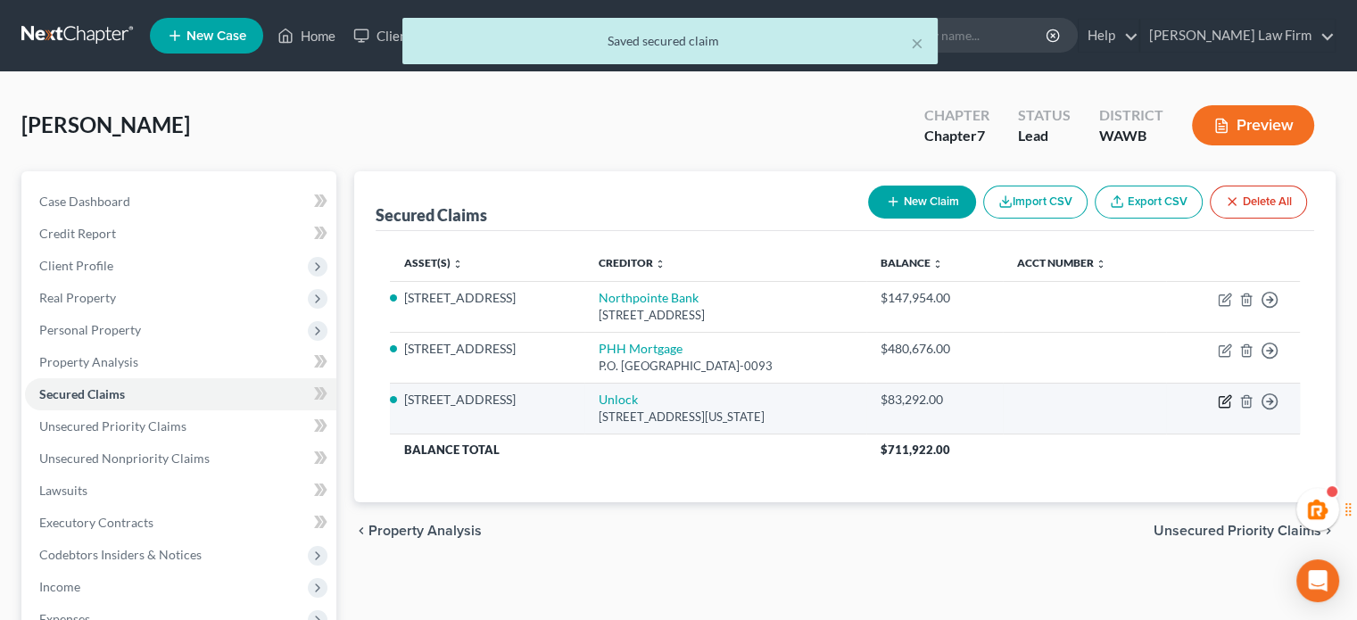
click at [1225, 397] on icon "button" at bounding box center [1226, 399] width 8 height 8
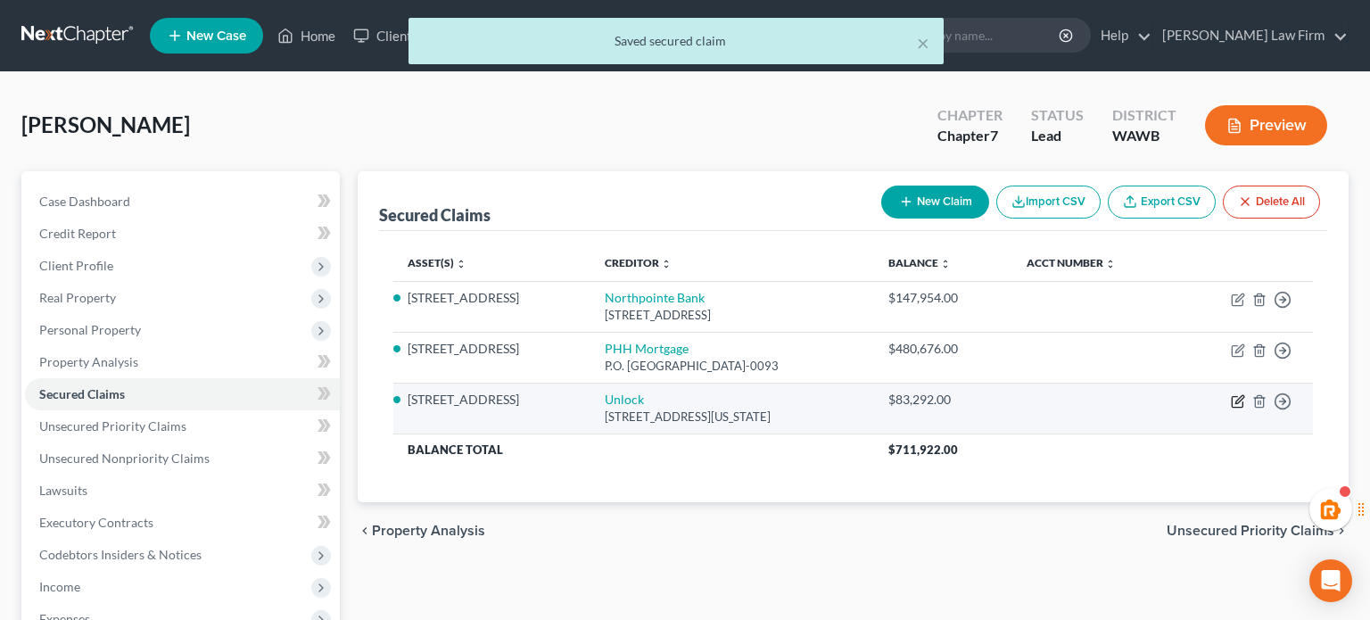
select select "3"
select select "2"
select select "3"
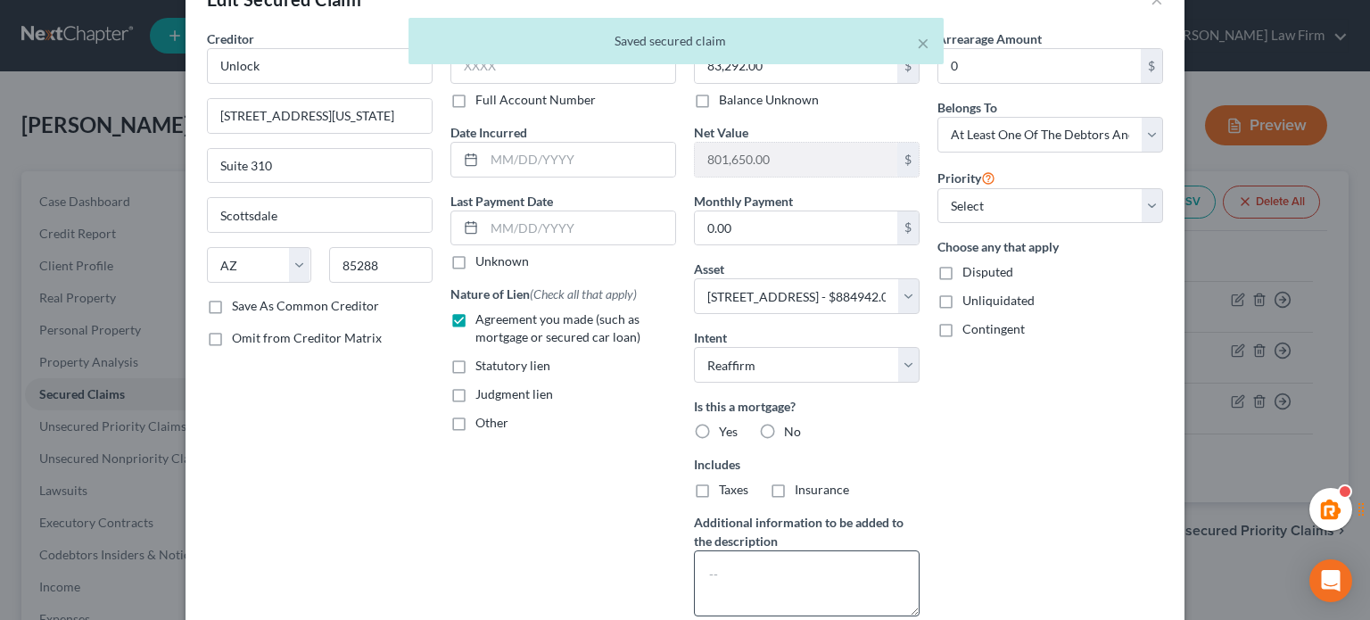
scroll to position [52, 0]
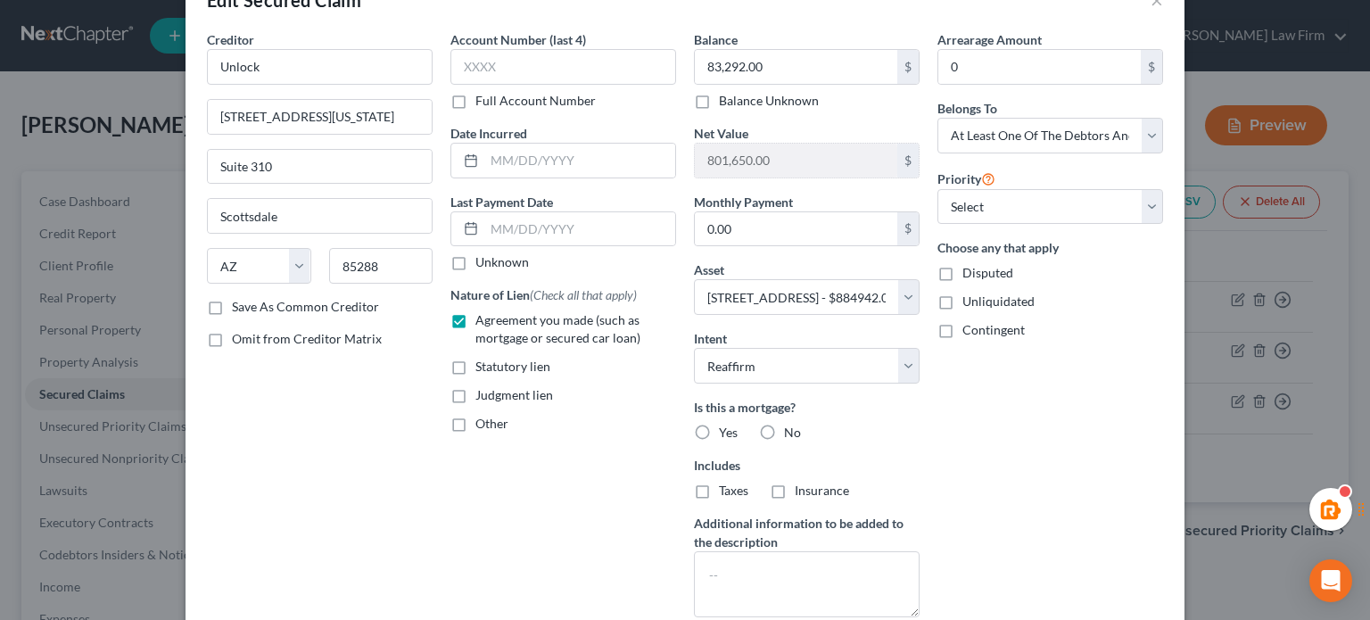
click at [719, 426] on label "Yes" at bounding box center [728, 433] width 19 height 18
click at [726, 426] on input "Yes" at bounding box center [732, 430] width 12 height 12
radio input "true"
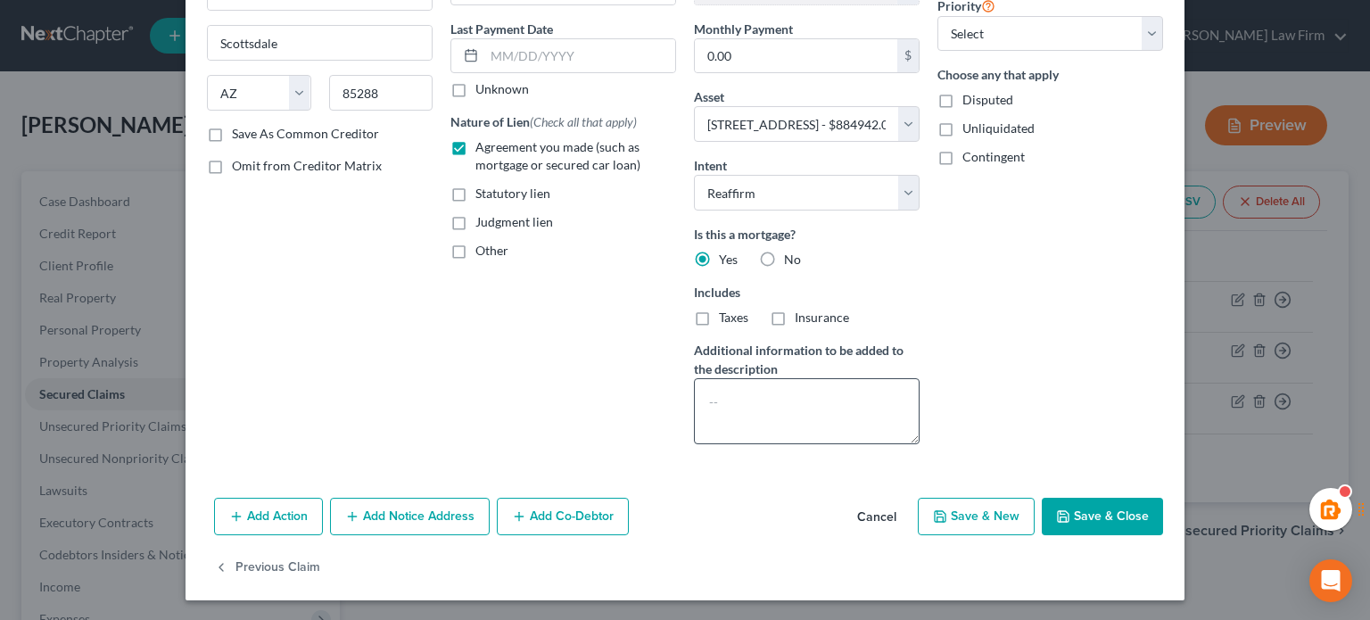
scroll to position [224, 0]
click at [739, 427] on textarea at bounding box center [807, 412] width 226 height 66
paste textarea "Debtor not on loan; listed only to show secured debt on the property"
type textarea "Debtor not on loan; listed only to show secured debt on the property"
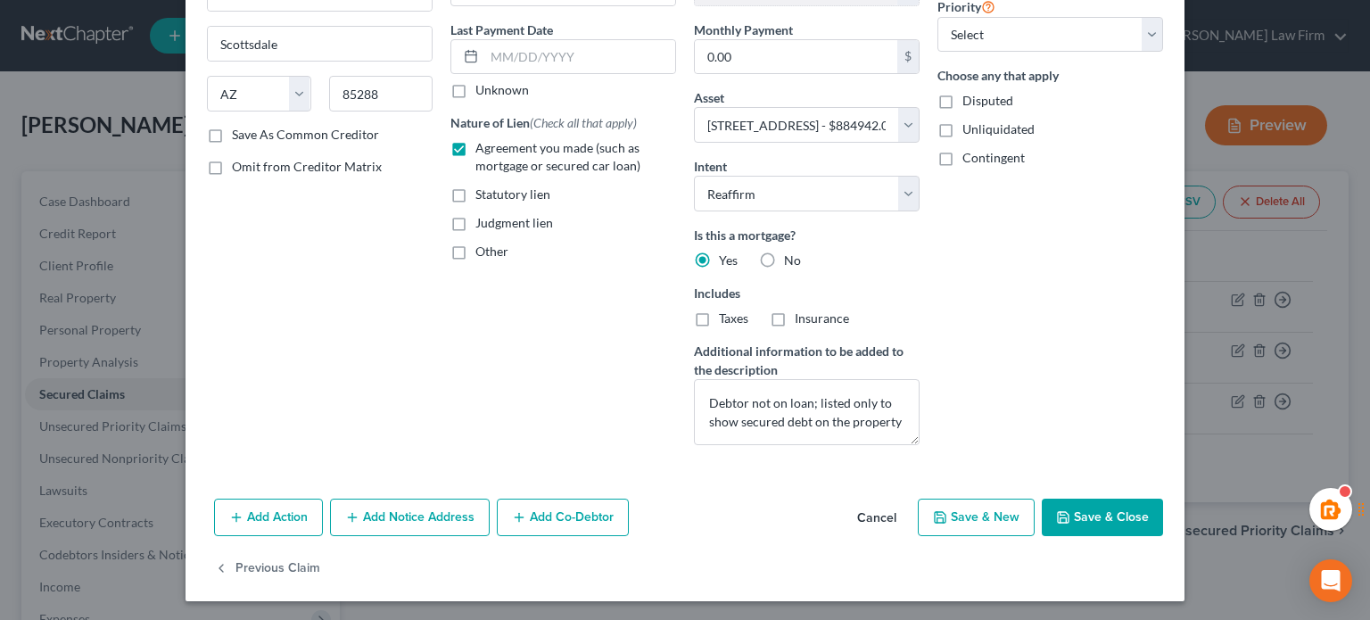
click at [1078, 516] on button "Save & Close" at bounding box center [1102, 517] width 121 height 37
select select
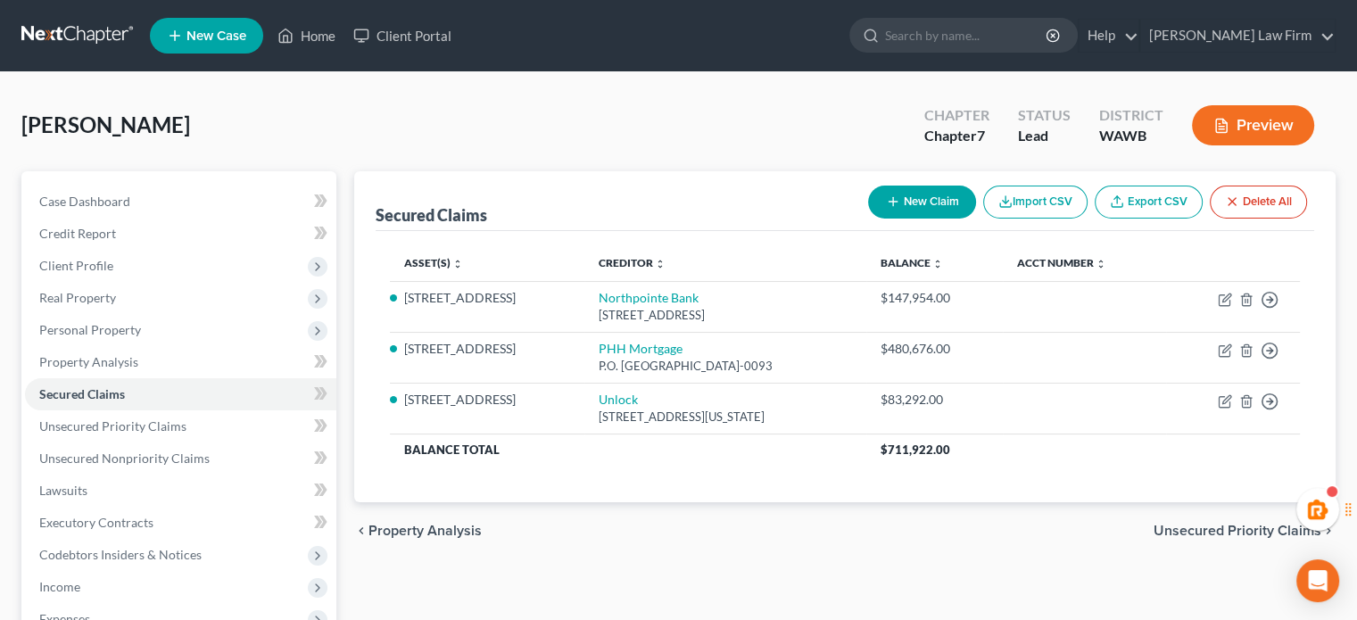
click at [1235, 131] on button "Preview" at bounding box center [1253, 125] width 122 height 40
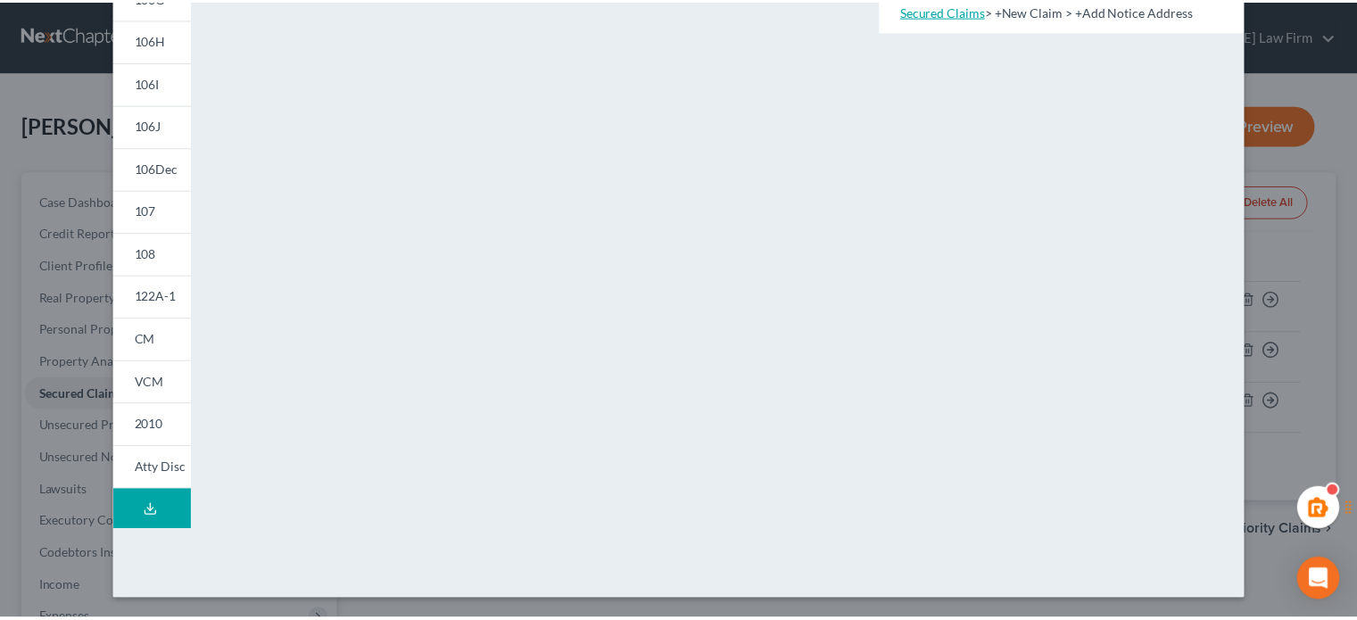
scroll to position [0, 0]
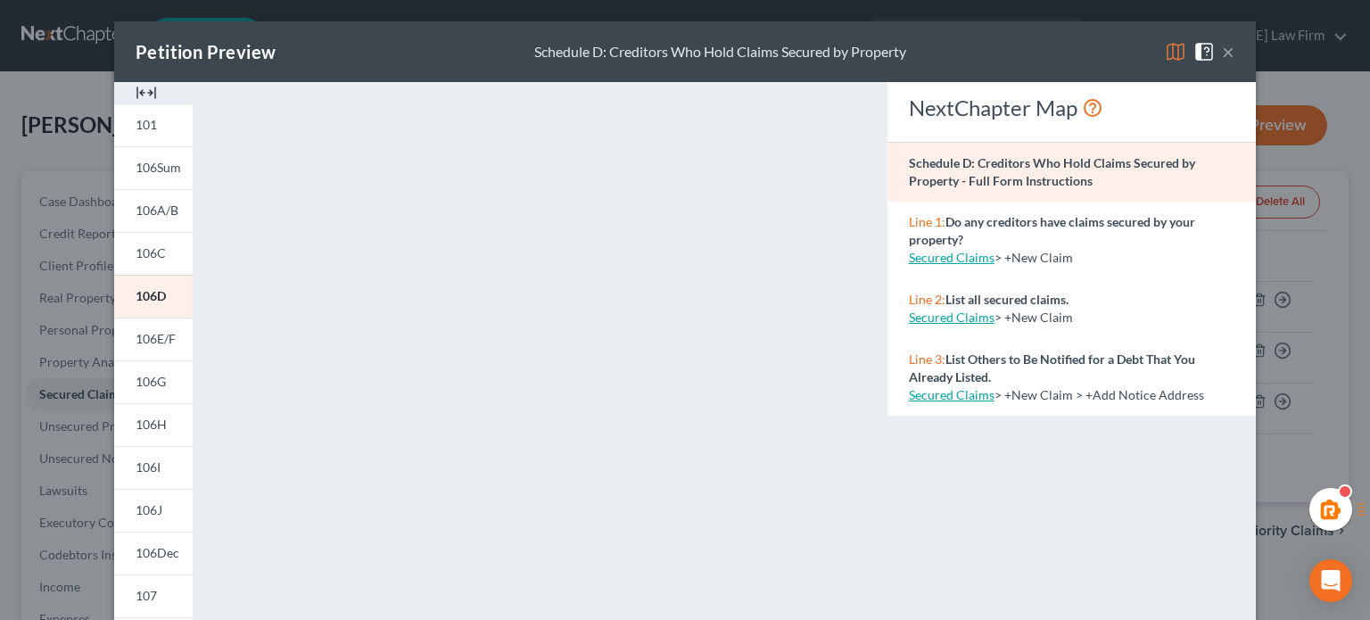
click at [1222, 49] on button "×" at bounding box center [1228, 51] width 12 height 21
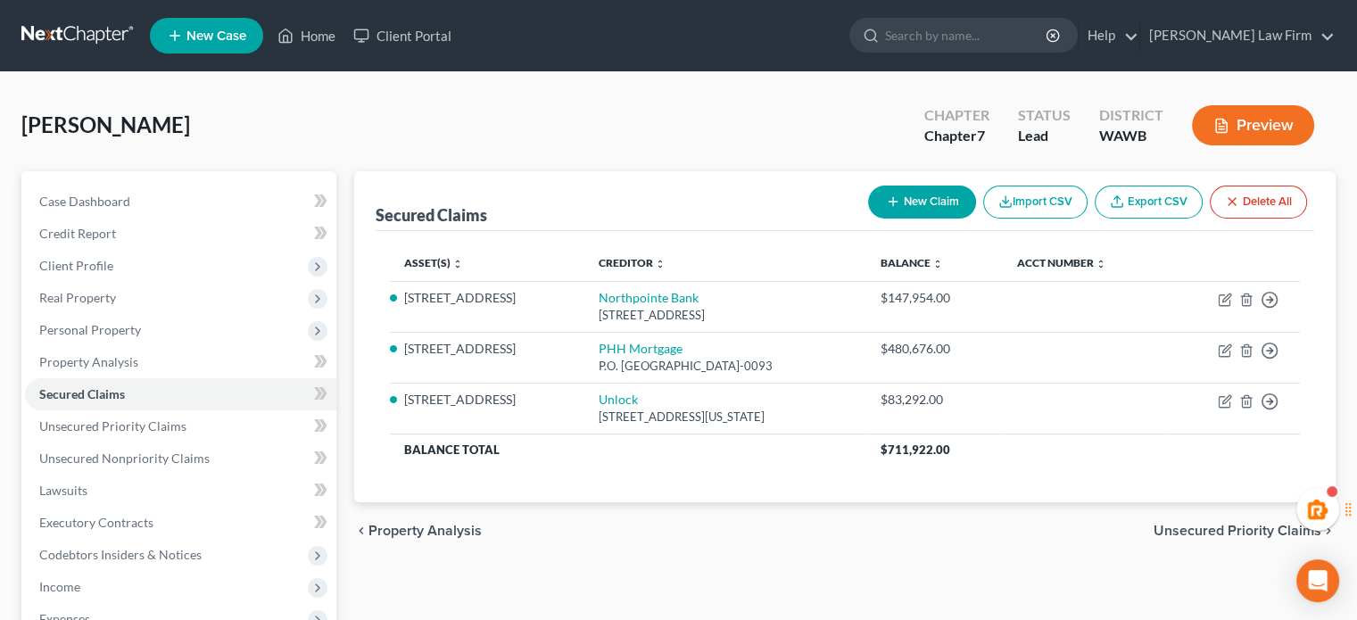
click at [801, 542] on div "chevron_left Property Analysis Unsecured Priority Claims chevron_right" at bounding box center [844, 530] width 981 height 57
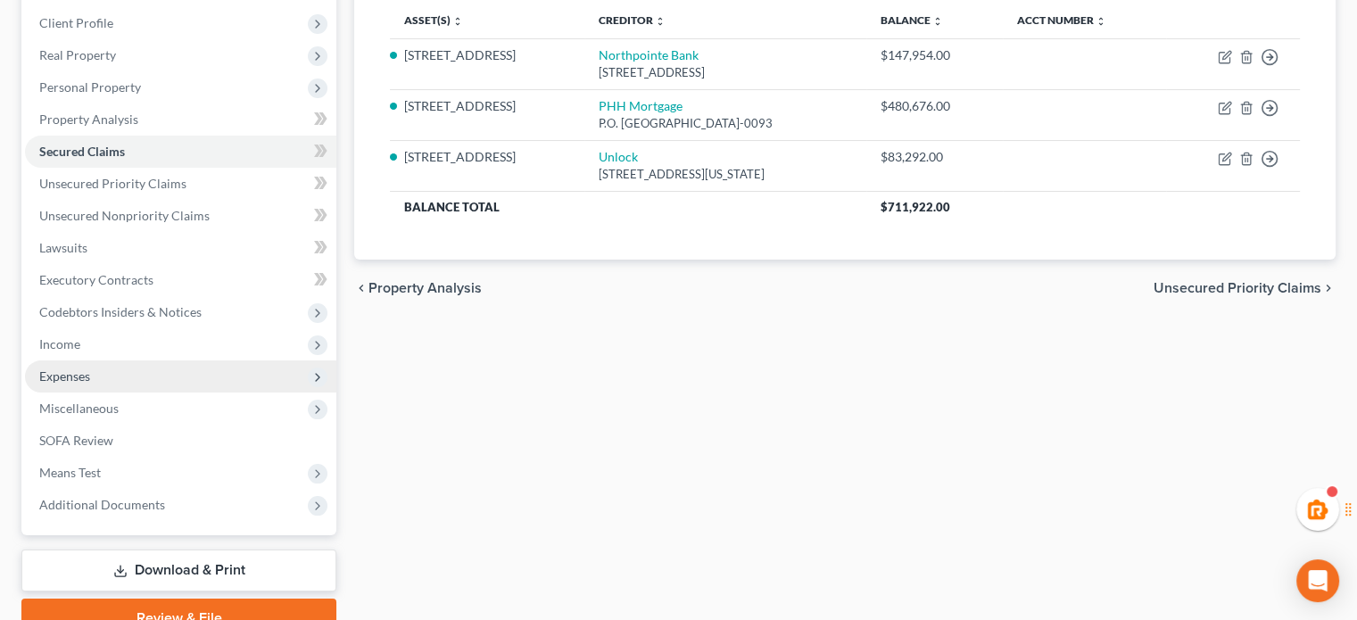
click at [71, 376] on span "Expenses" at bounding box center [64, 375] width 51 height 15
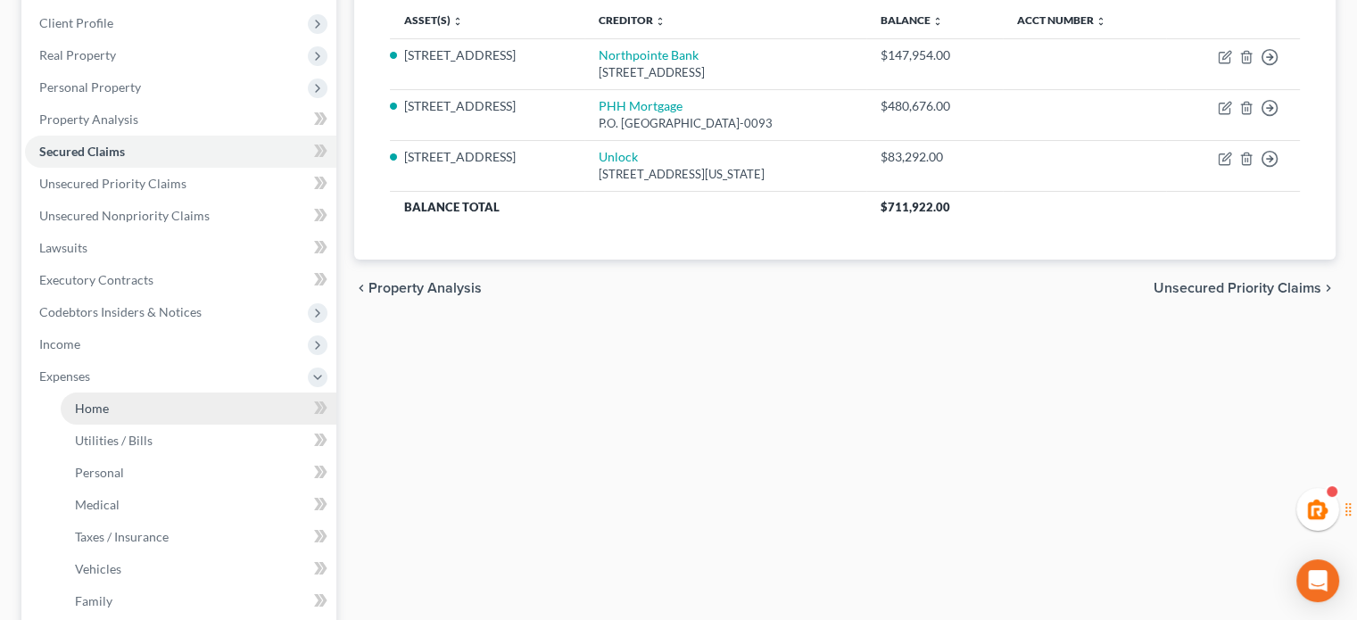
click at [107, 399] on link "Home" at bounding box center [199, 408] width 276 height 32
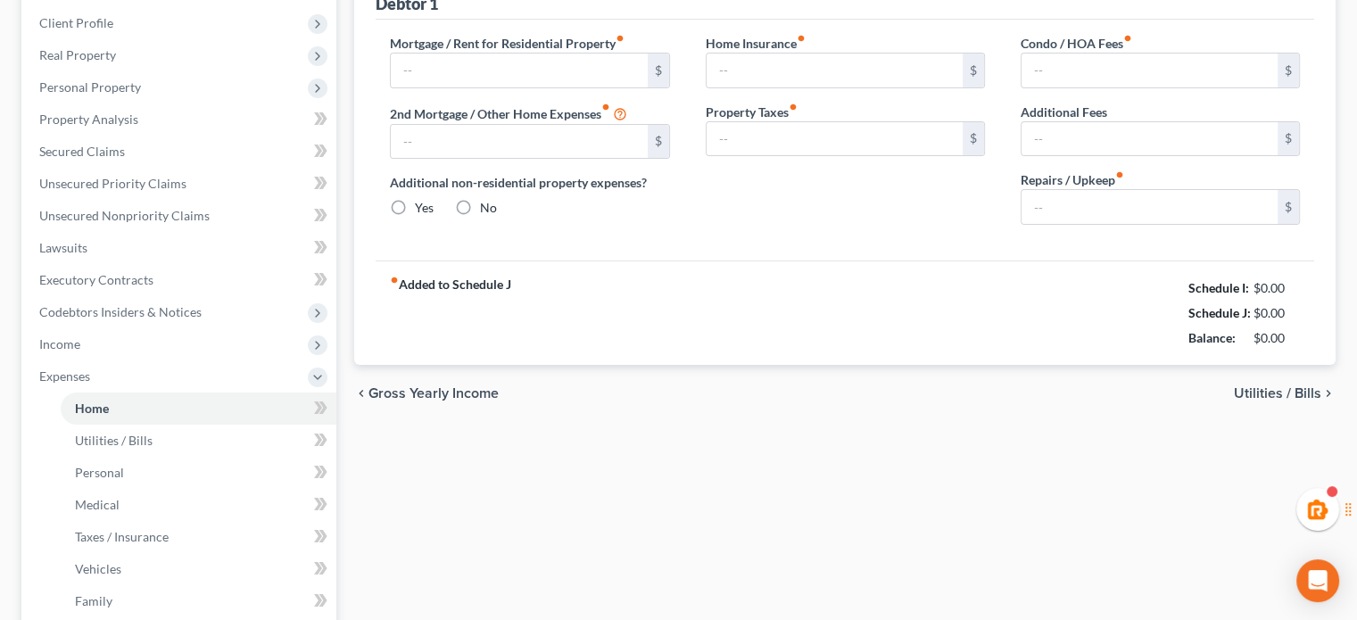
type input "0.00"
radio input "true"
type input "0.00"
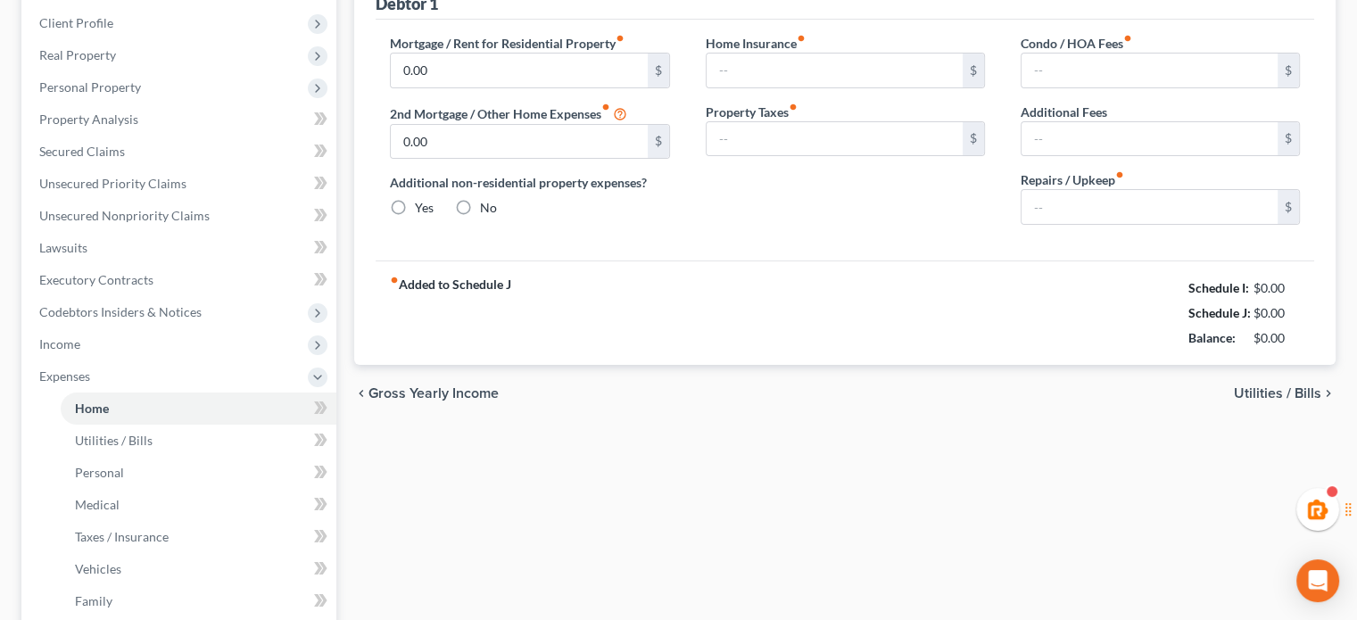
type input "0.00"
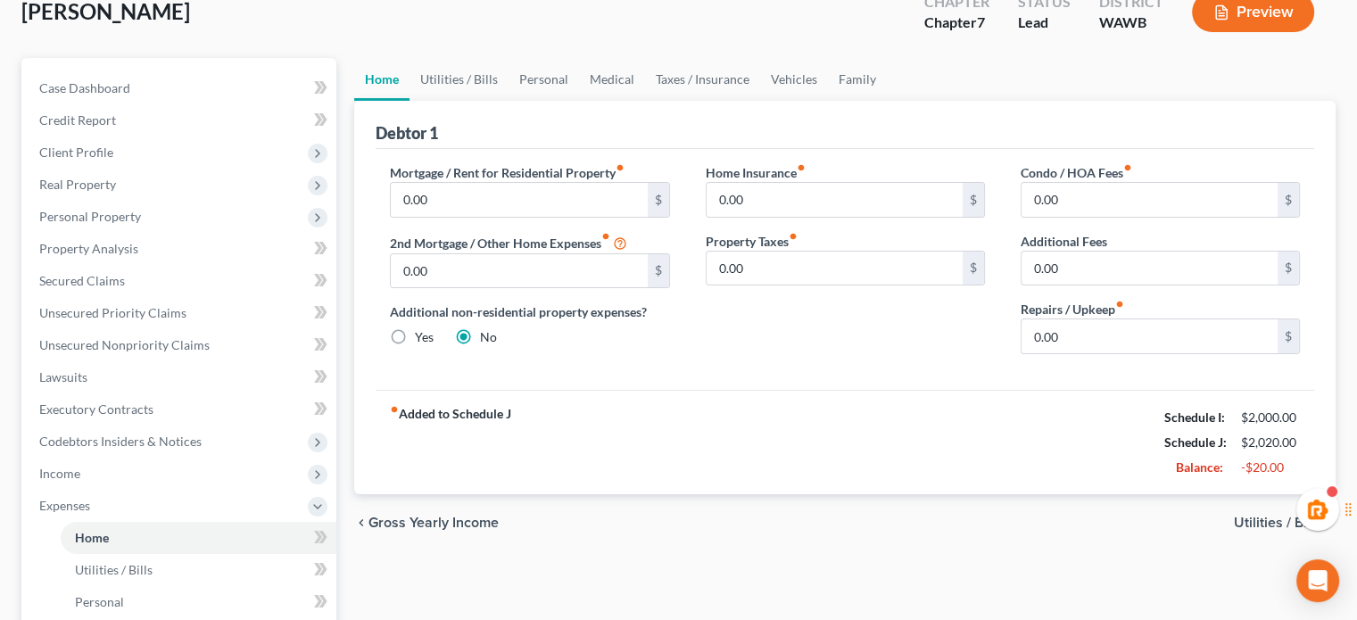
scroll to position [61, 0]
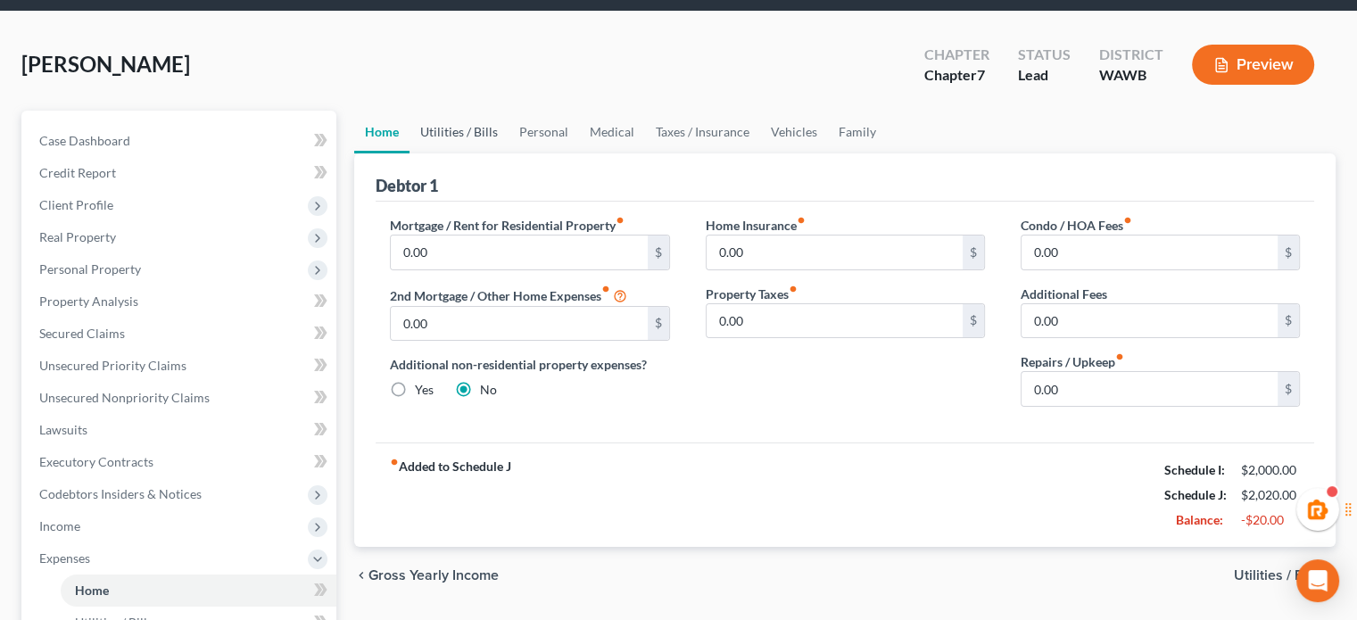
click at [468, 120] on link "Utilities / Bills" at bounding box center [458, 132] width 99 height 43
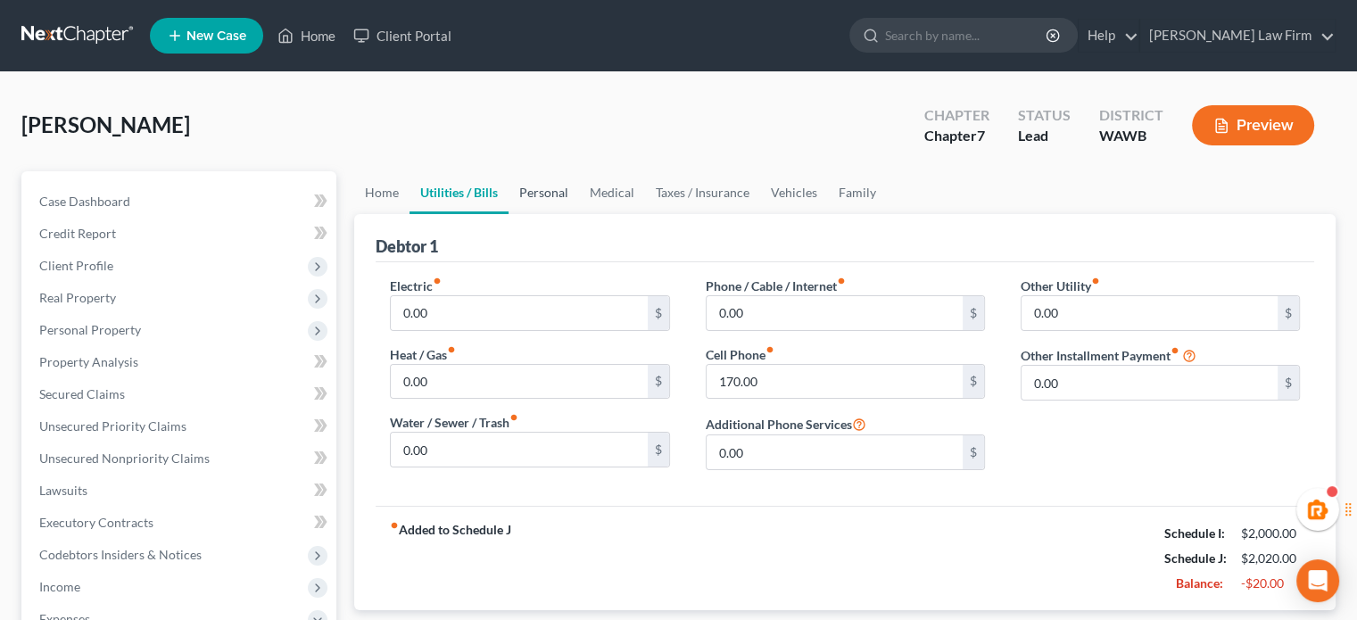
click at [554, 187] on link "Personal" at bounding box center [543, 192] width 70 height 43
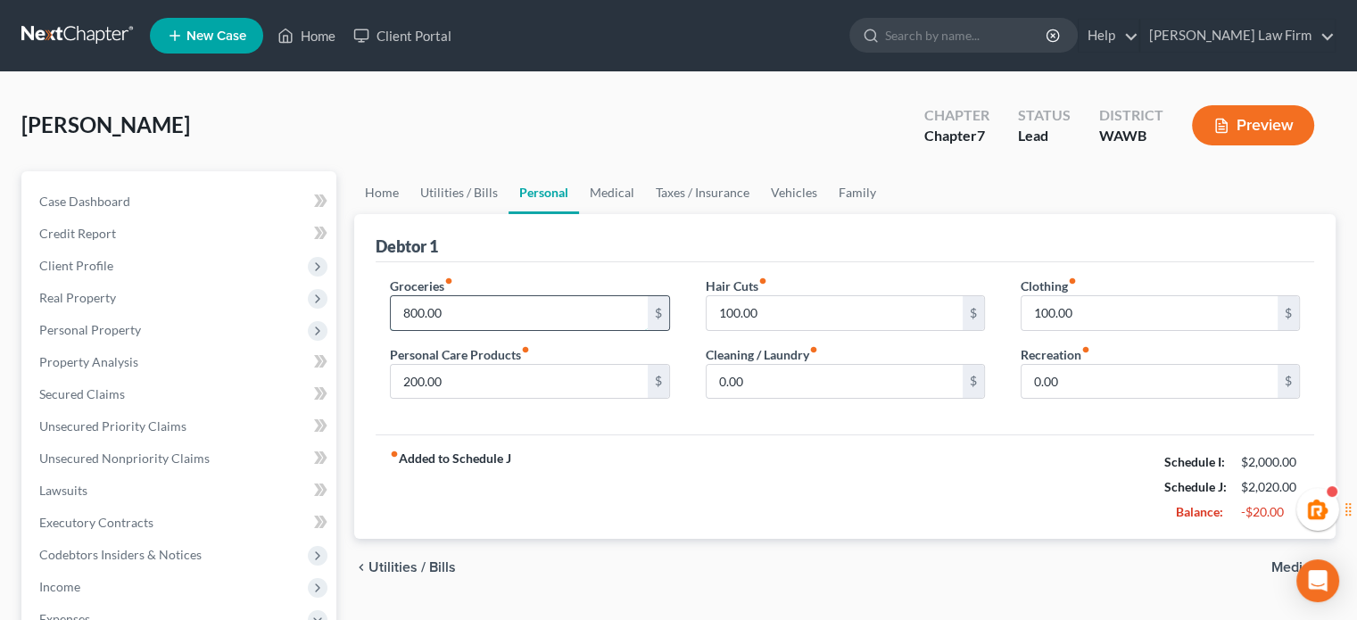
click at [519, 299] on input "800.00" at bounding box center [519, 313] width 256 height 34
type input "6"
type input "4"
type input "700"
click at [616, 191] on link "Medical" at bounding box center [612, 192] width 66 height 43
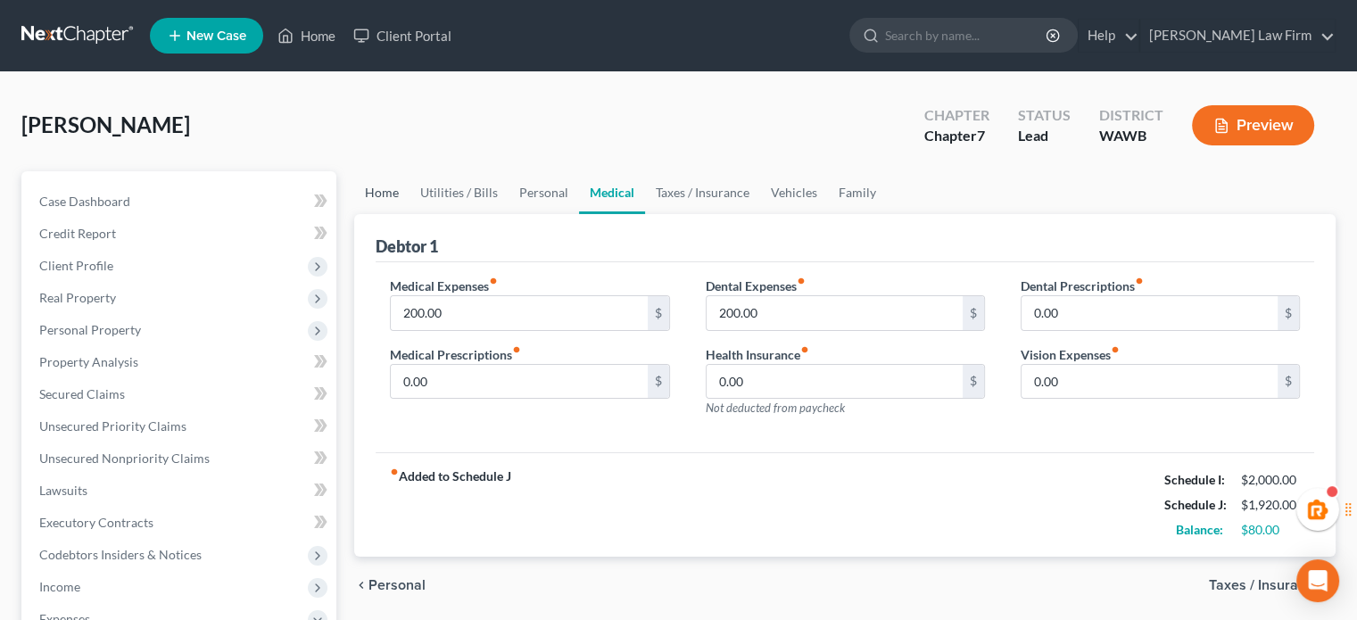
click at [393, 192] on link "Home" at bounding box center [381, 192] width 55 height 43
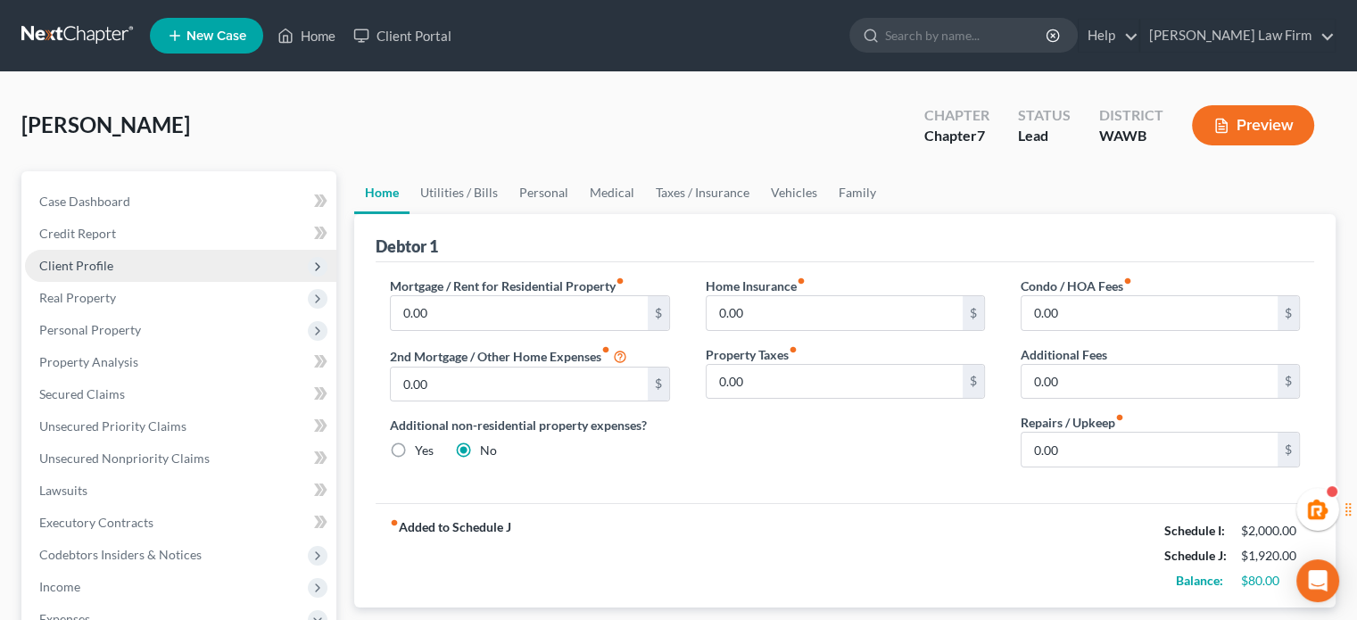
click at [97, 252] on span "Client Profile" at bounding box center [180, 266] width 311 height 32
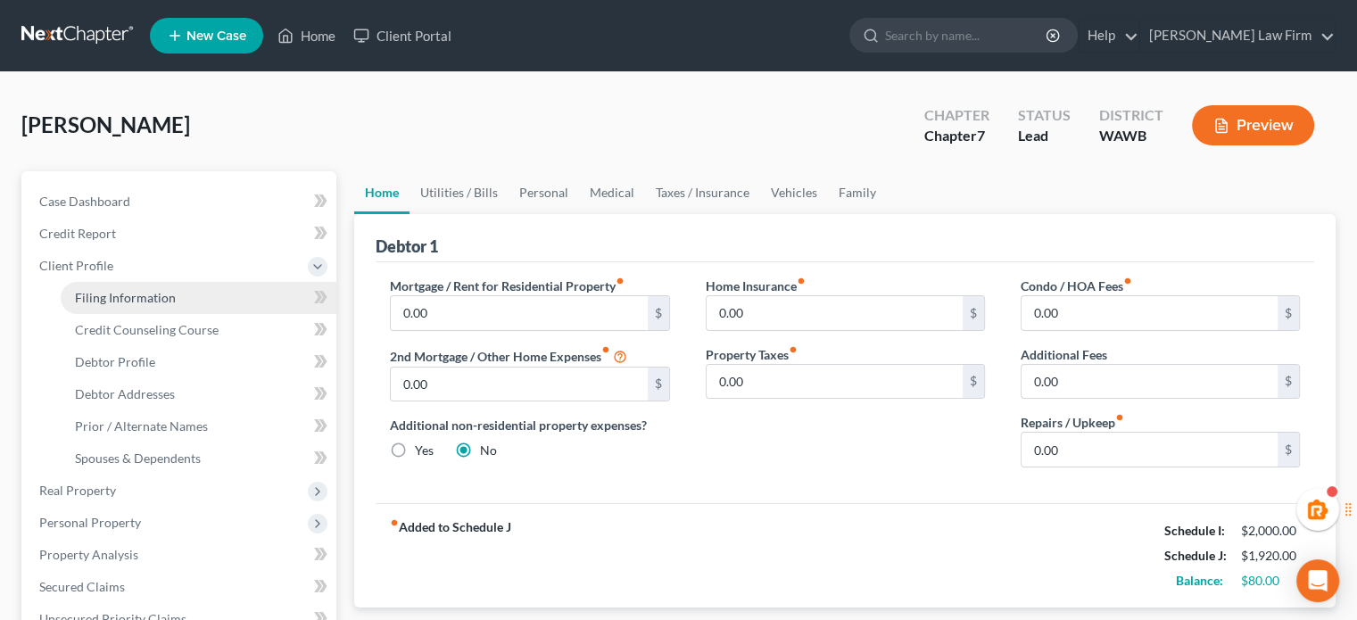
click at [139, 292] on span "Filing Information" at bounding box center [125, 297] width 101 height 15
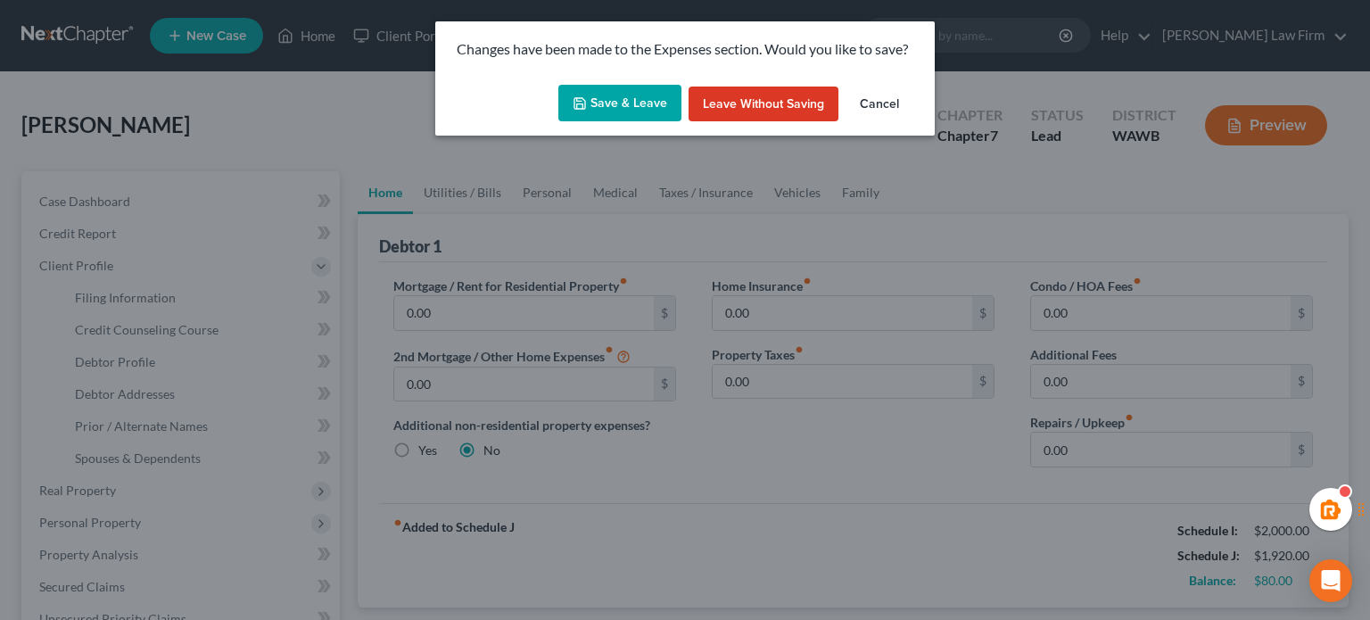
click at [632, 95] on button "Save & Leave" at bounding box center [619, 103] width 123 height 37
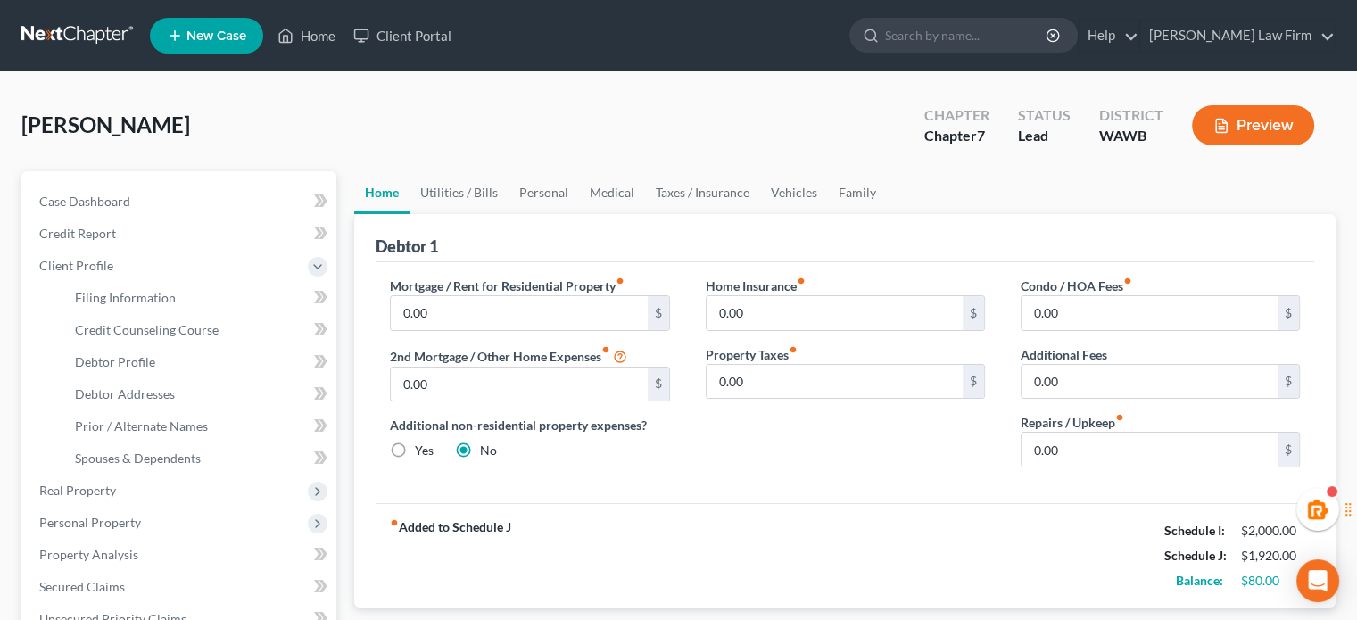
select select "1"
select select "0"
select select "87"
select select "50"
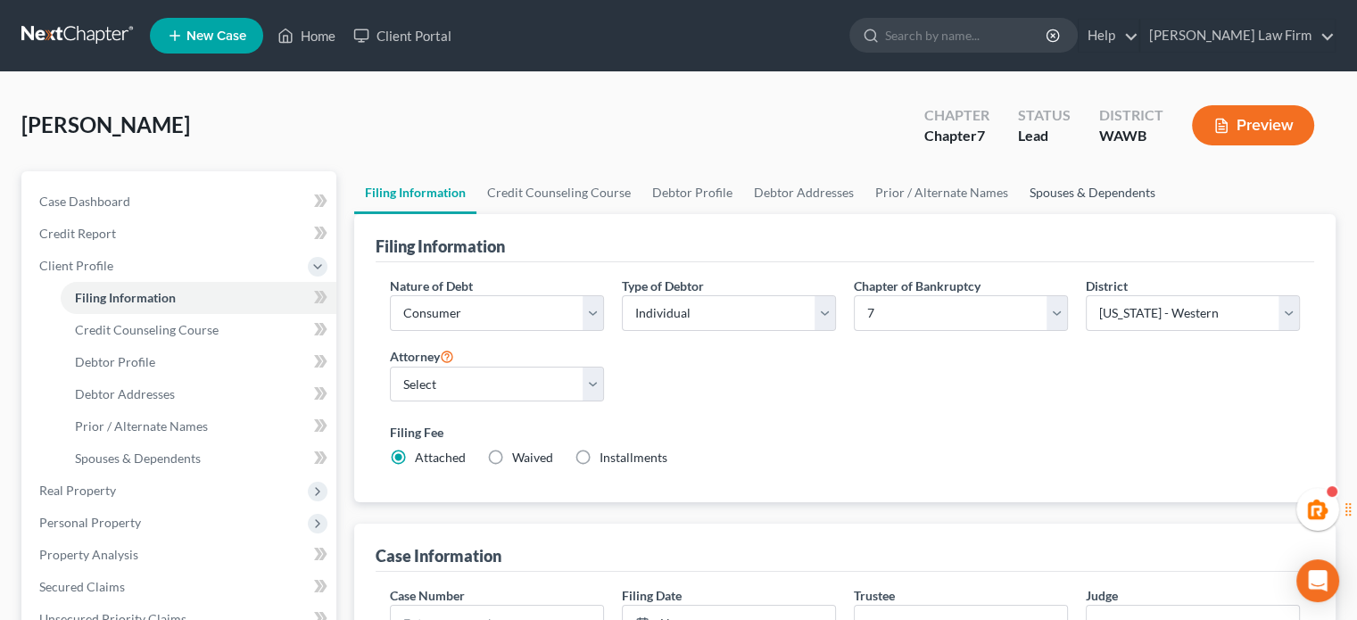
click at [1079, 188] on link "Spouses & Dependents" at bounding box center [1092, 192] width 147 height 43
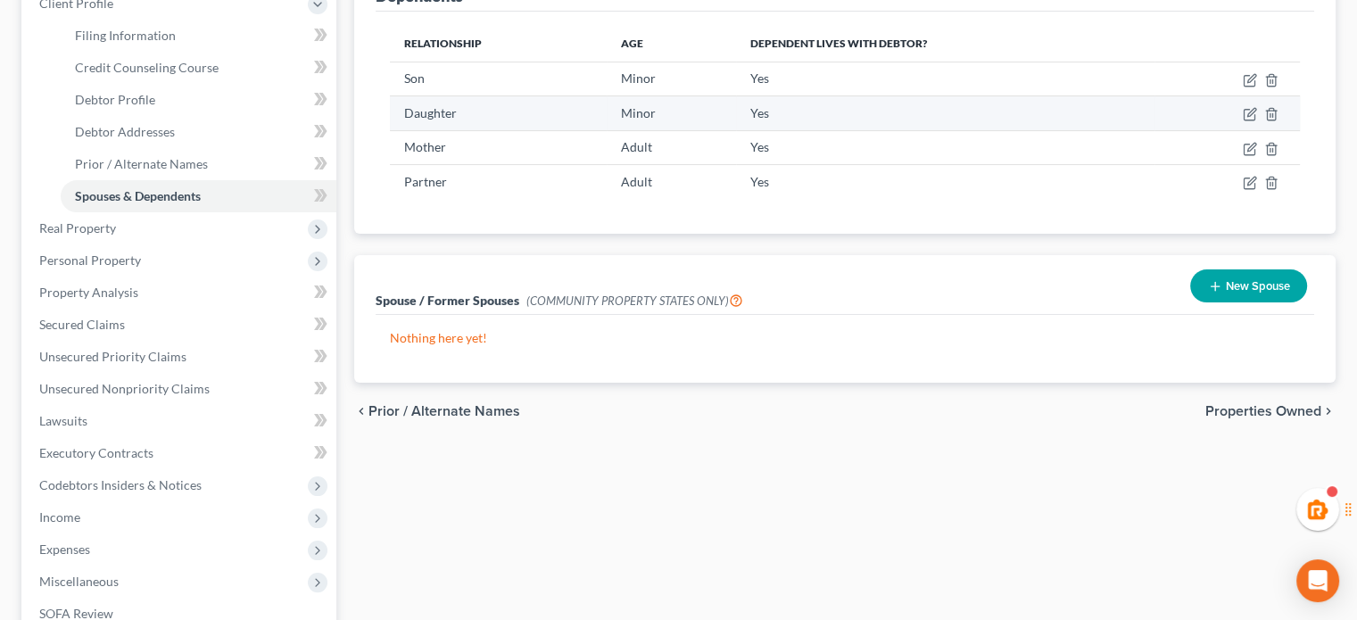
scroll to position [371, 0]
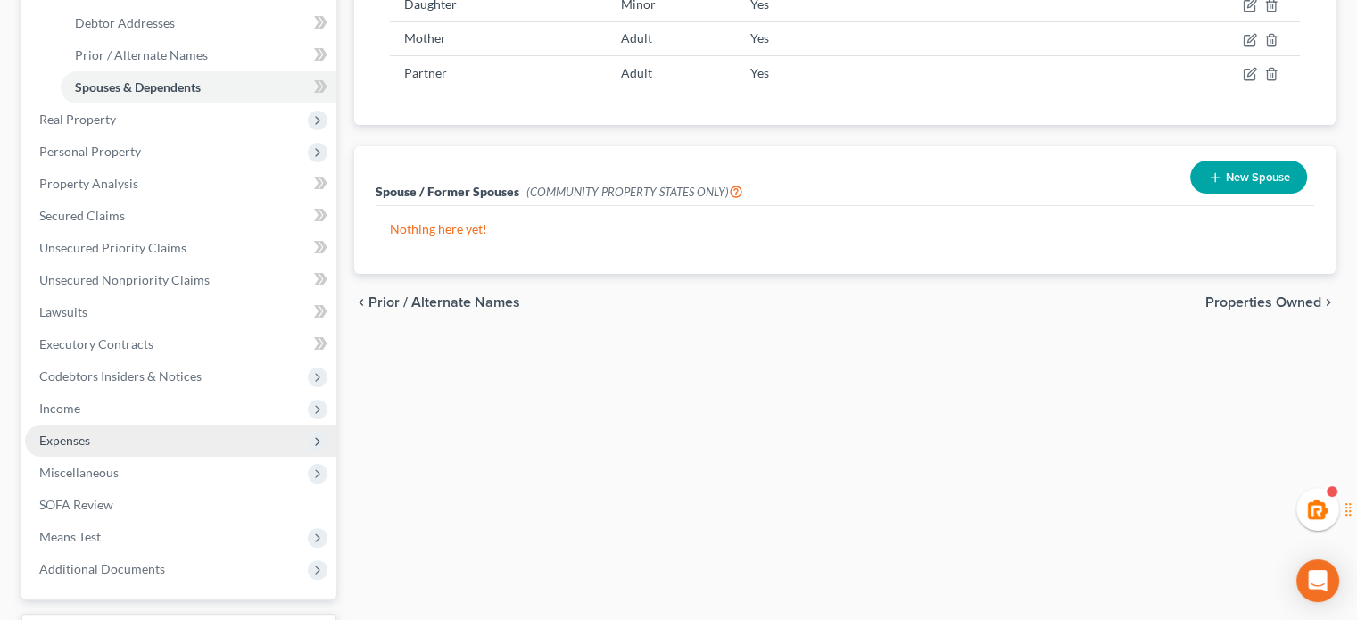
click at [100, 440] on span "Expenses" at bounding box center [180, 441] width 311 height 32
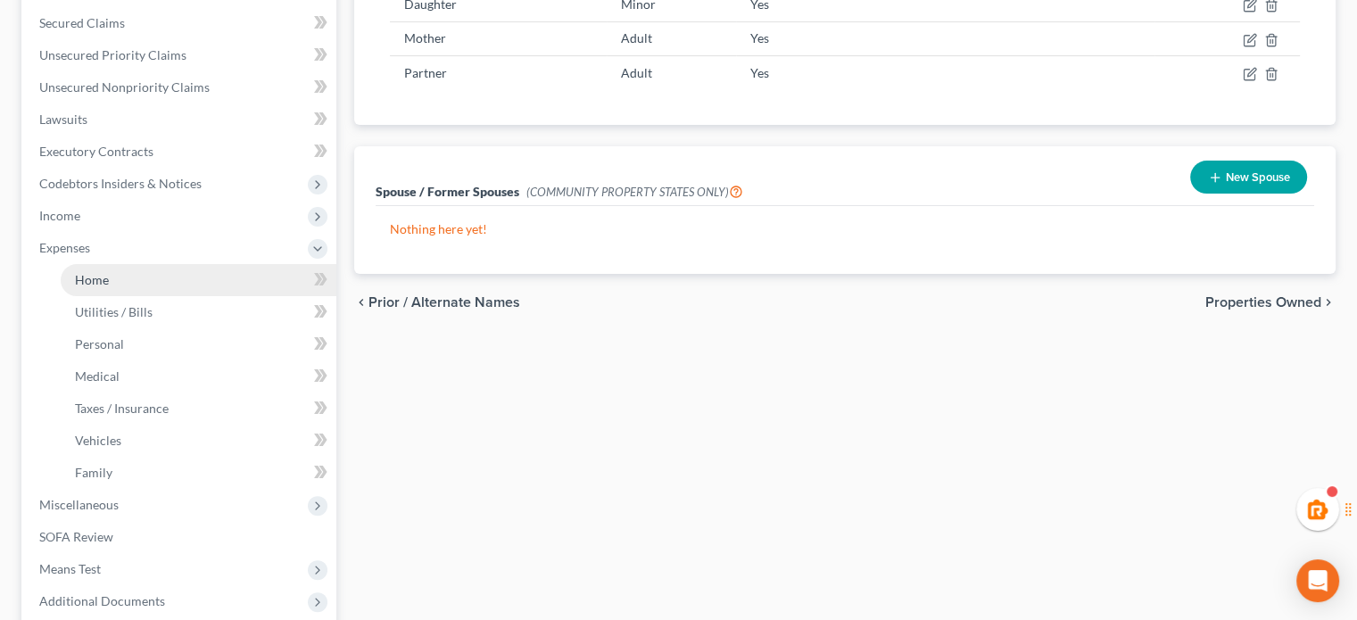
click at [157, 272] on link "Home" at bounding box center [199, 280] width 276 height 32
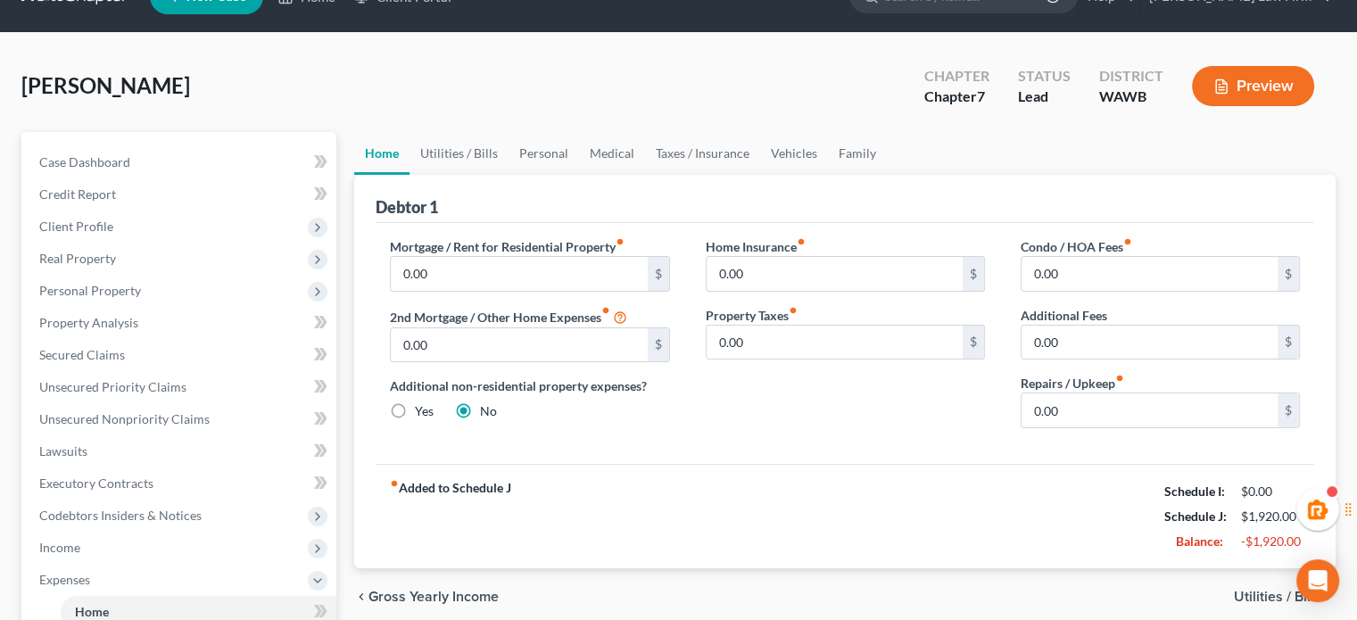
scroll to position [39, 0]
click at [450, 147] on link "Utilities / Bills" at bounding box center [458, 153] width 99 height 43
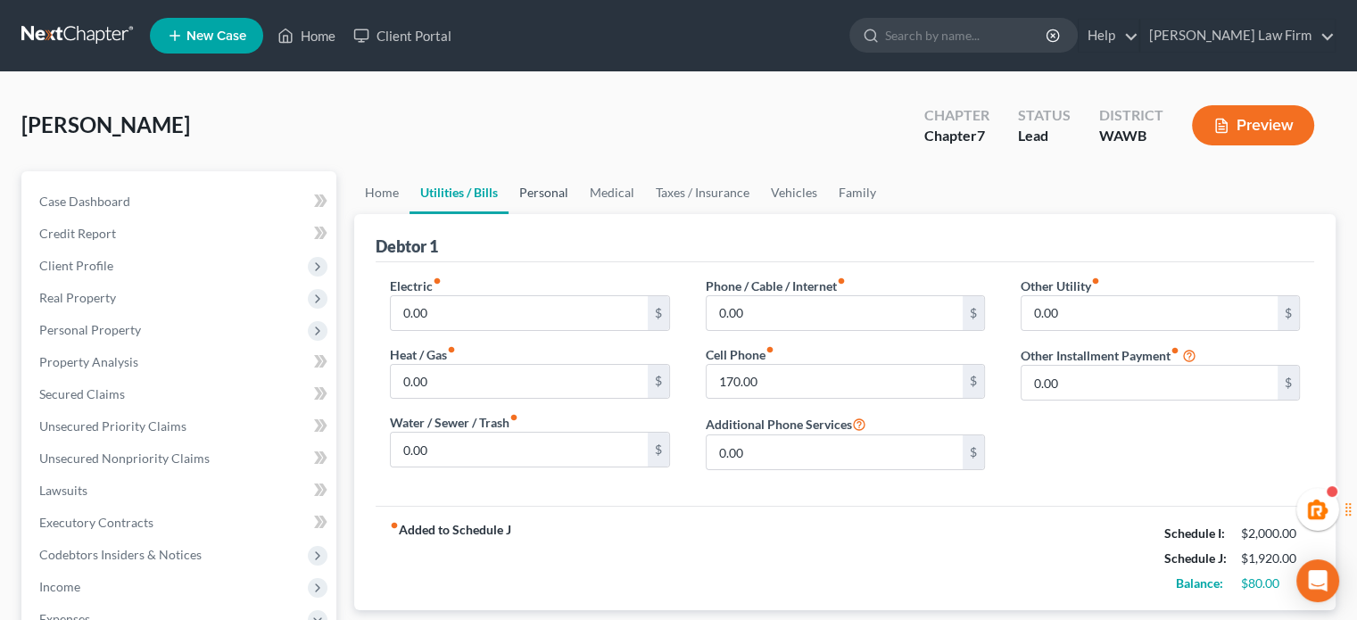
click at [543, 186] on link "Personal" at bounding box center [543, 192] width 70 height 43
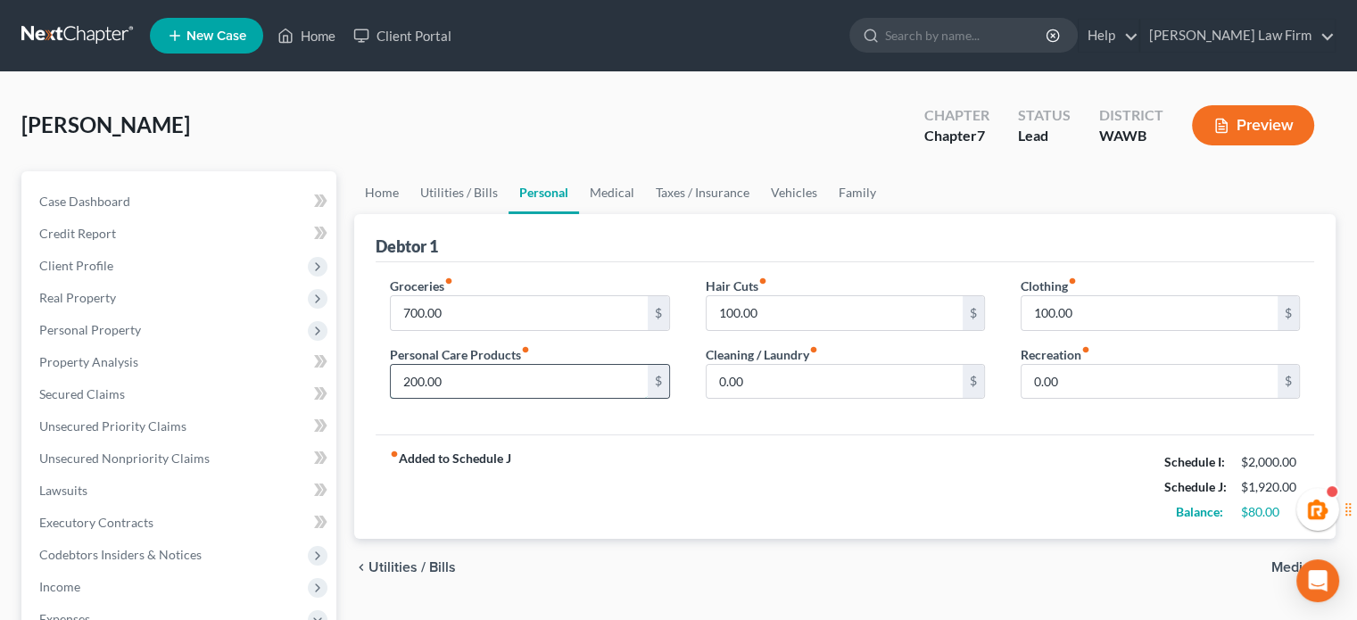
click at [560, 377] on input "200.00" at bounding box center [519, 382] width 256 height 34
type input "250"
click at [389, 201] on link "Home" at bounding box center [381, 192] width 55 height 43
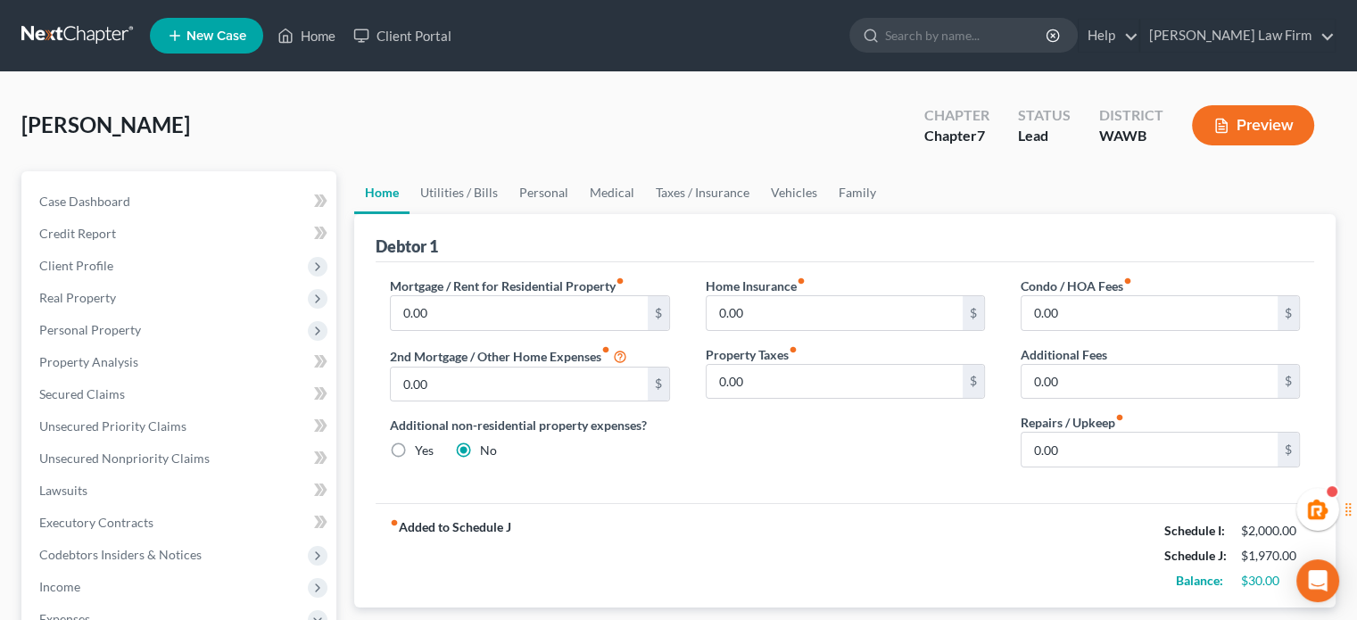
click at [137, 184] on div "Case Dashboard Payments Invoices Payments Payments Credit Report Client Profile…" at bounding box center [178, 586] width 315 height 831
click at [128, 196] on link "Case Dashboard" at bounding box center [180, 202] width 311 height 32
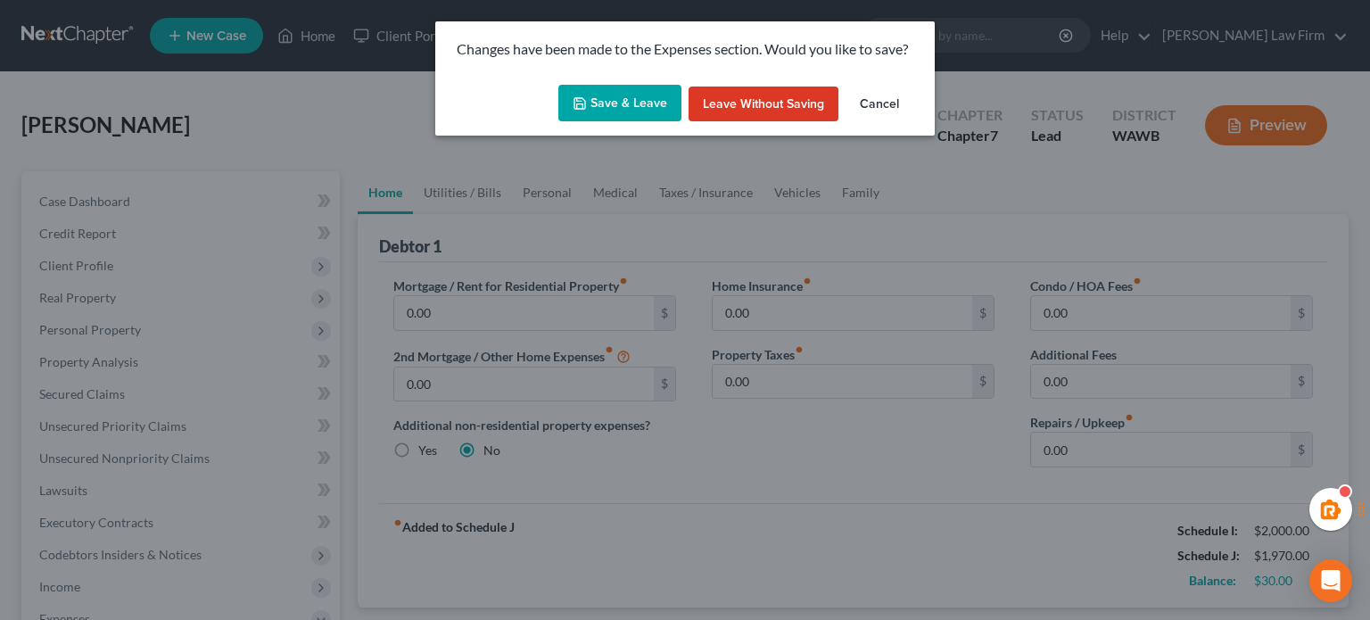
click at [615, 112] on button "Save & Leave" at bounding box center [619, 103] width 123 height 37
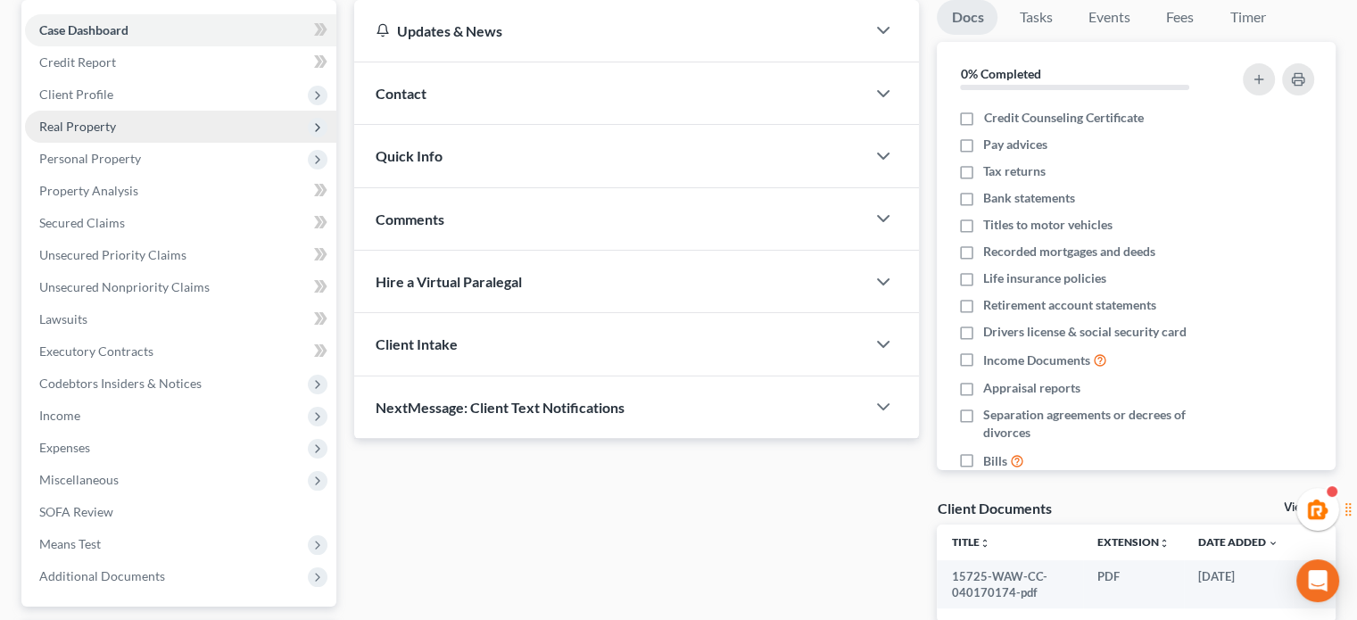
scroll to position [182, 0]
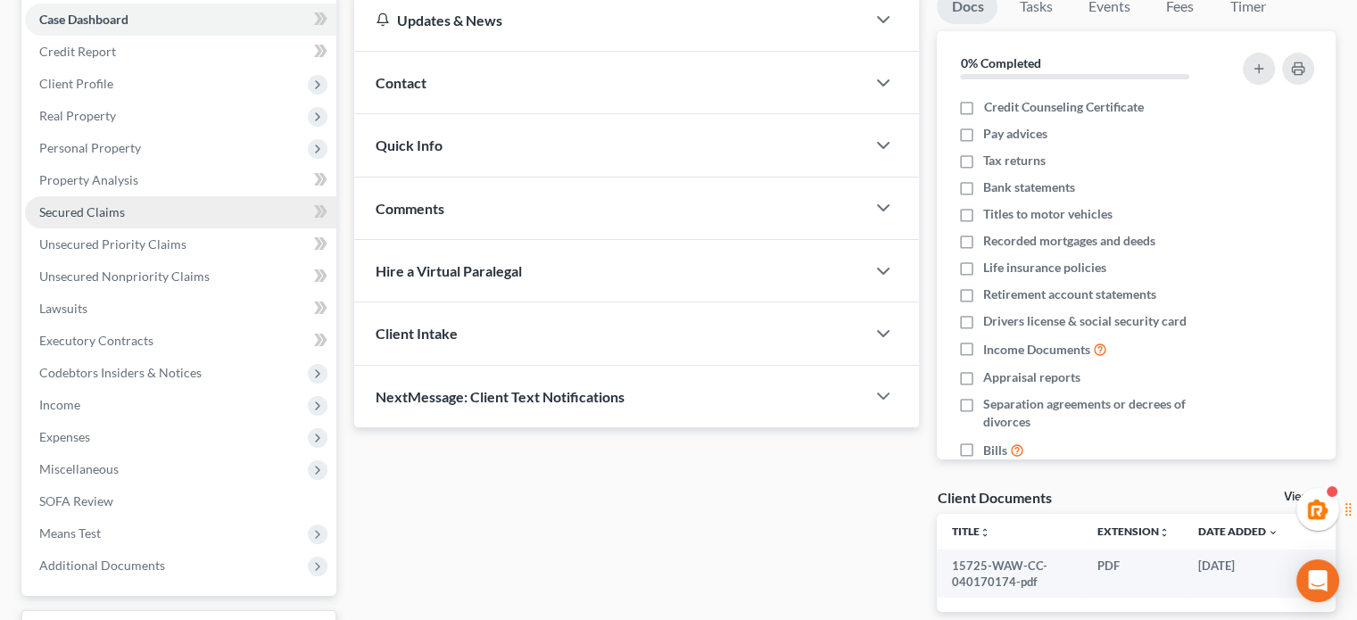
click at [115, 221] on link "Secured Claims" at bounding box center [180, 212] width 311 height 32
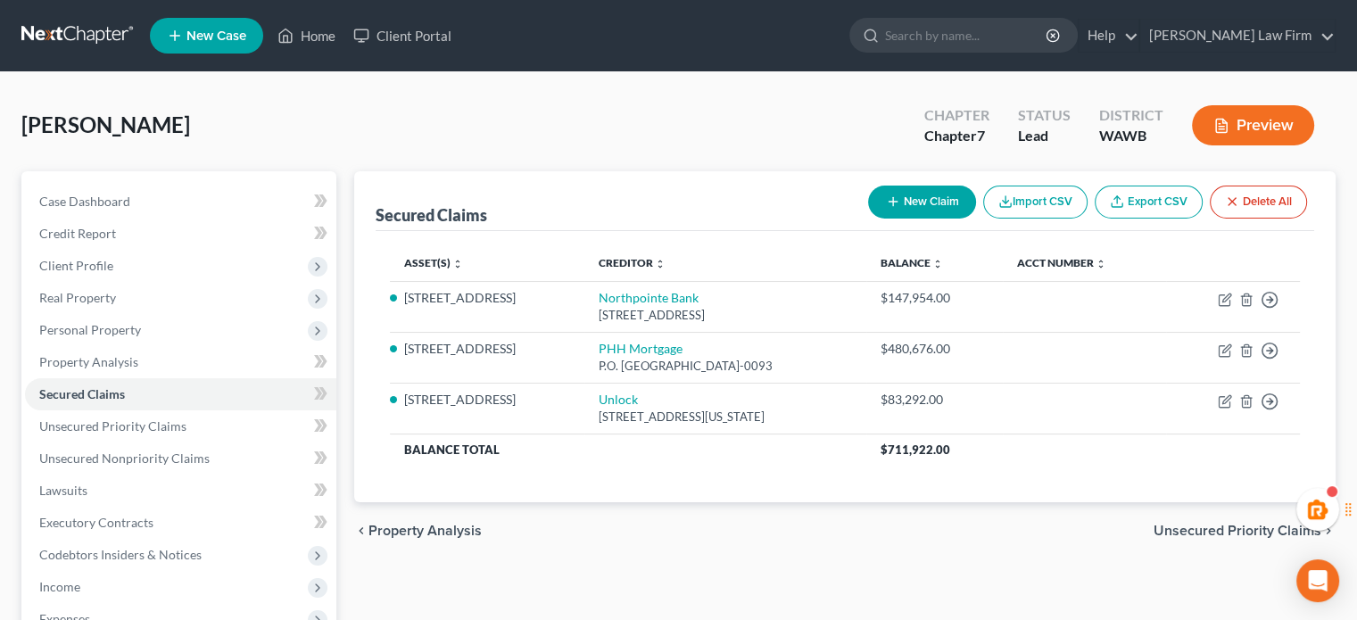
click at [1247, 139] on button "Preview" at bounding box center [1253, 125] width 122 height 40
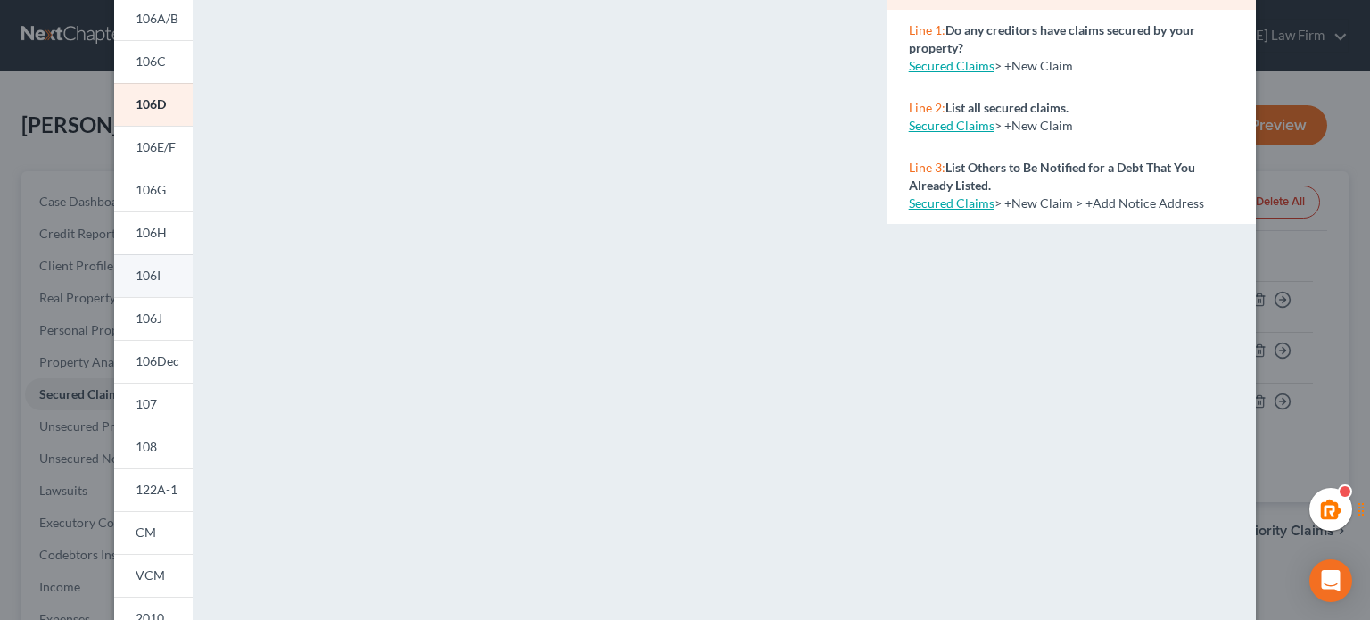
scroll to position [207, 0]
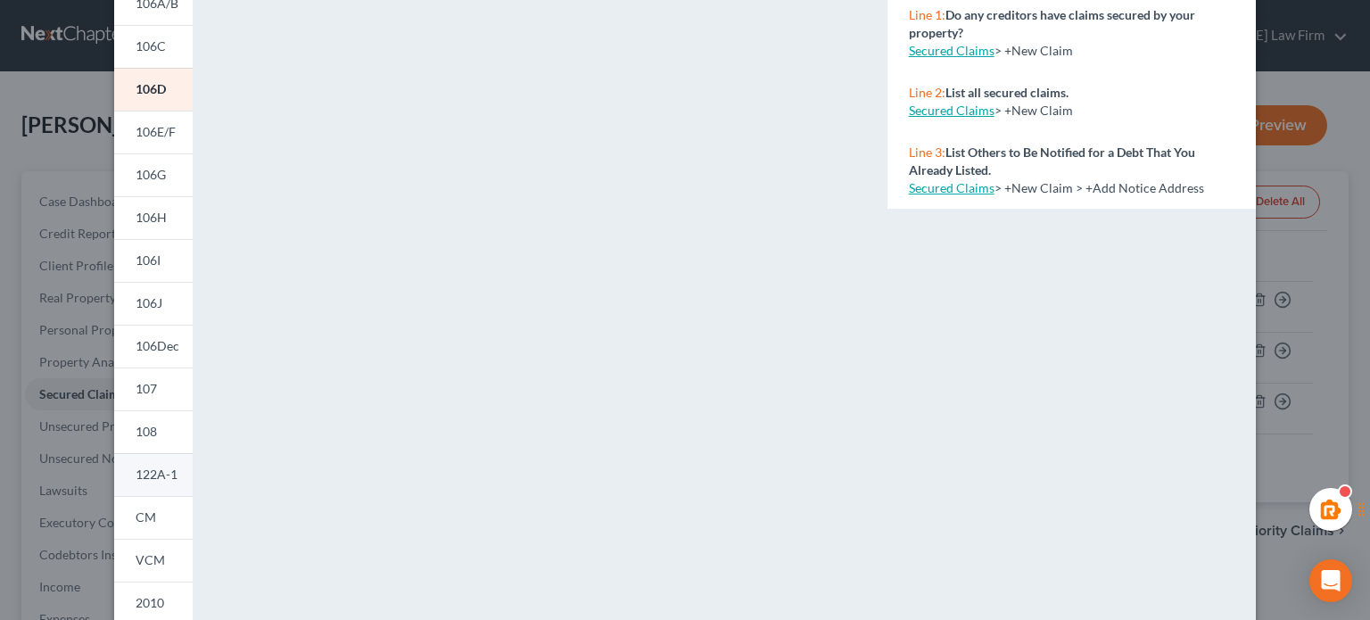
click at [146, 474] on span "122A-1" at bounding box center [157, 474] width 42 height 15
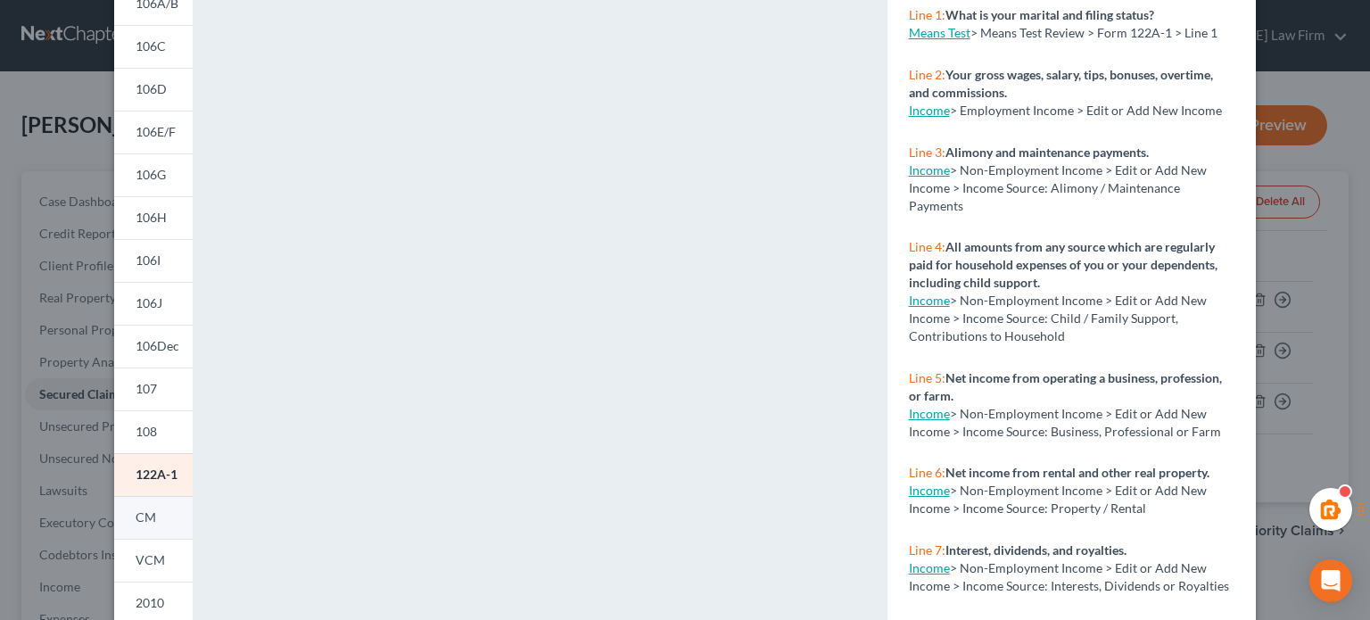
click at [145, 515] on span "CM" at bounding box center [146, 516] width 21 height 15
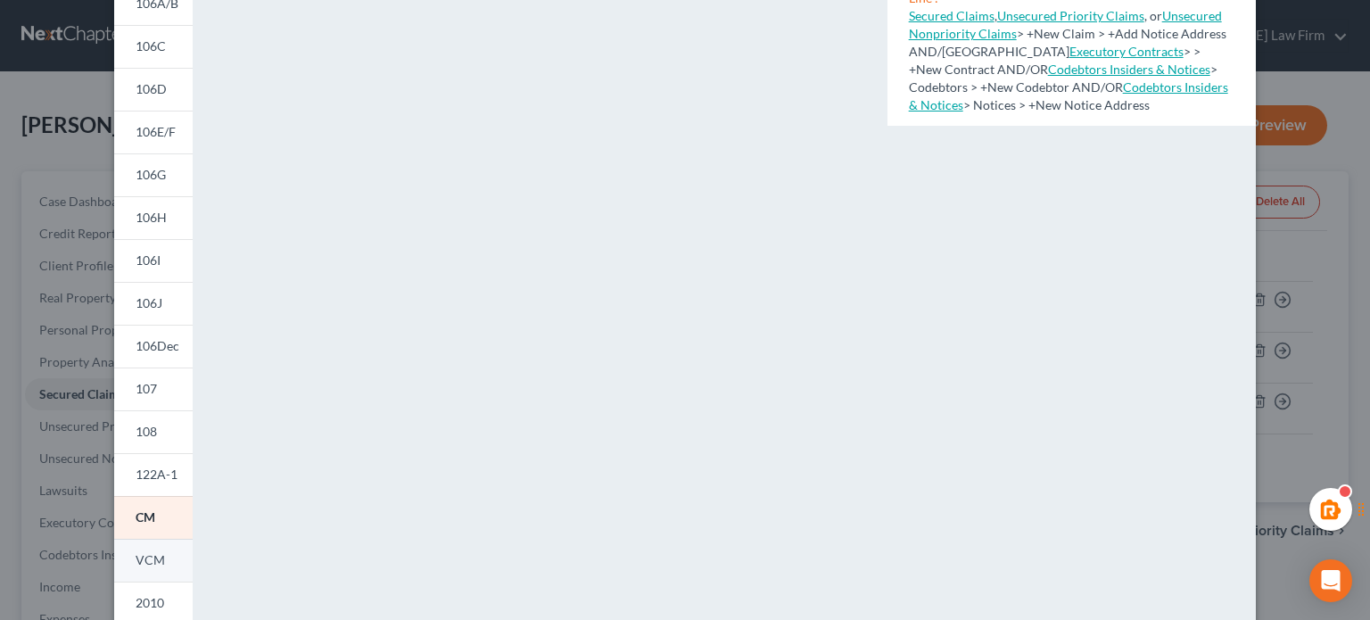
click at [136, 565] on span "VCM" at bounding box center [150, 559] width 29 height 15
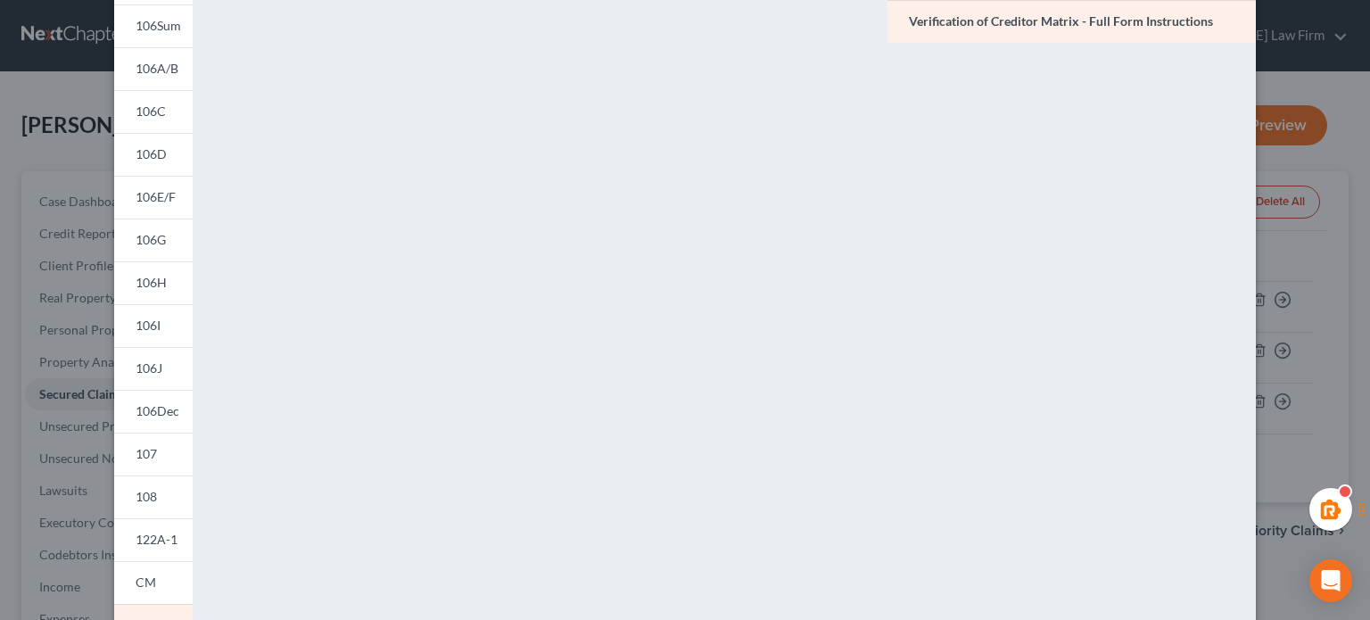
scroll to position [0, 0]
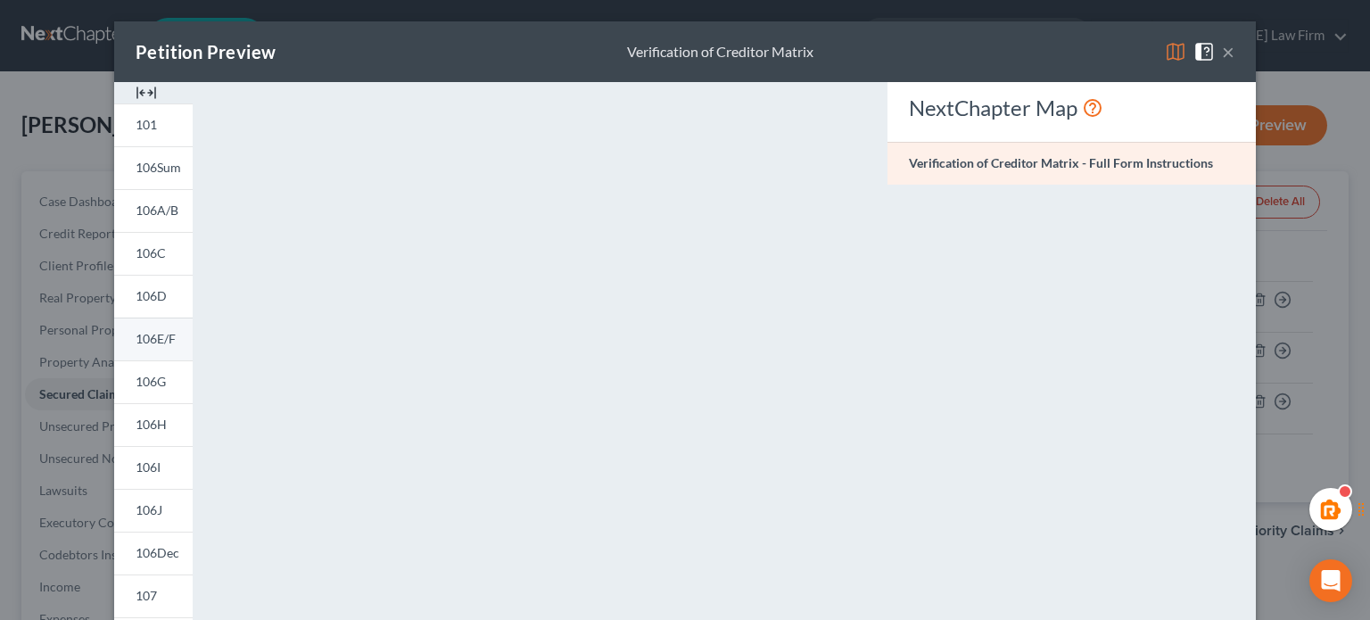
click at [128, 325] on link "106E/F" at bounding box center [153, 339] width 78 height 43
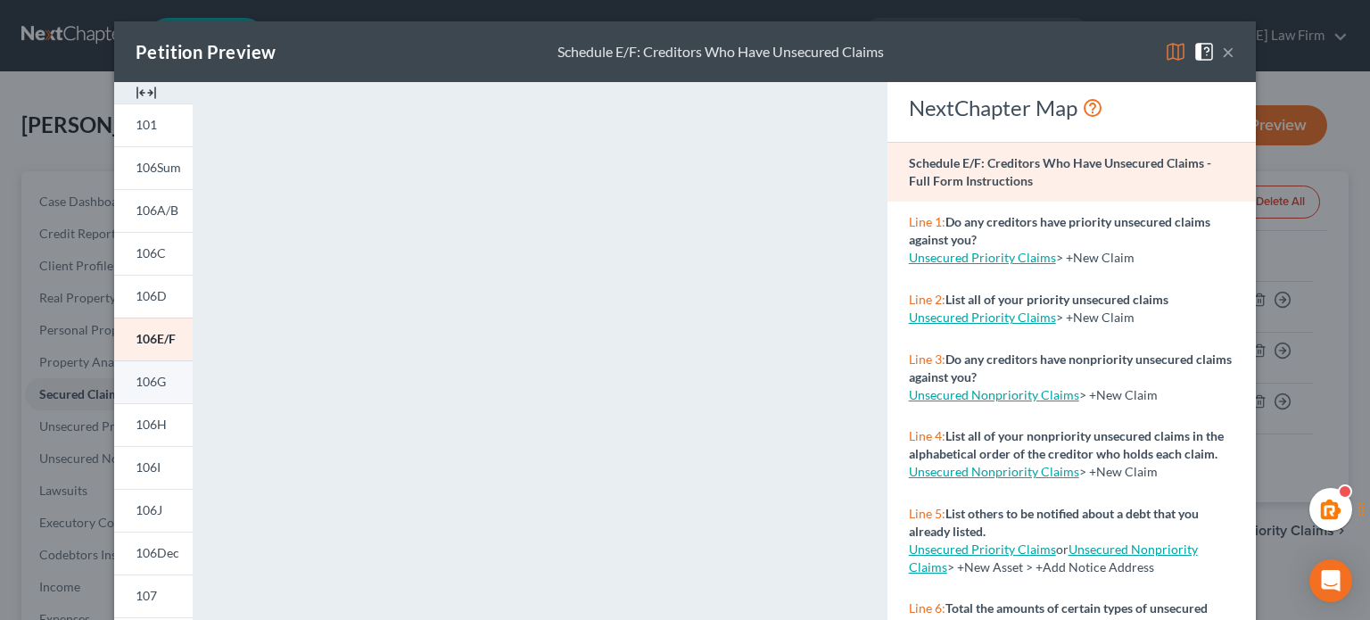
click at [143, 392] on link "106G" at bounding box center [153, 381] width 78 height 43
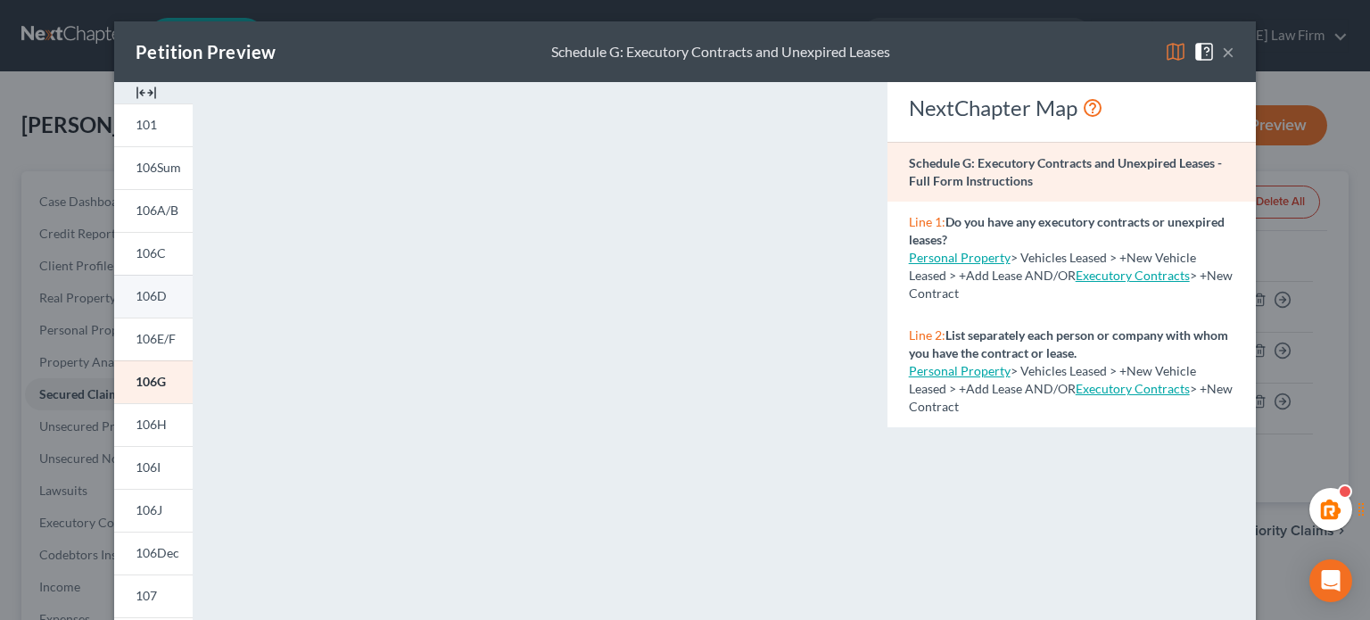
click at [146, 289] on span "106D" at bounding box center [151, 295] width 31 height 15
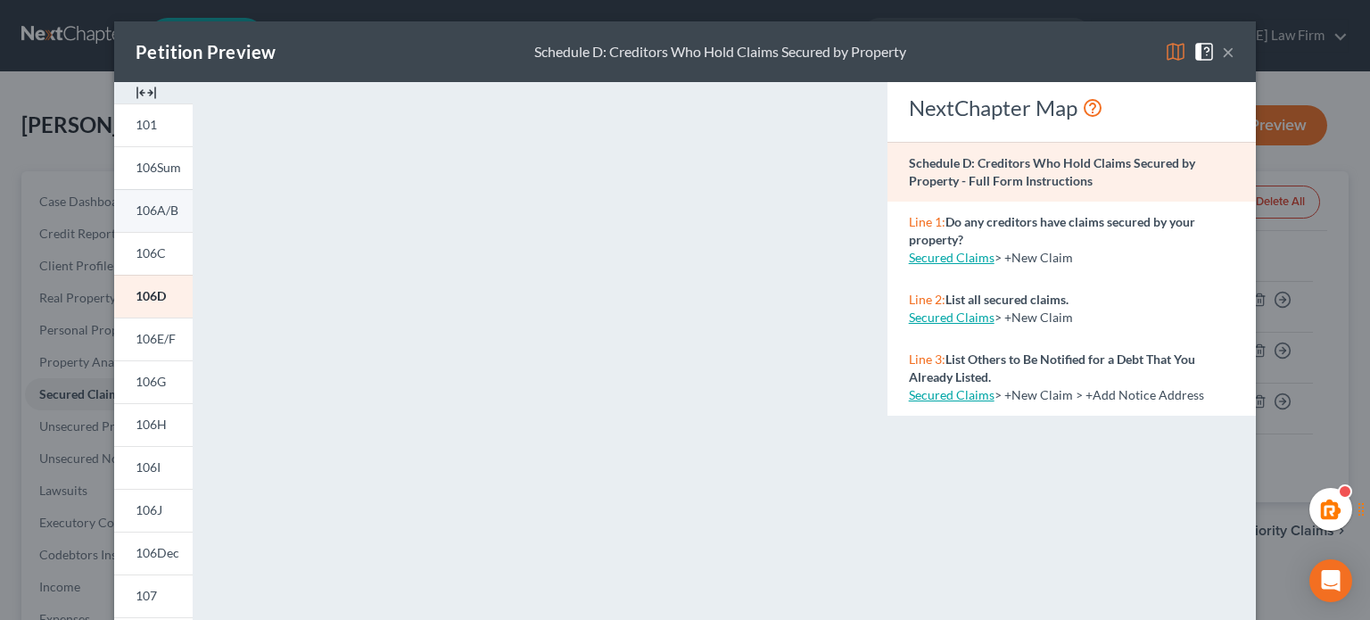
click at [136, 226] on link "106A/B" at bounding box center [153, 210] width 78 height 43
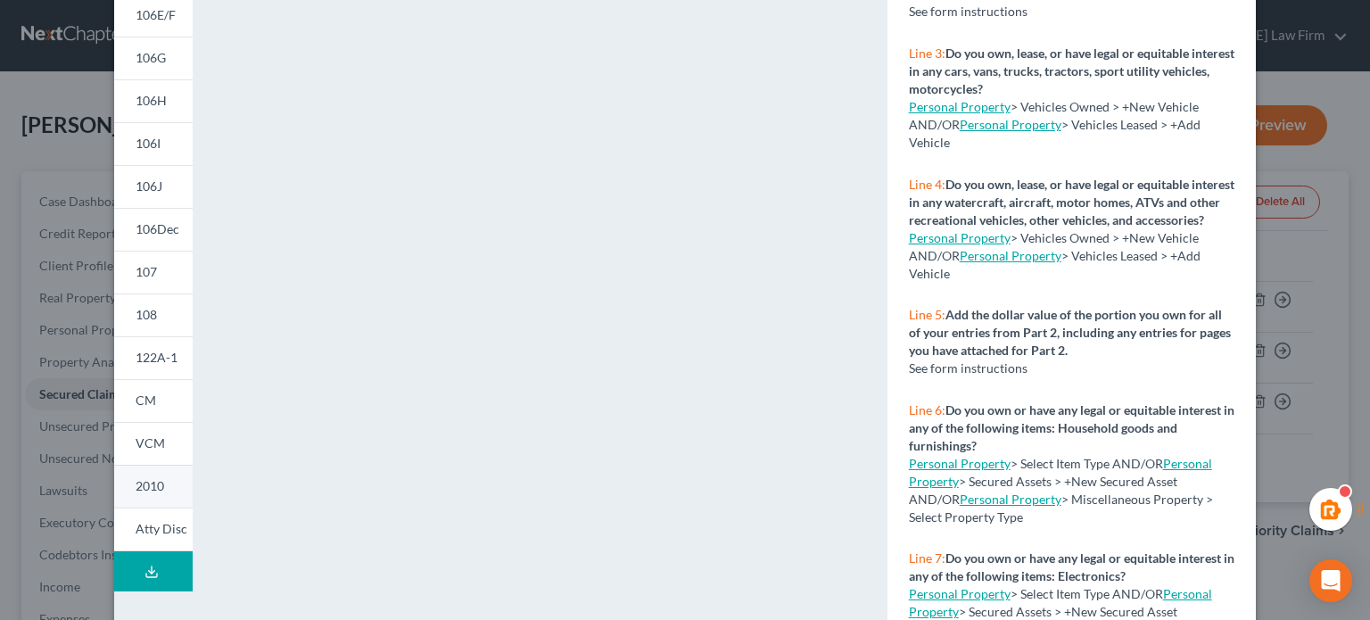
scroll to position [337, 0]
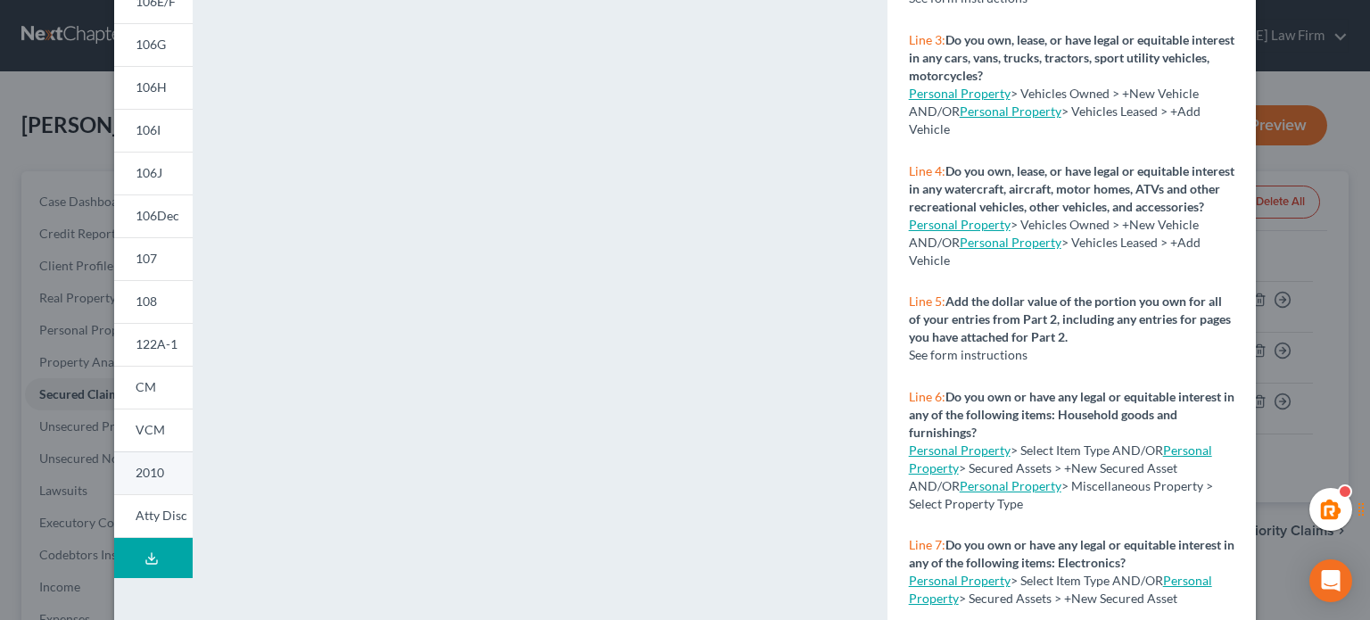
click at [136, 475] on span "2010" at bounding box center [150, 472] width 29 height 15
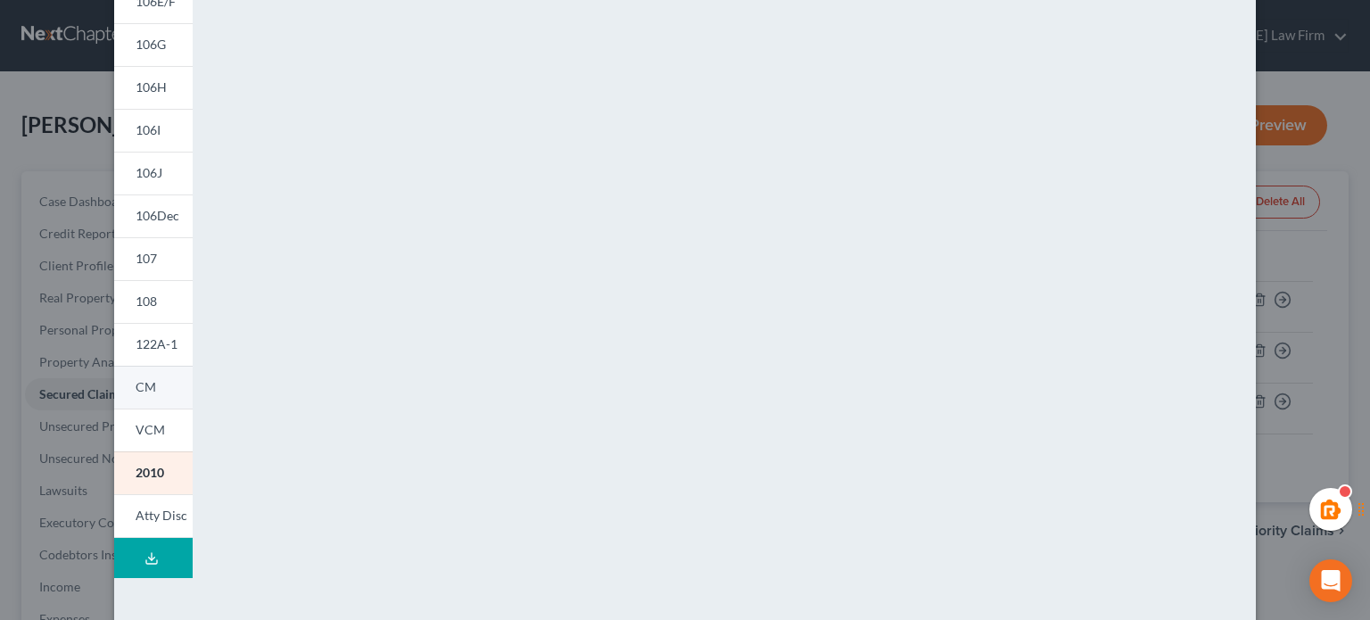
click at [146, 407] on link "CM" at bounding box center [153, 387] width 78 height 43
click at [147, 344] on span "122A-1" at bounding box center [157, 343] width 42 height 15
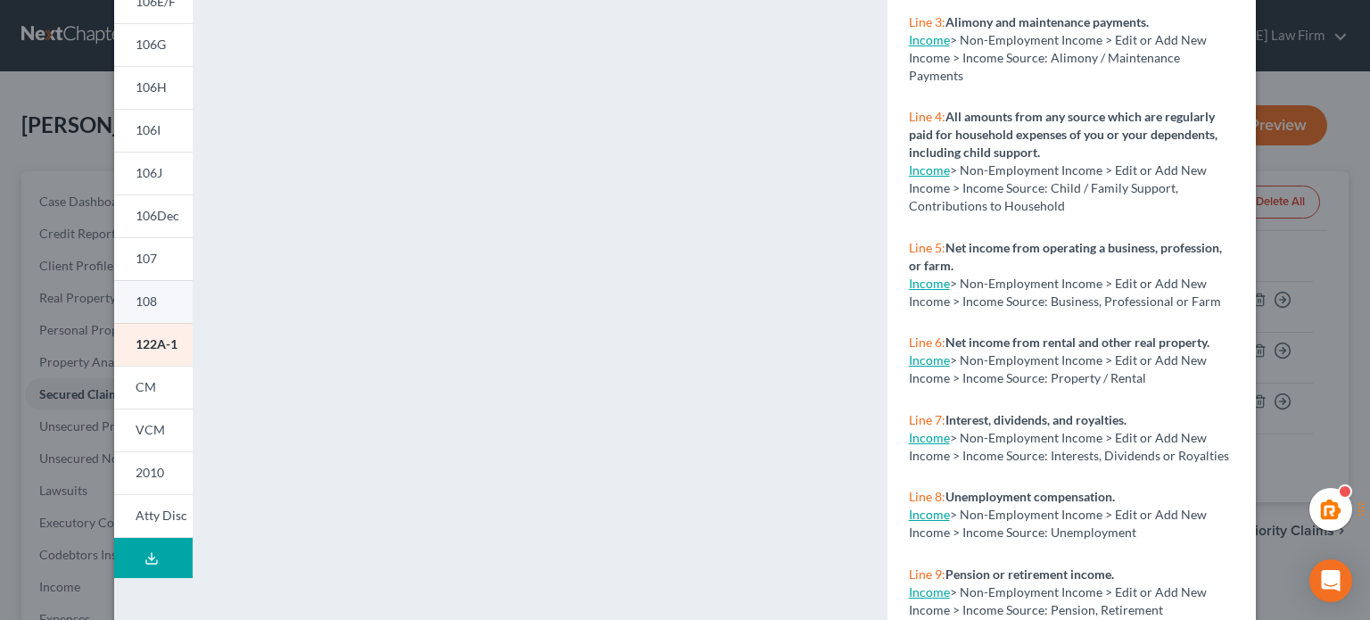
click at [145, 306] on span "108" at bounding box center [146, 300] width 21 height 15
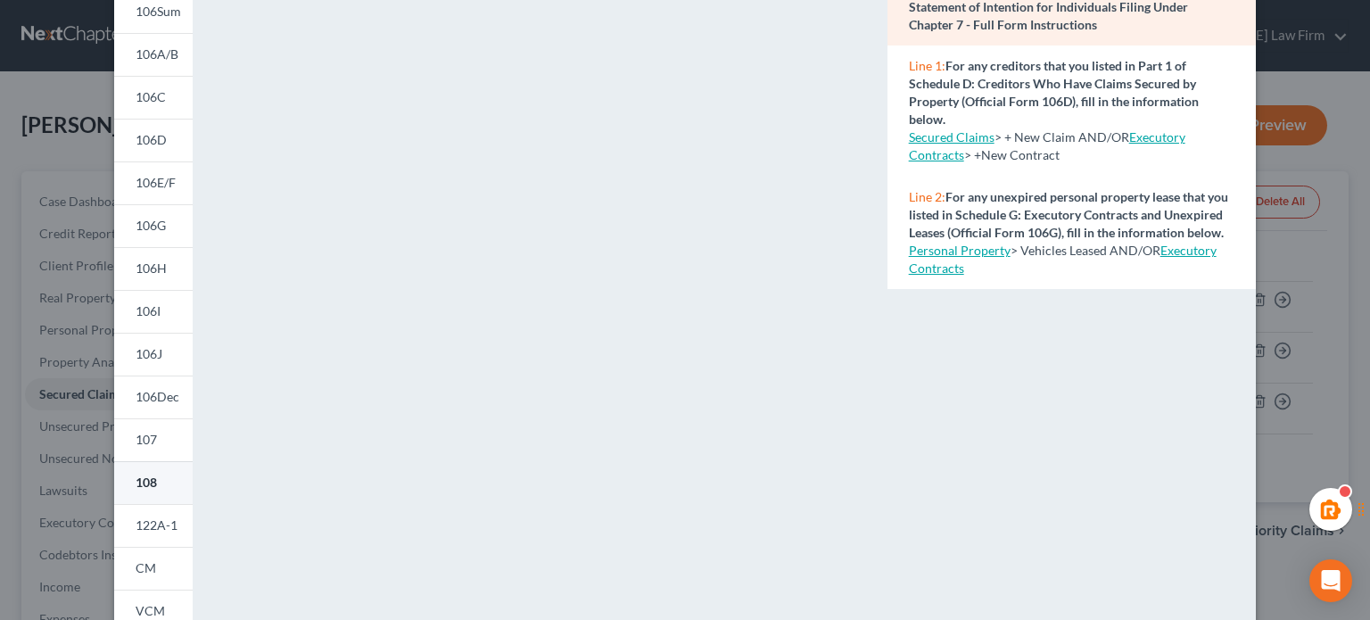
scroll to position [150, 0]
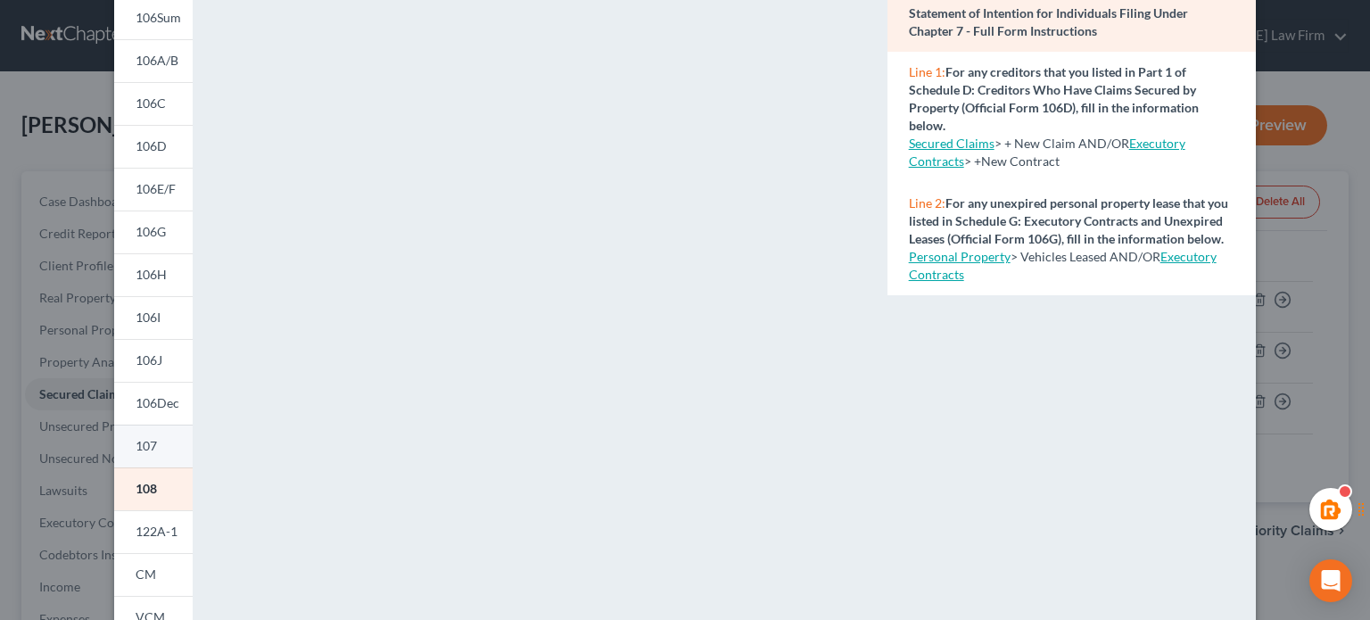
click at [136, 453] on span "107" at bounding box center [146, 445] width 21 height 15
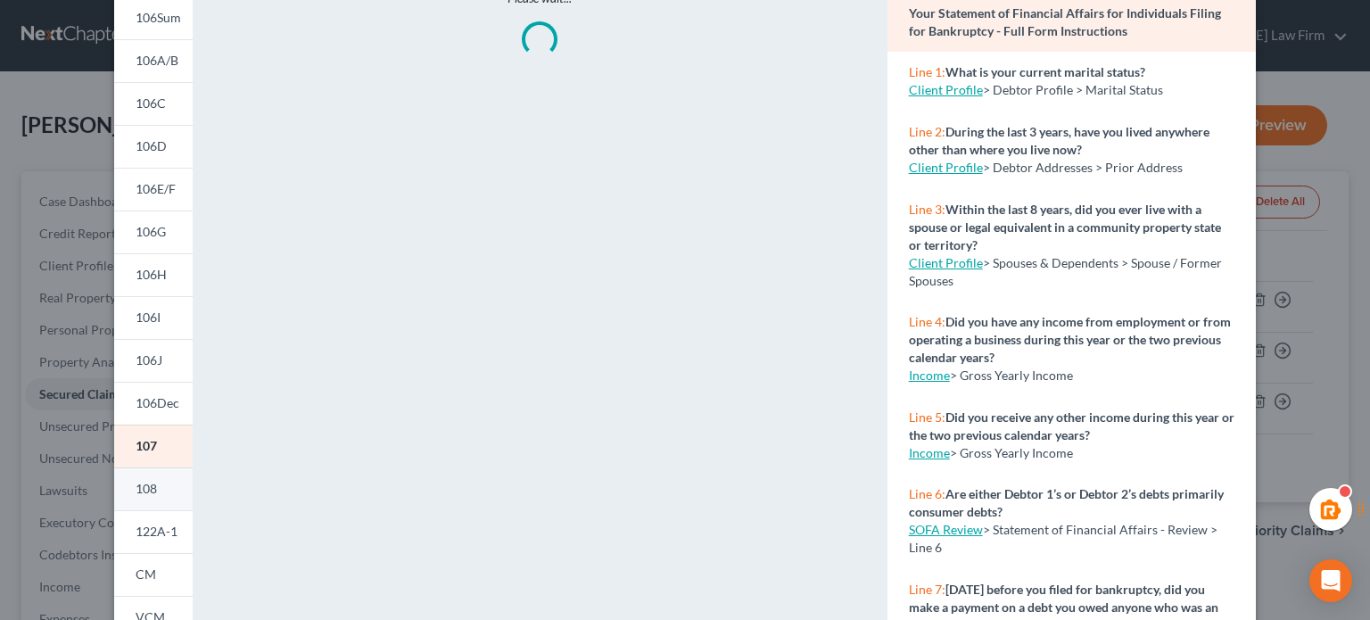
click at [136, 488] on span "108" at bounding box center [146, 488] width 21 height 15
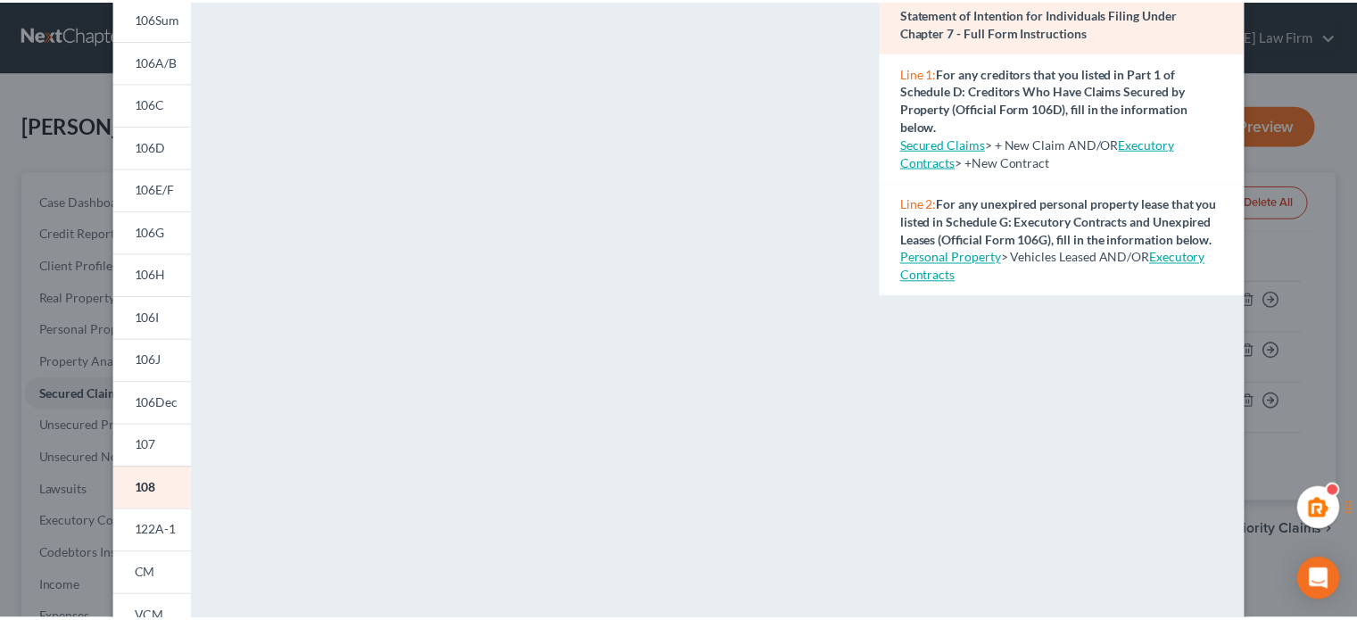
scroll to position [0, 0]
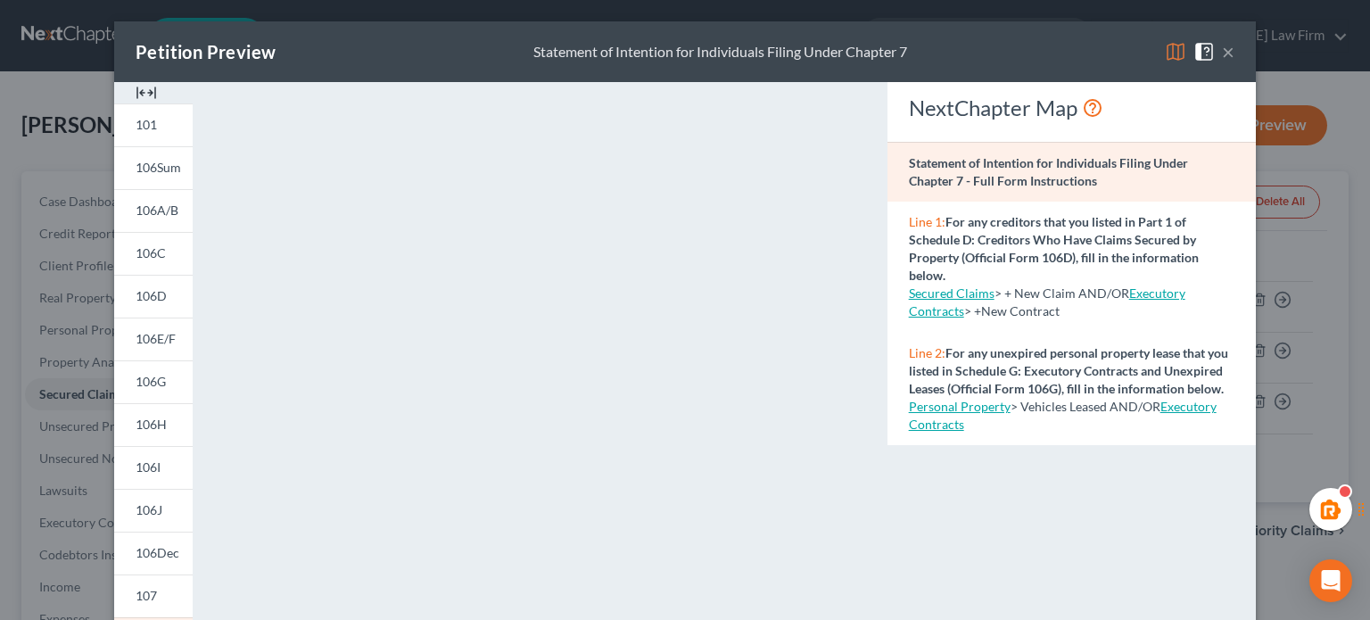
click at [1213, 49] on span at bounding box center [1208, 50] width 29 height 15
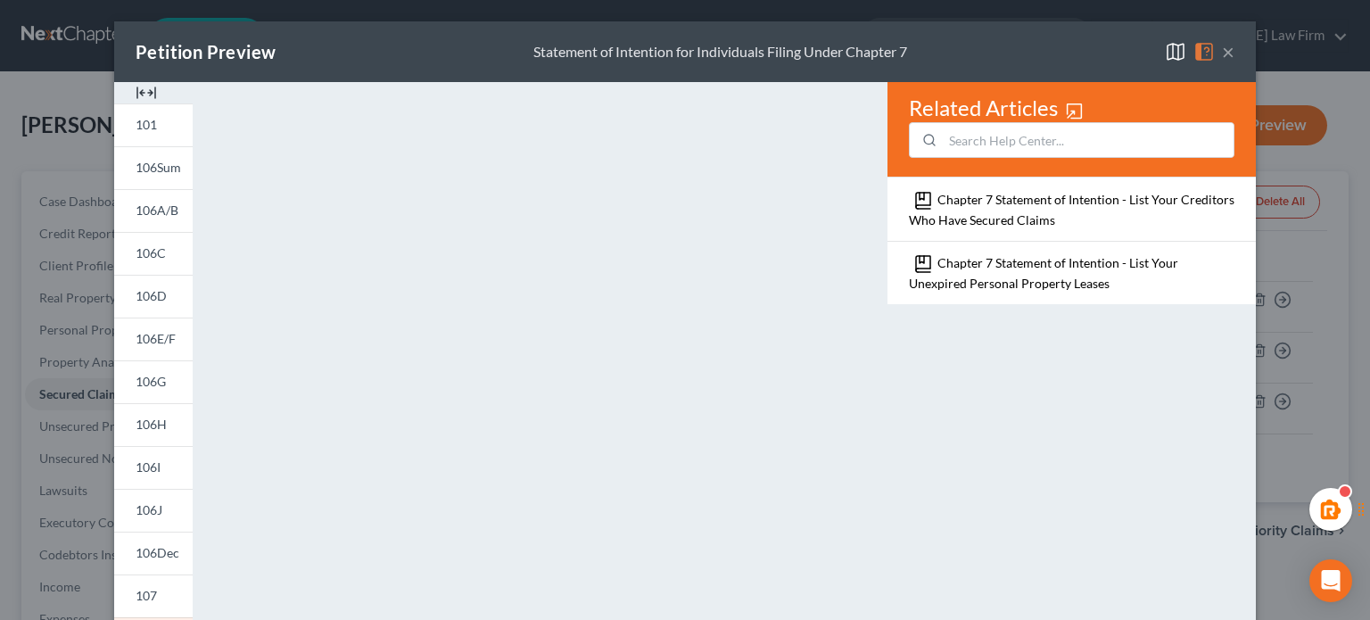
click at [1222, 49] on button "×" at bounding box center [1228, 51] width 12 height 21
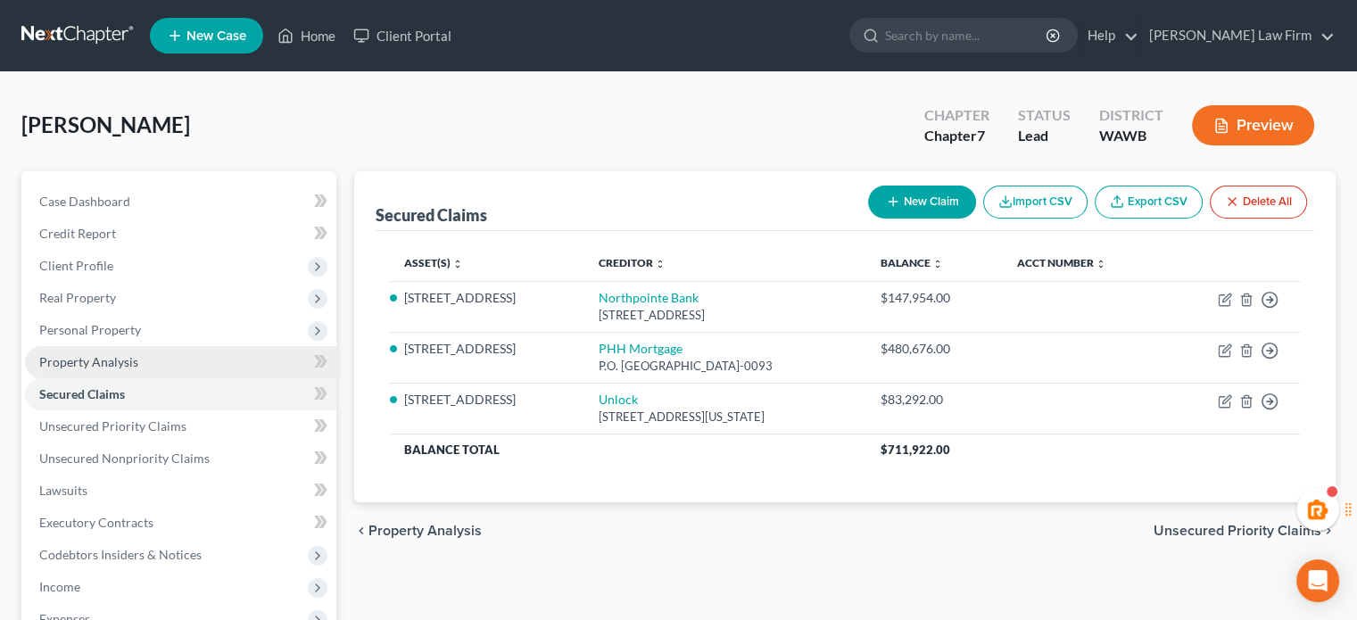
click at [82, 362] on span "Property Analysis" at bounding box center [88, 361] width 99 height 15
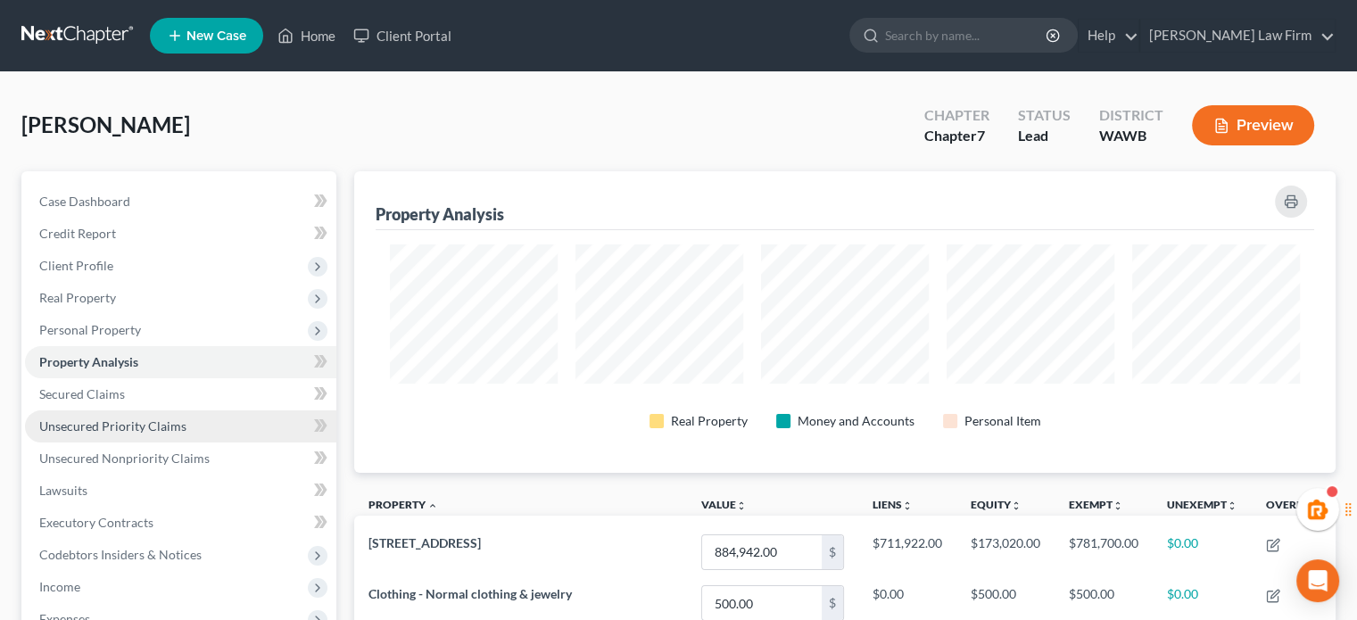
scroll to position [335, 0]
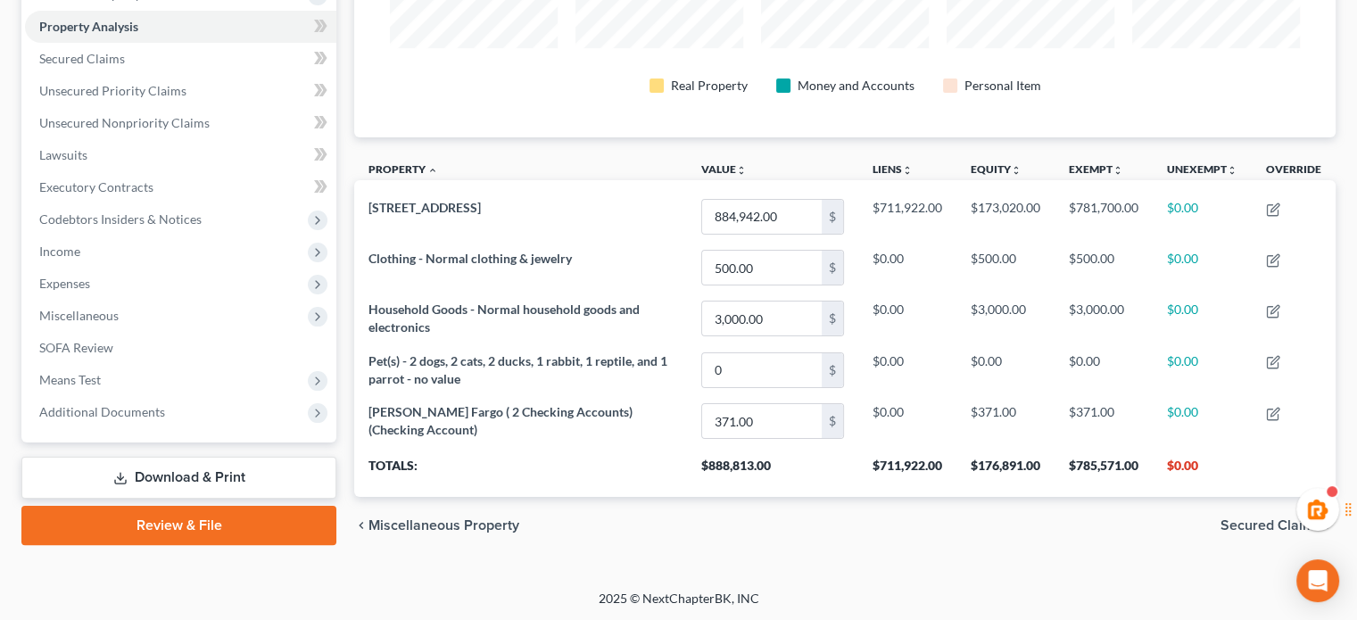
click at [196, 475] on link "Download & Print" at bounding box center [178, 478] width 315 height 42
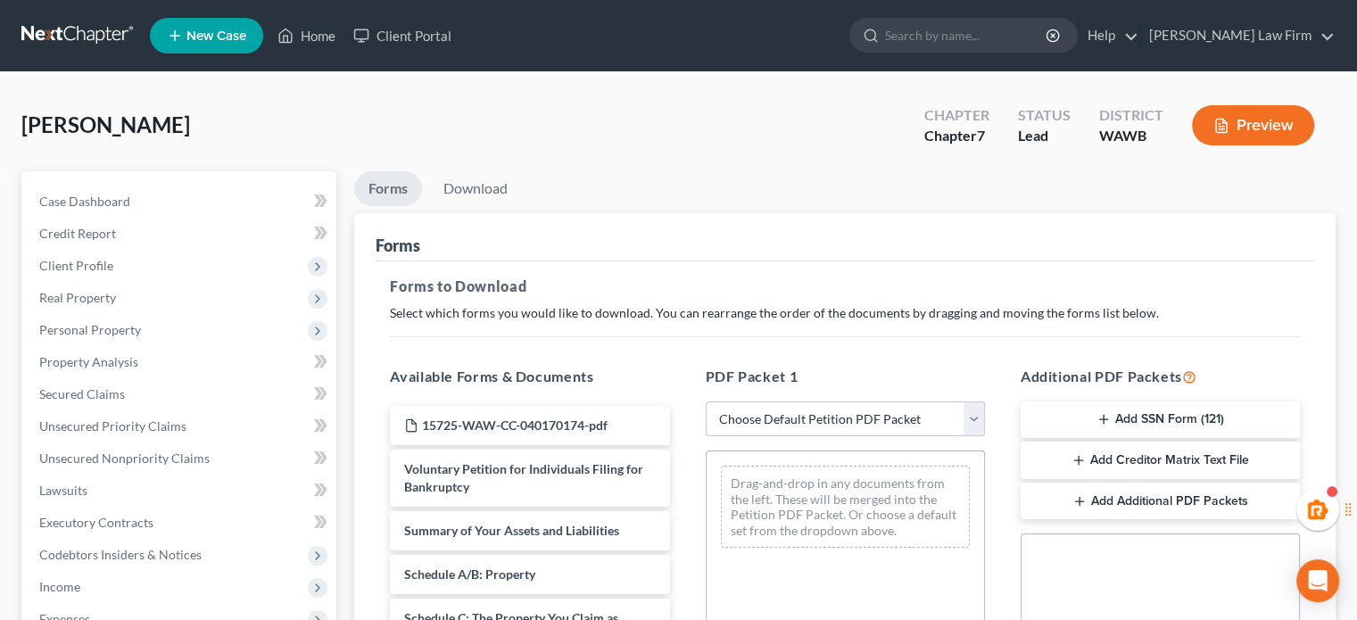
click at [764, 409] on select "Choose Default Petition PDF Packet Complete Bankruptcy Petition (all forms and …" at bounding box center [845, 419] width 279 height 36
select select "0"
click at [706, 401] on select "Choose Default Petition PDF Packet Complete Bankruptcy Petition (all forms and …" at bounding box center [845, 419] width 279 height 36
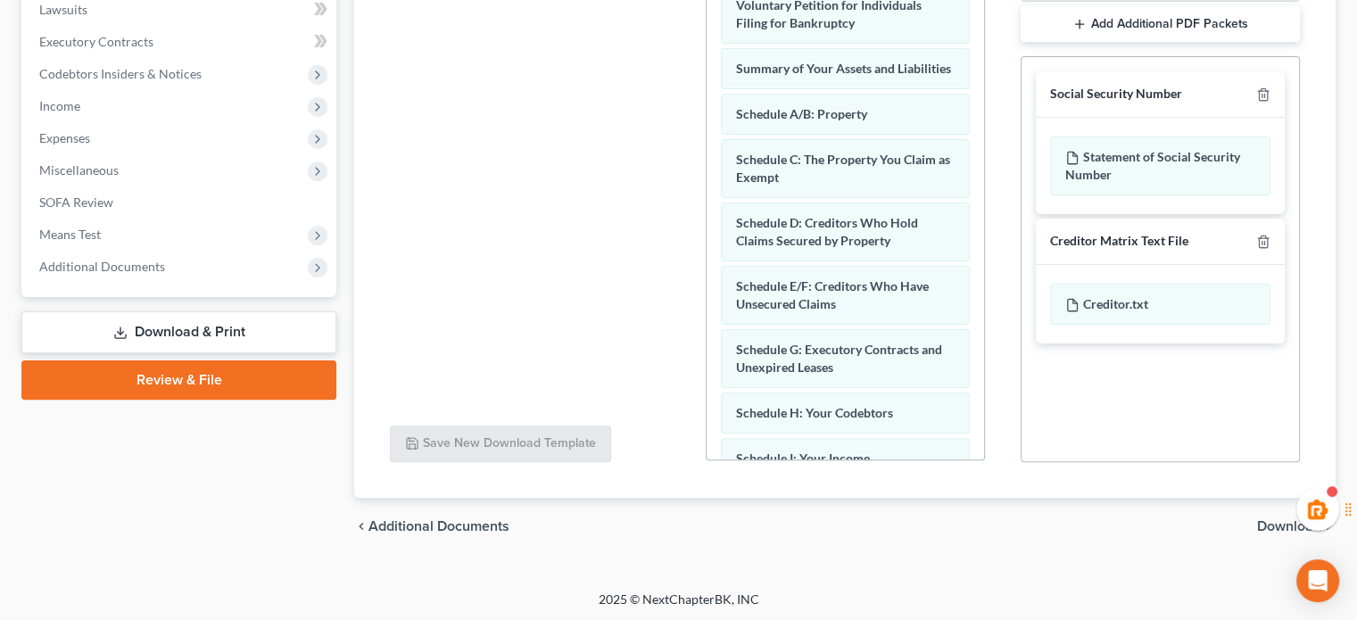
click at [1258, 530] on span "Download" at bounding box center [1289, 526] width 64 height 14
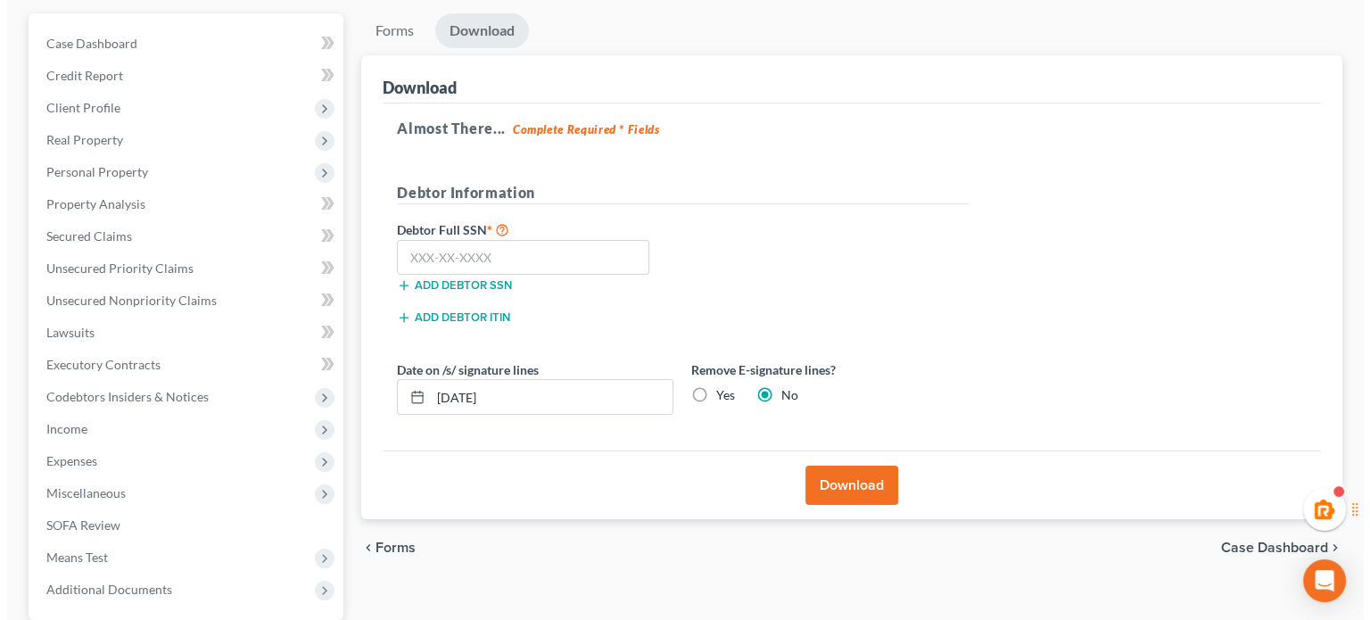
scroll to position [89, 0]
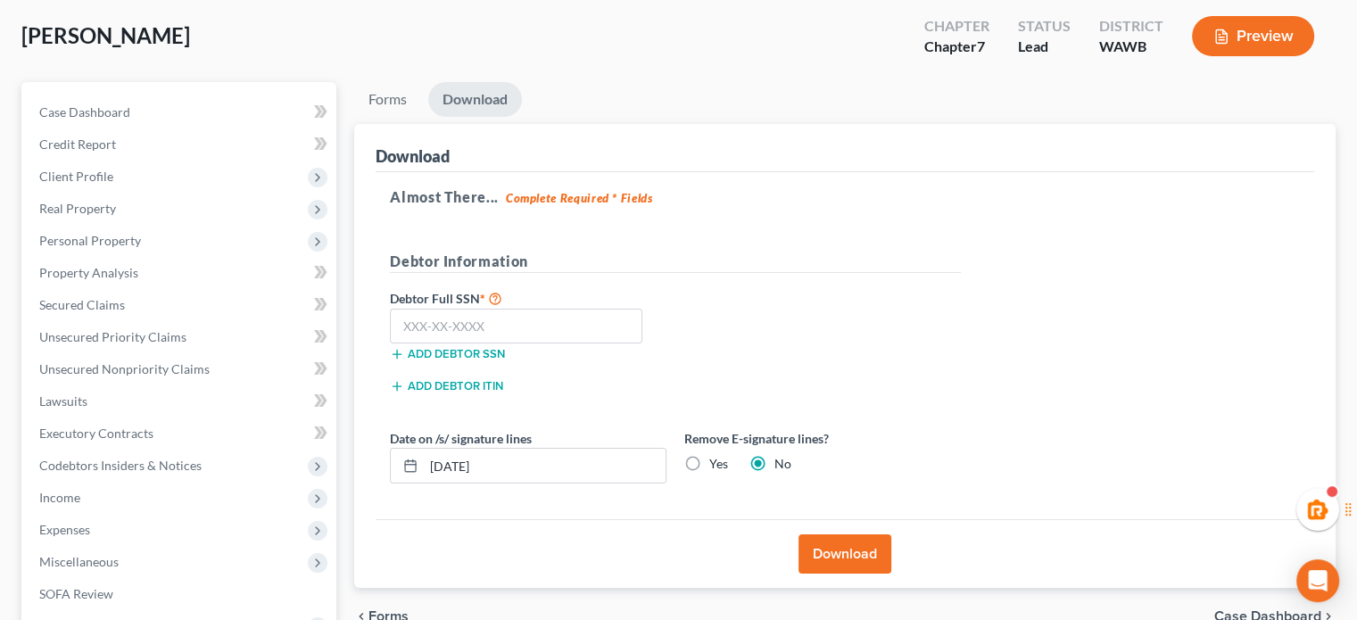
click at [845, 556] on button "Download" at bounding box center [844, 553] width 93 height 39
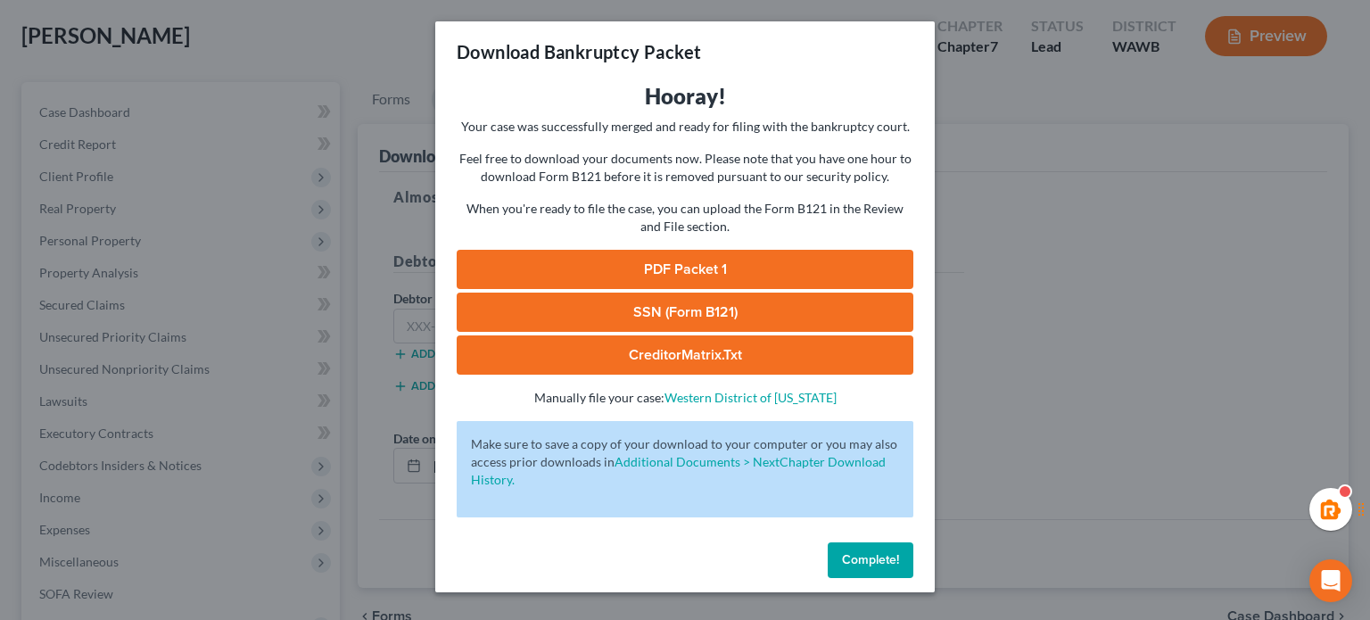
click at [723, 256] on link "PDF Packet 1" at bounding box center [685, 269] width 457 height 39
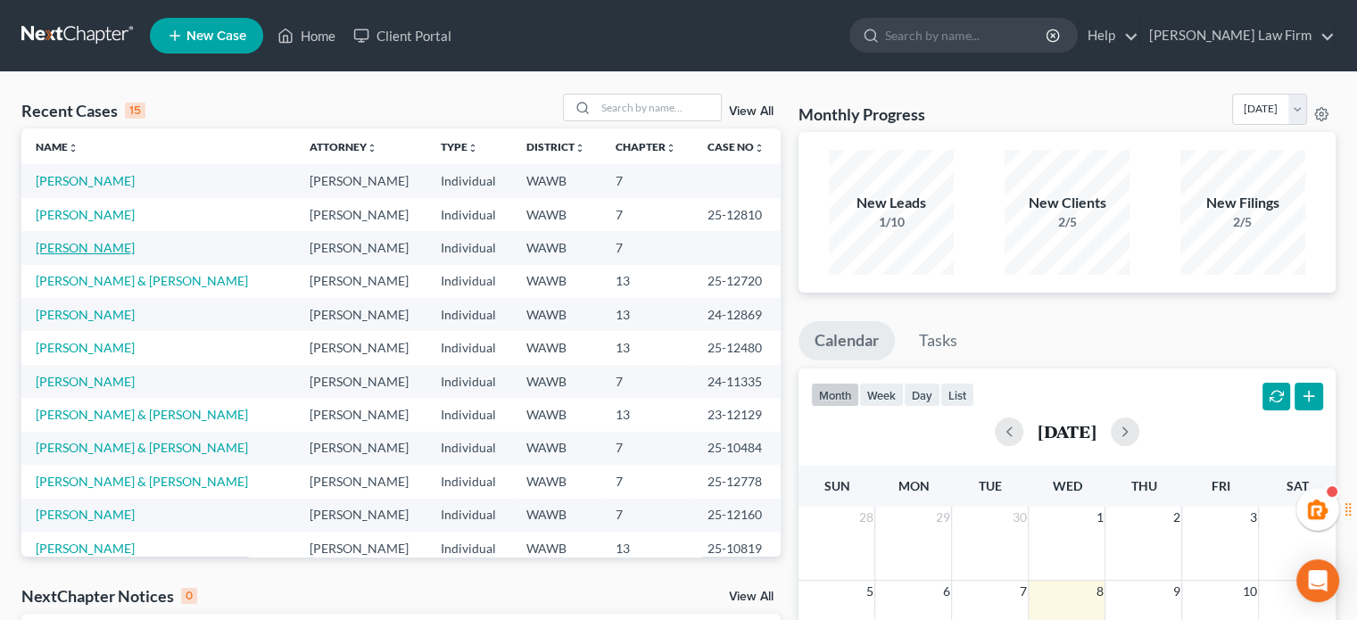
click at [66, 245] on link "[PERSON_NAME]" at bounding box center [85, 247] width 99 height 15
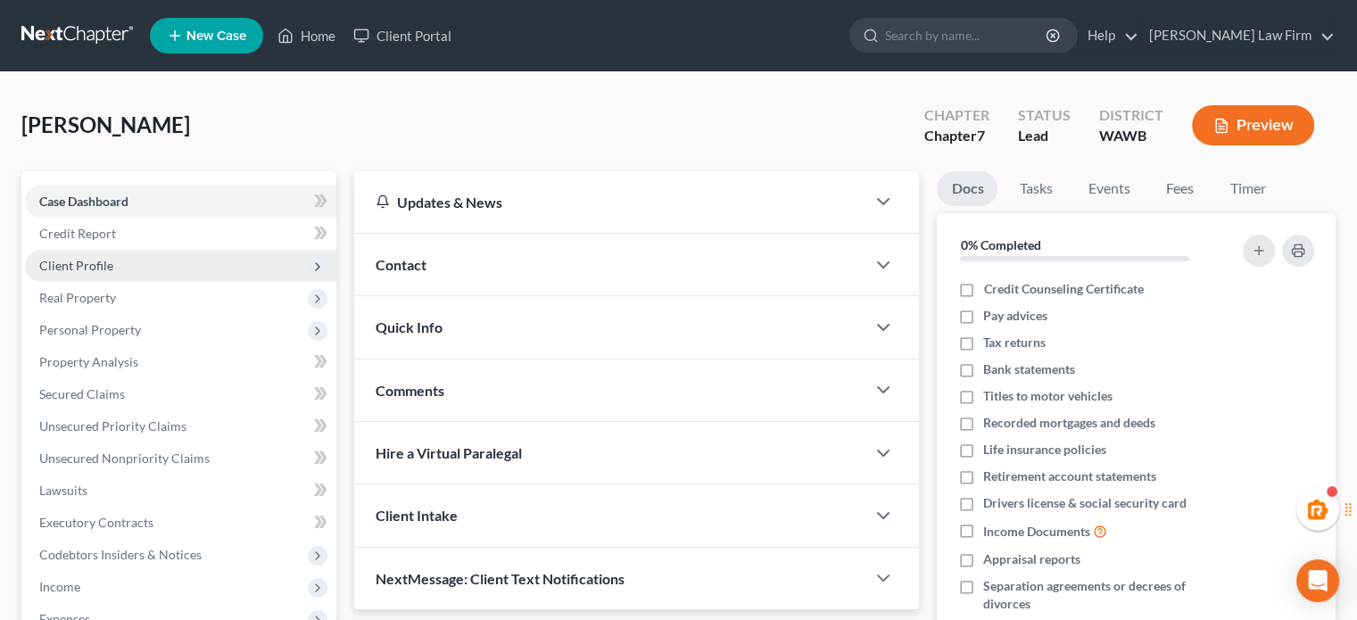
click at [115, 260] on span "Client Profile" at bounding box center [180, 266] width 311 height 32
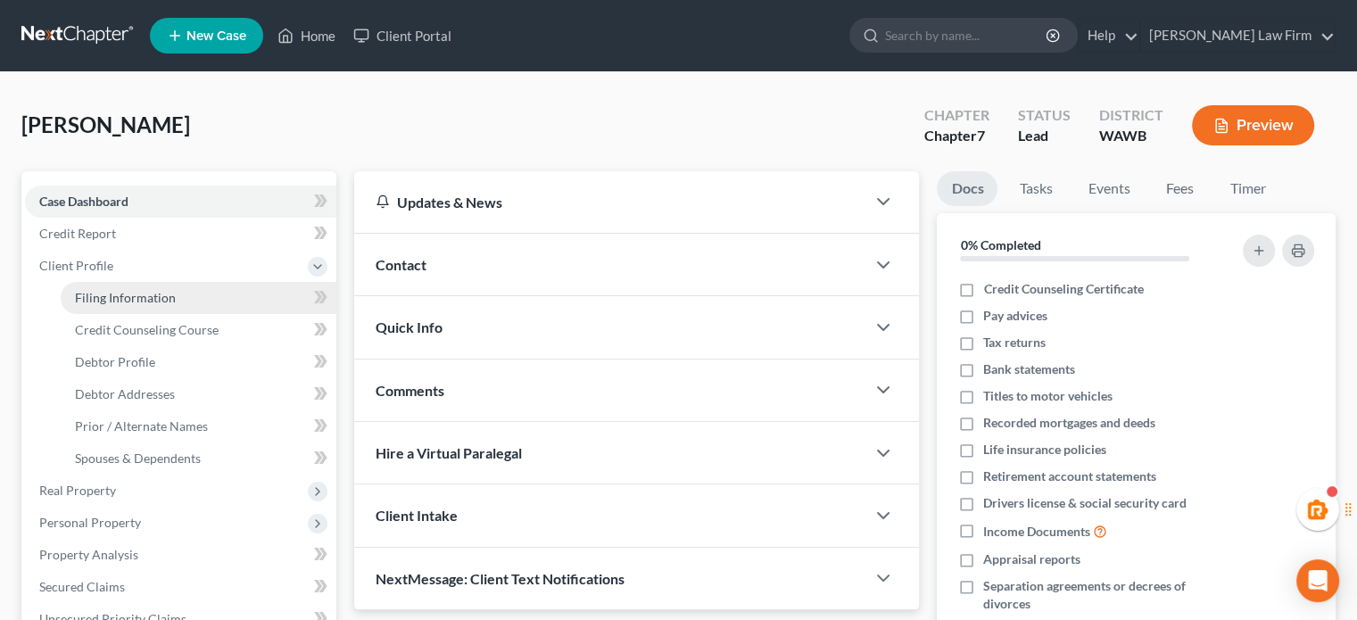
click at [128, 295] on span "Filing Information" at bounding box center [125, 297] width 101 height 15
select select "1"
select select "0"
select select "50"
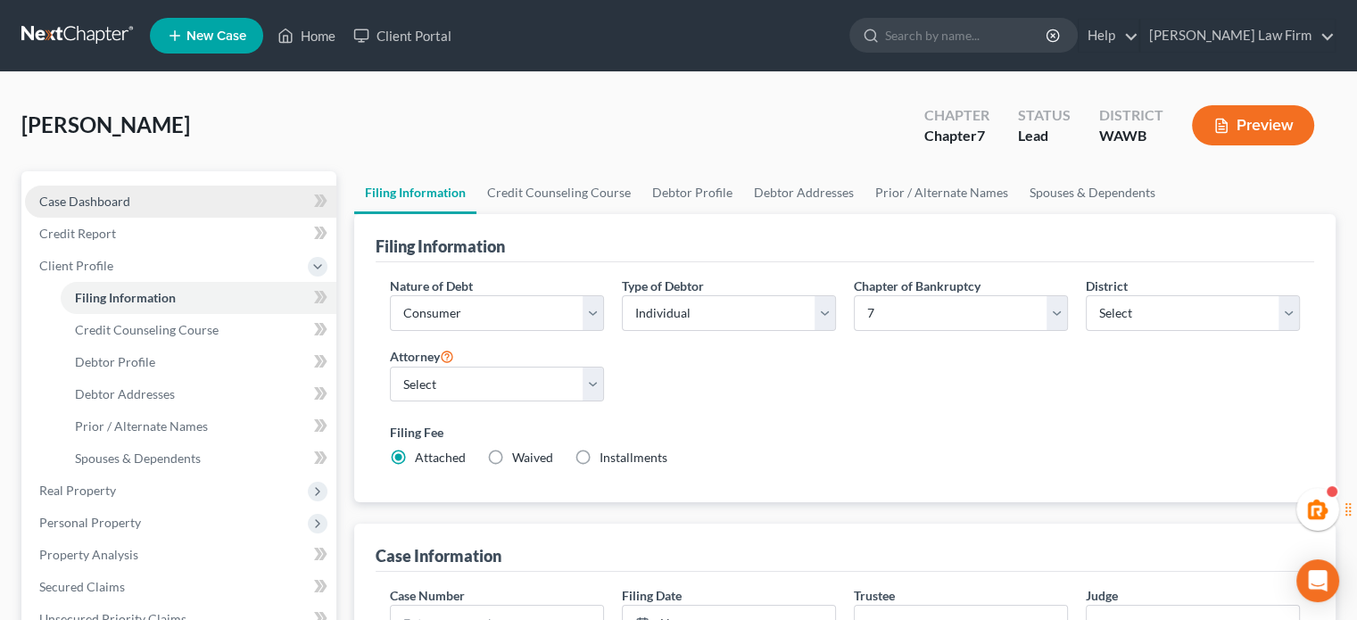
click at [230, 202] on link "Case Dashboard" at bounding box center [180, 202] width 311 height 32
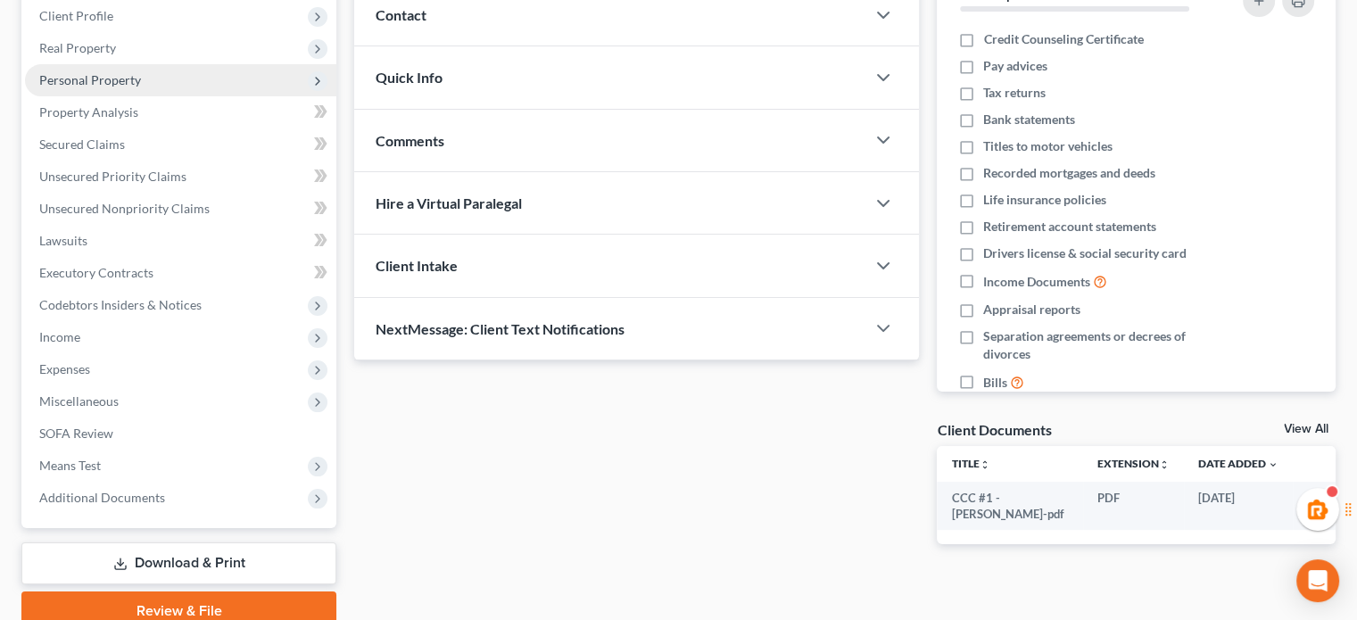
scroll to position [250, 0]
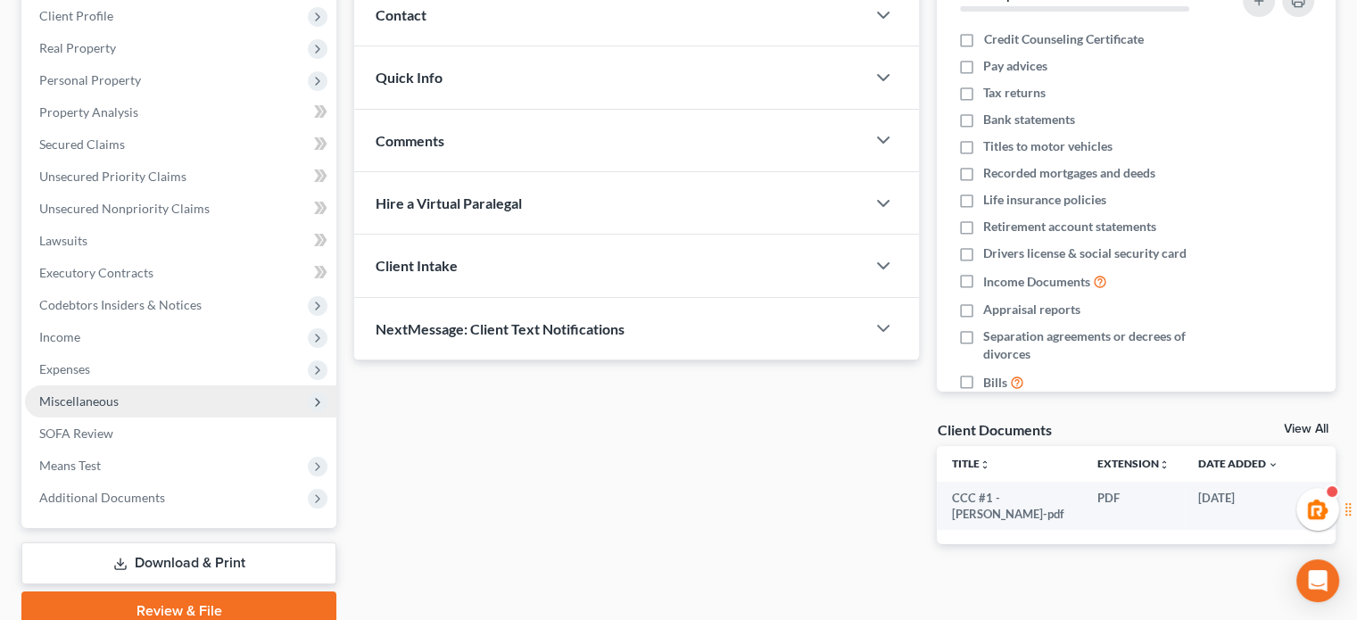
click at [104, 401] on span "Miscellaneous" at bounding box center [78, 400] width 79 height 15
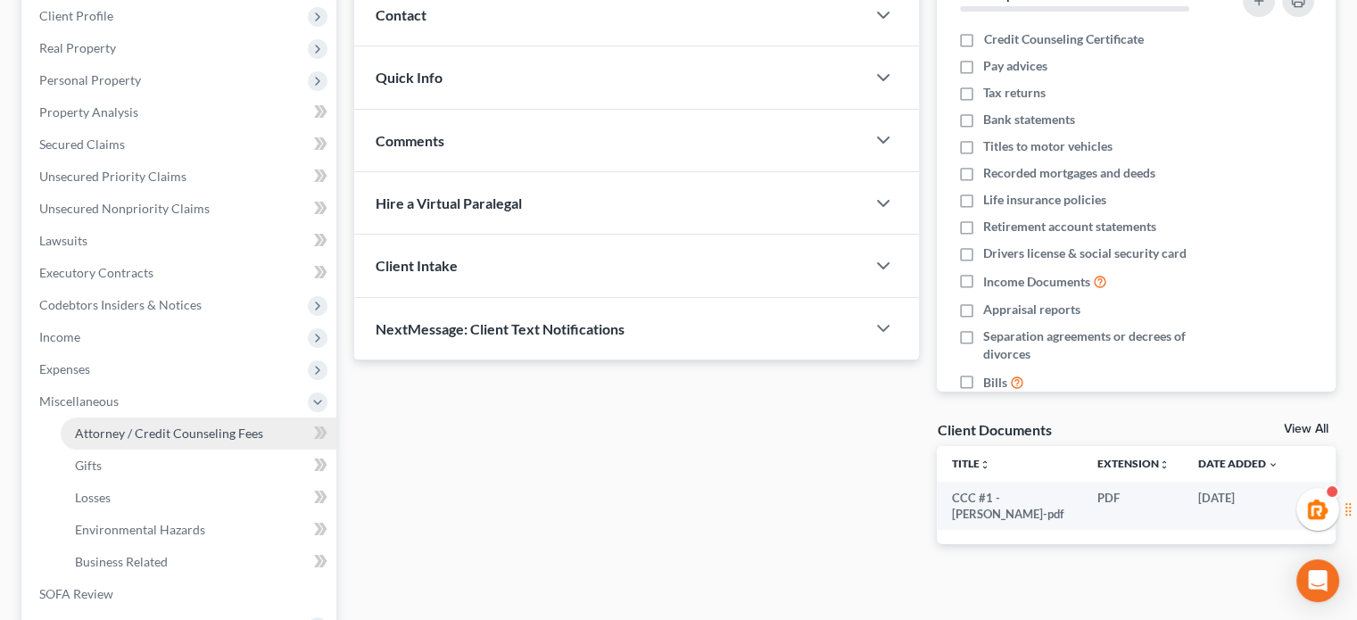
click at [122, 431] on span "Attorney / Credit Counseling Fees" at bounding box center [169, 432] width 188 height 15
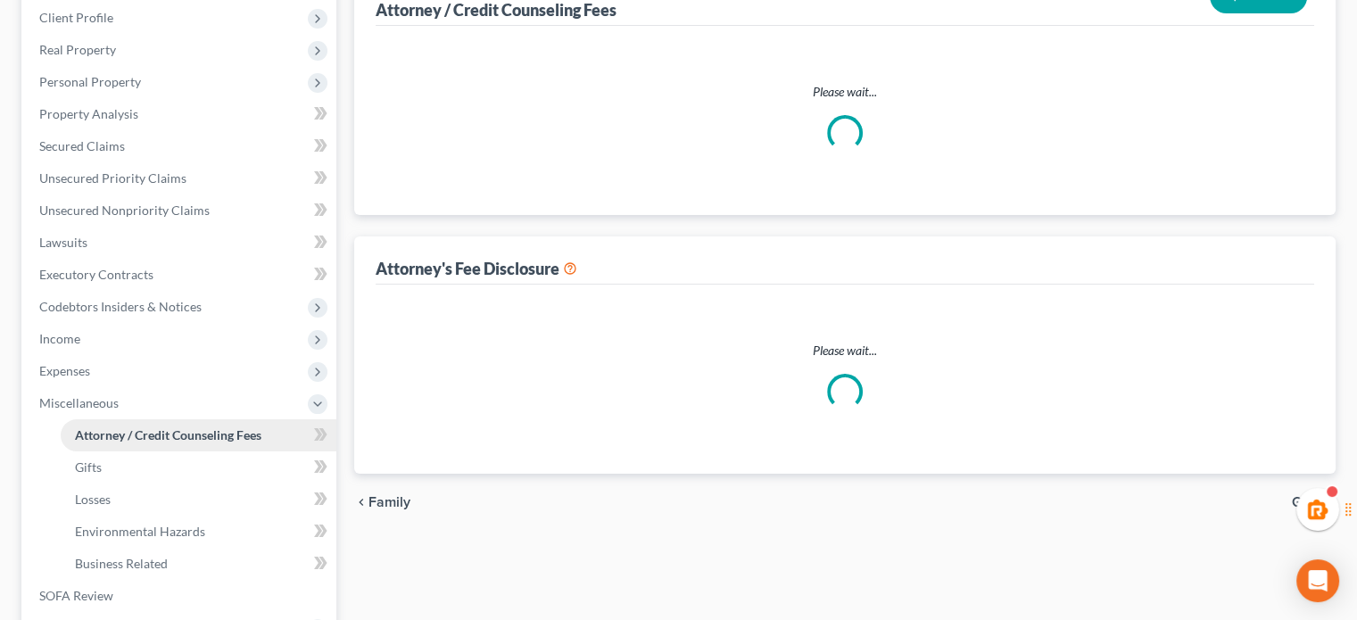
select select "1"
